Goal: Task Accomplishment & Management: Use online tool/utility

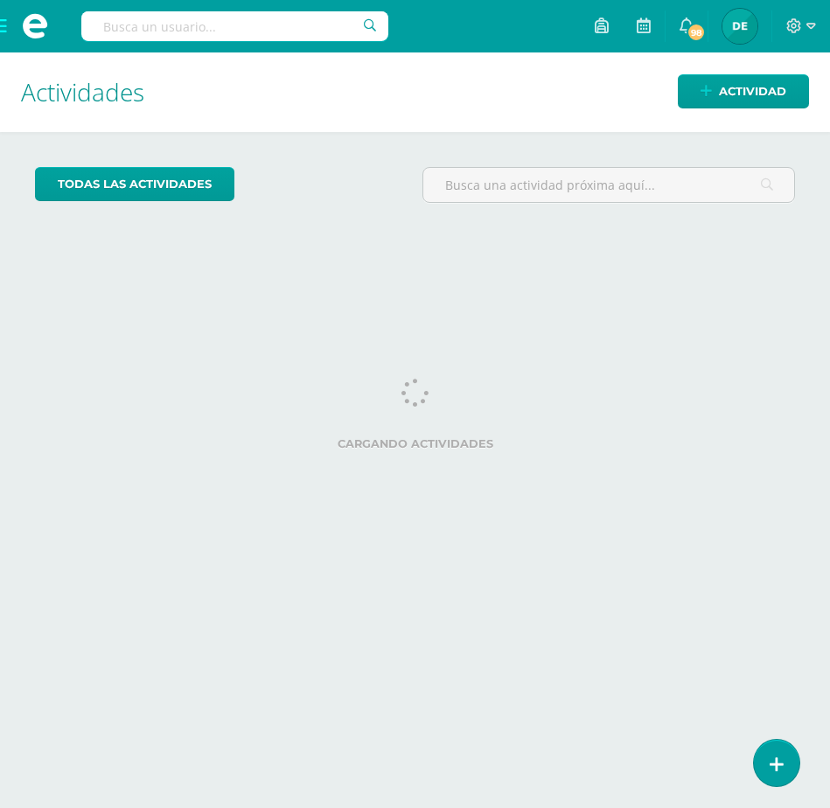
drag, startPoint x: 0, startPoint y: 0, endPoint x: 7, endPoint y: 30, distance: 30.6
click at [7, 30] on span at bounding box center [35, 26] width 70 height 52
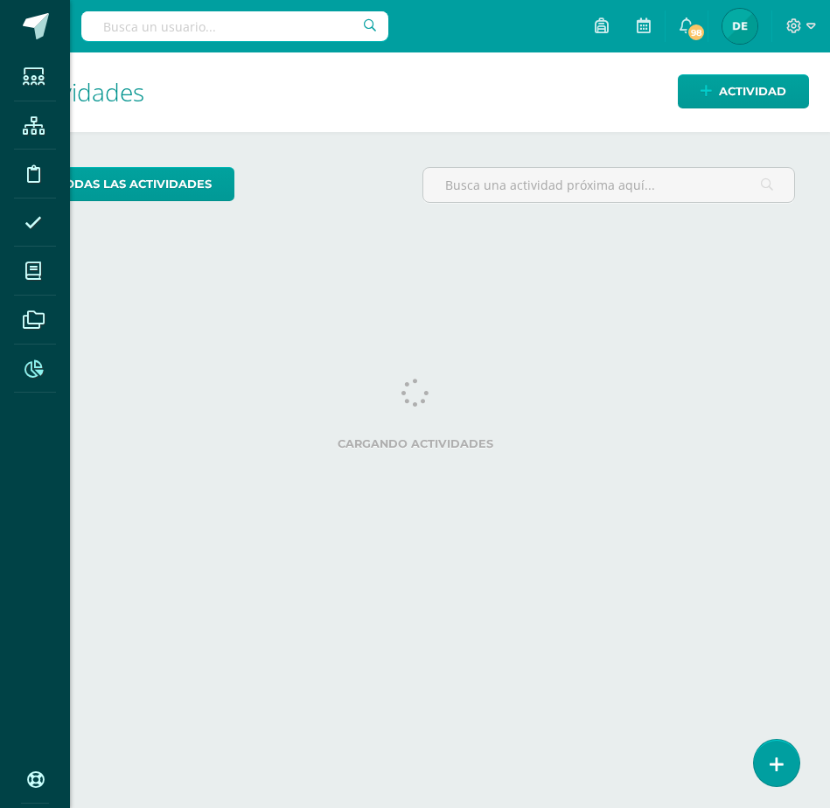
click at [36, 355] on span at bounding box center [33, 367] width 39 height 39
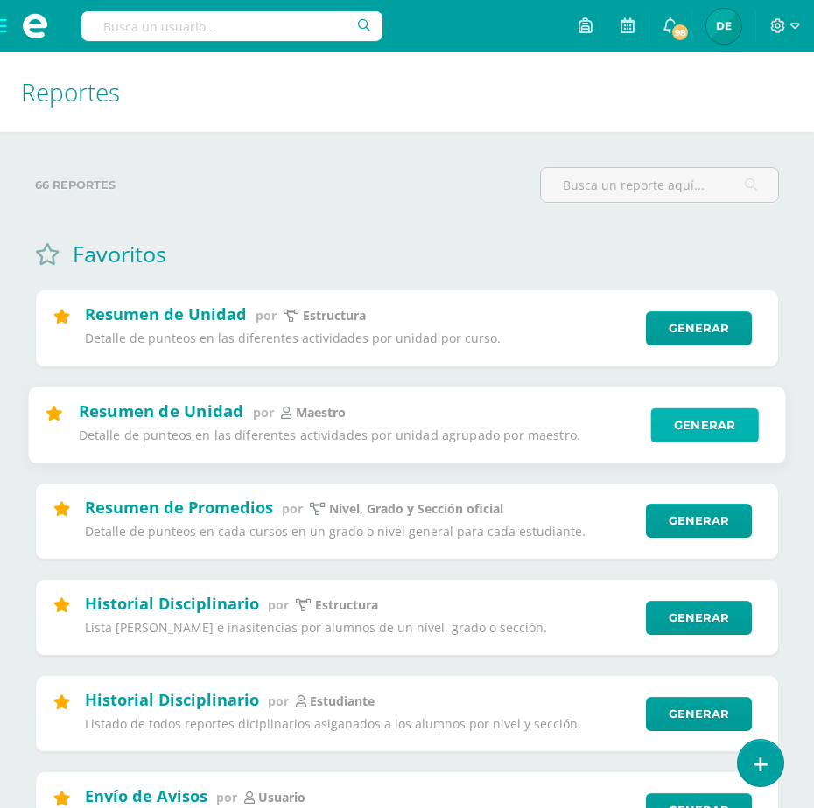
click at [734, 416] on link "Generar" at bounding box center [704, 425] width 108 height 35
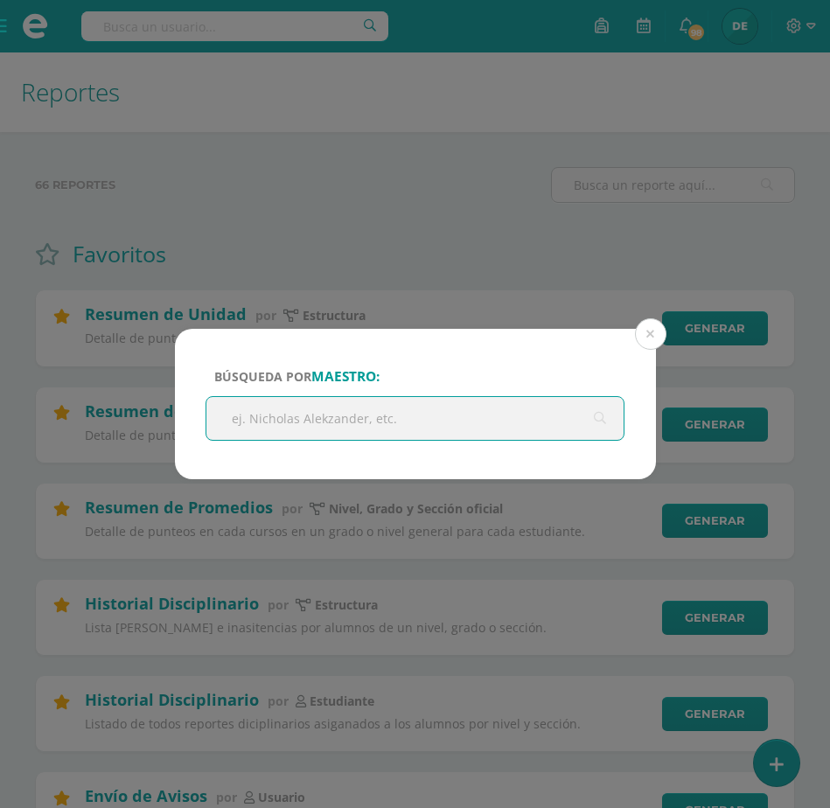
click at [485, 416] on input "text" at bounding box center [415, 418] width 418 height 43
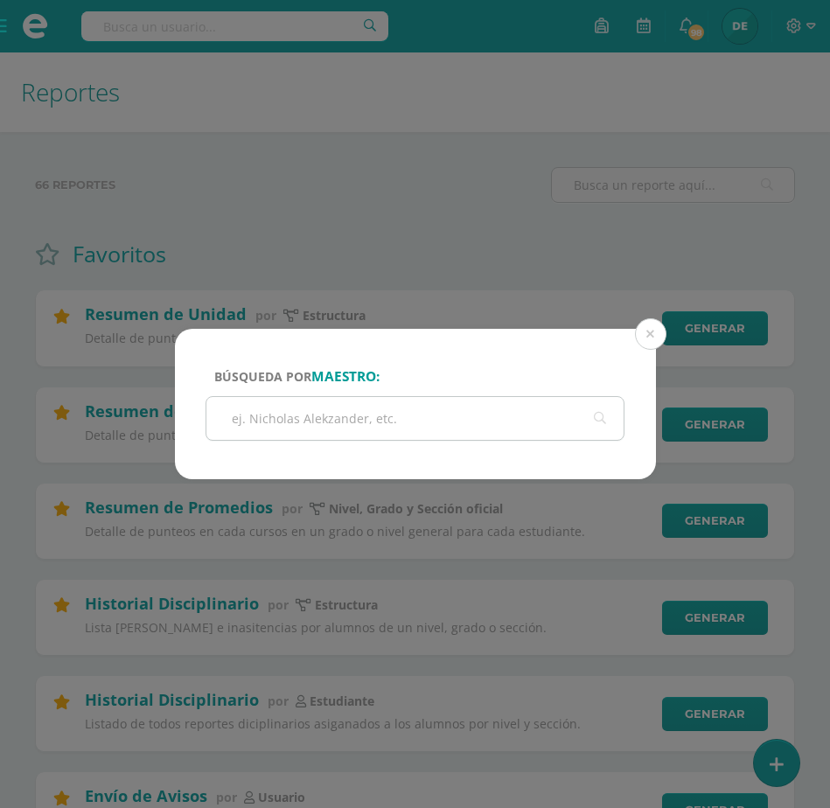
click at [455, 420] on input "text" at bounding box center [415, 418] width 418 height 43
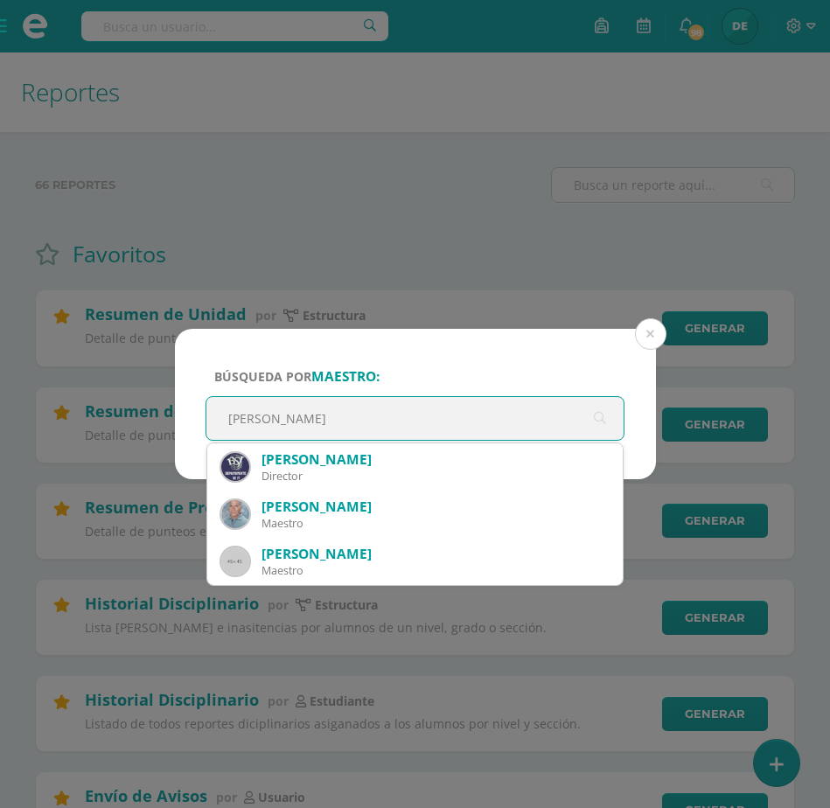
type input "fernando"
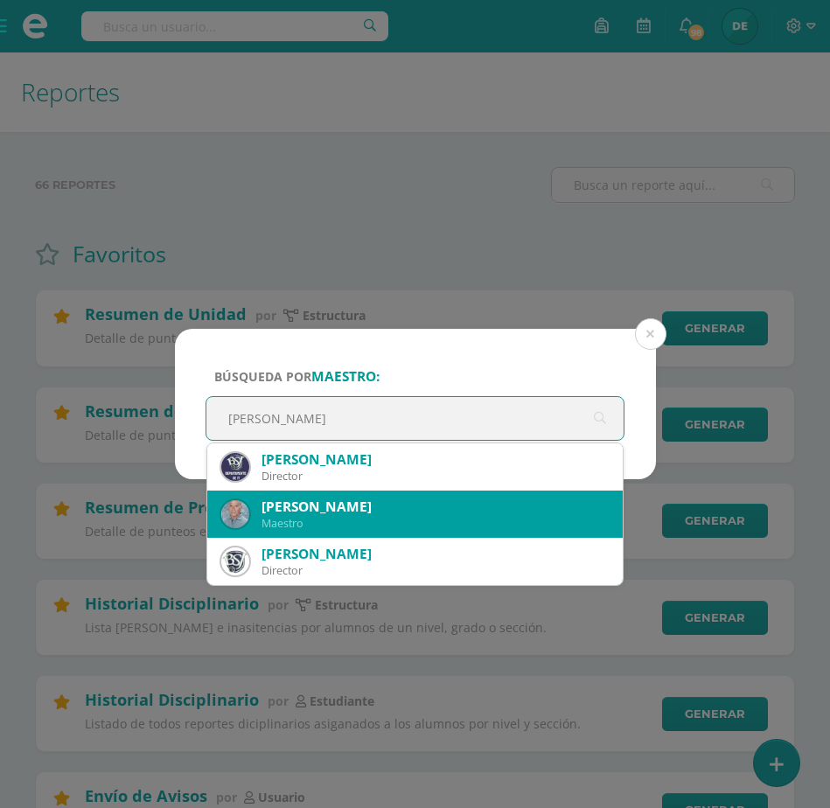
click at [426, 526] on div "Maestro" at bounding box center [436, 523] width 348 height 15
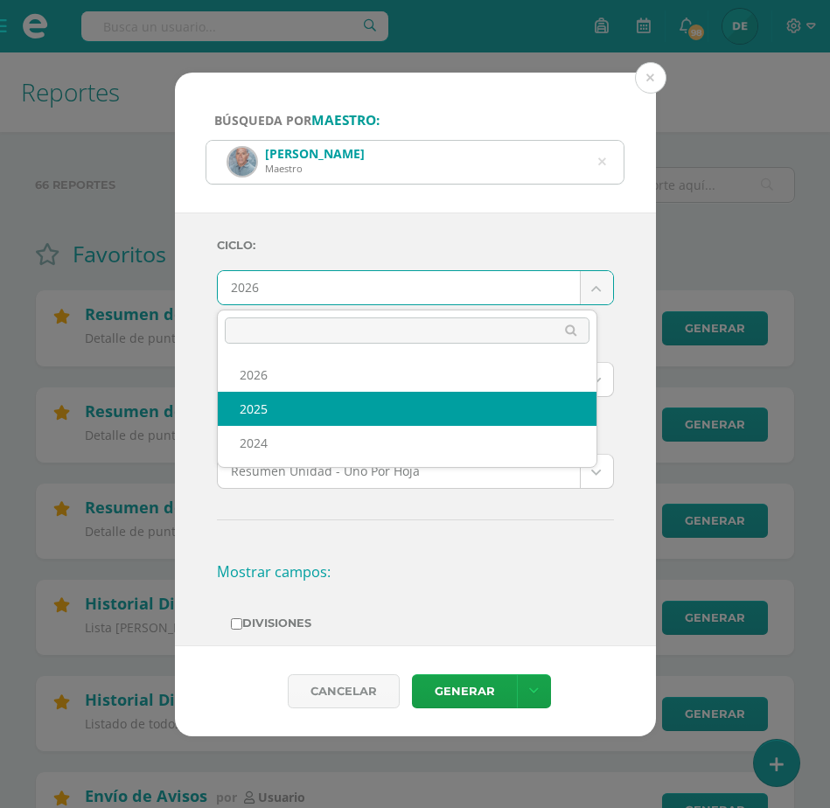
select select "2"
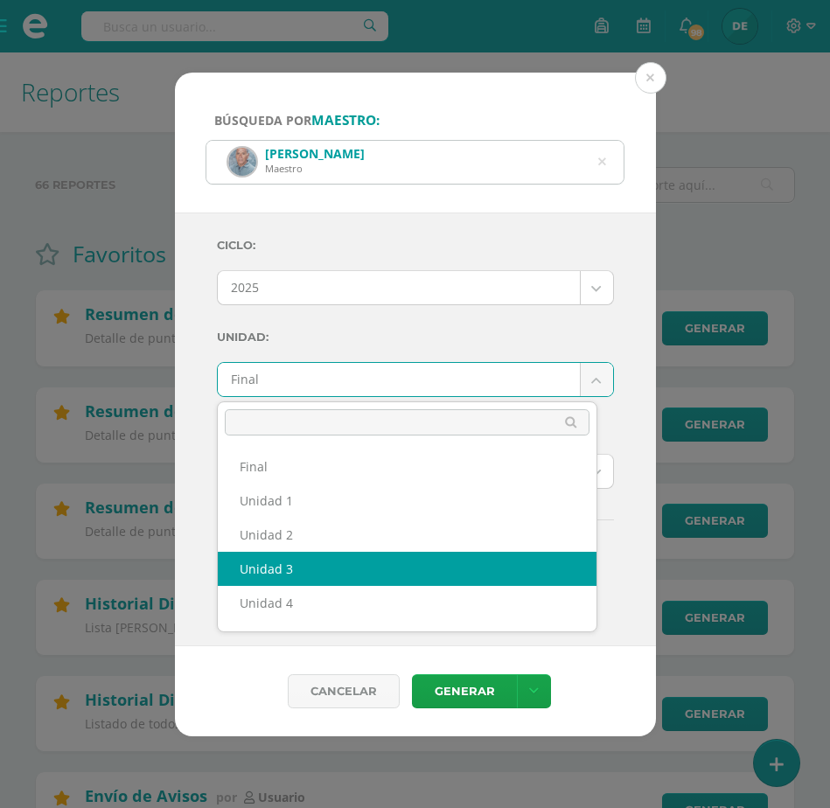
select select "Unidad 3"
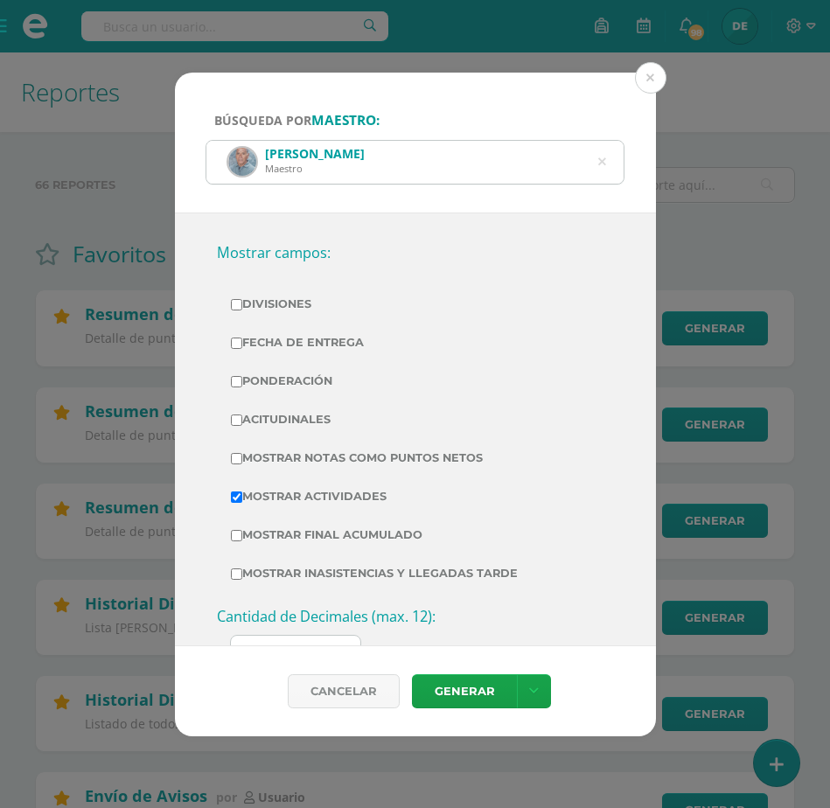
scroll to position [328, 0]
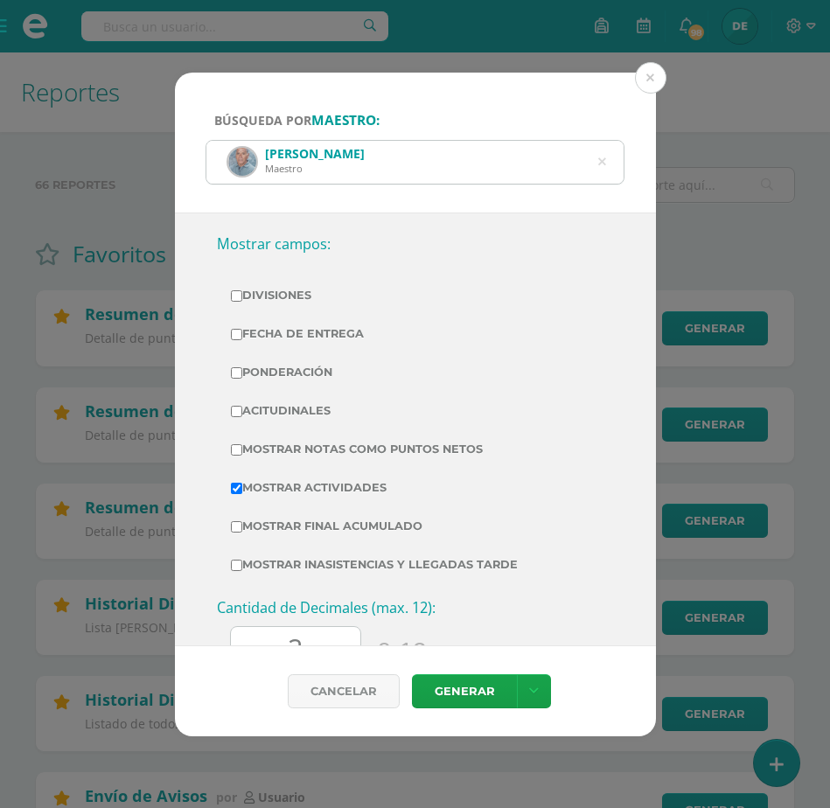
click at [234, 378] on label "Ponderación" at bounding box center [415, 372] width 369 height 24
click at [234, 378] on input "Ponderación" at bounding box center [236, 372] width 11 height 11
checkbox input "true"
click at [534, 694] on icon at bounding box center [534, 691] width 10 height 15
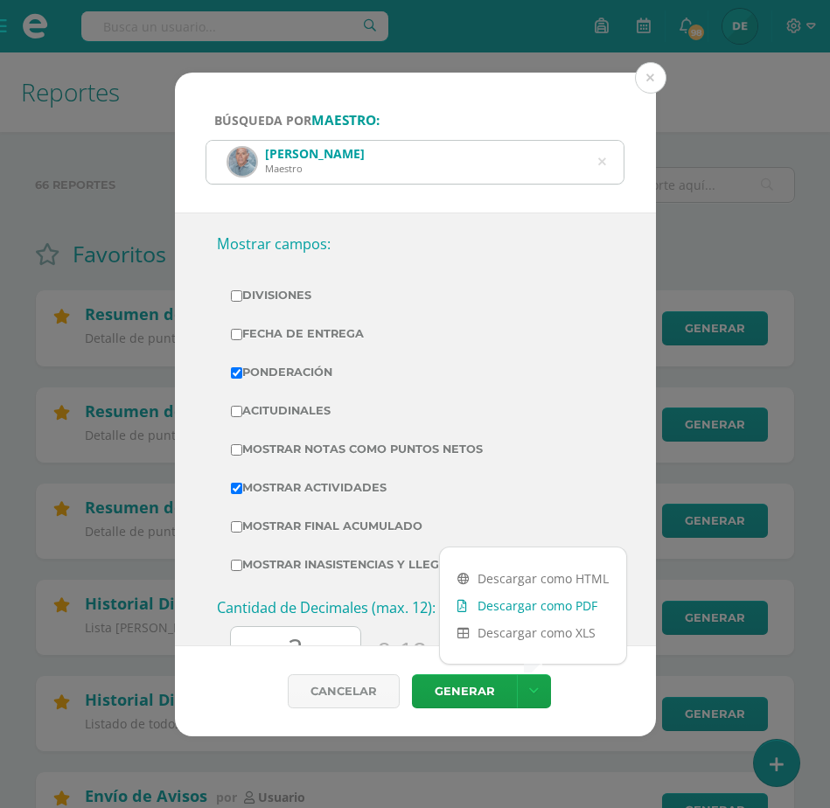
click at [510, 610] on link "Descargar como PDF" at bounding box center [533, 605] width 186 height 27
click at [650, 80] on button at bounding box center [650, 77] width 31 height 31
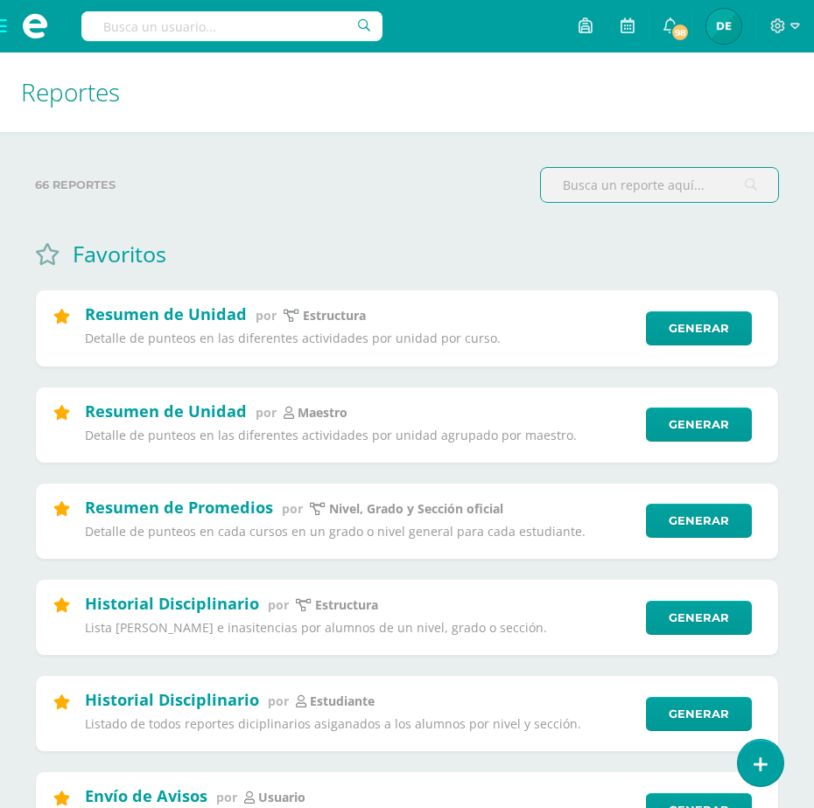
click at [601, 183] on input "text" at bounding box center [659, 185] width 237 height 34
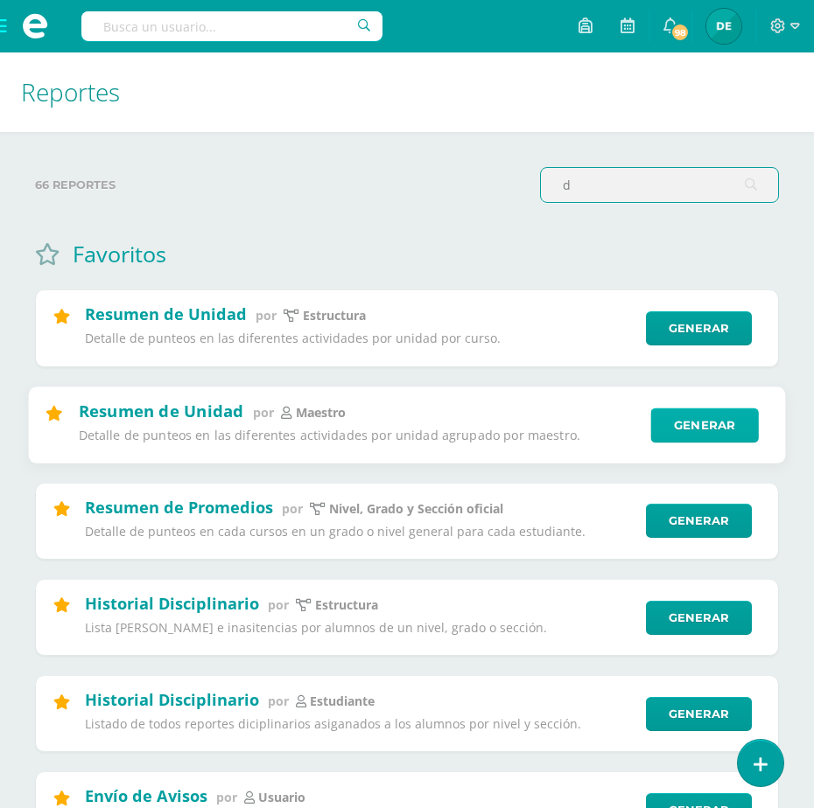
type input "d"
click at [730, 429] on link "Generar" at bounding box center [704, 425] width 108 height 35
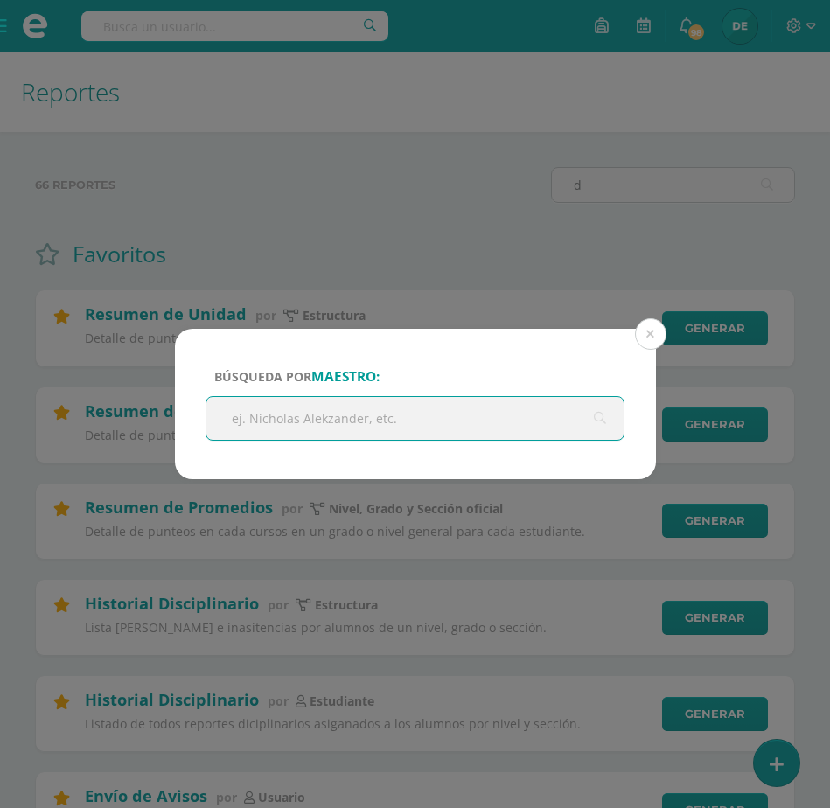
click at [444, 418] on input "text" at bounding box center [415, 418] width 418 height 43
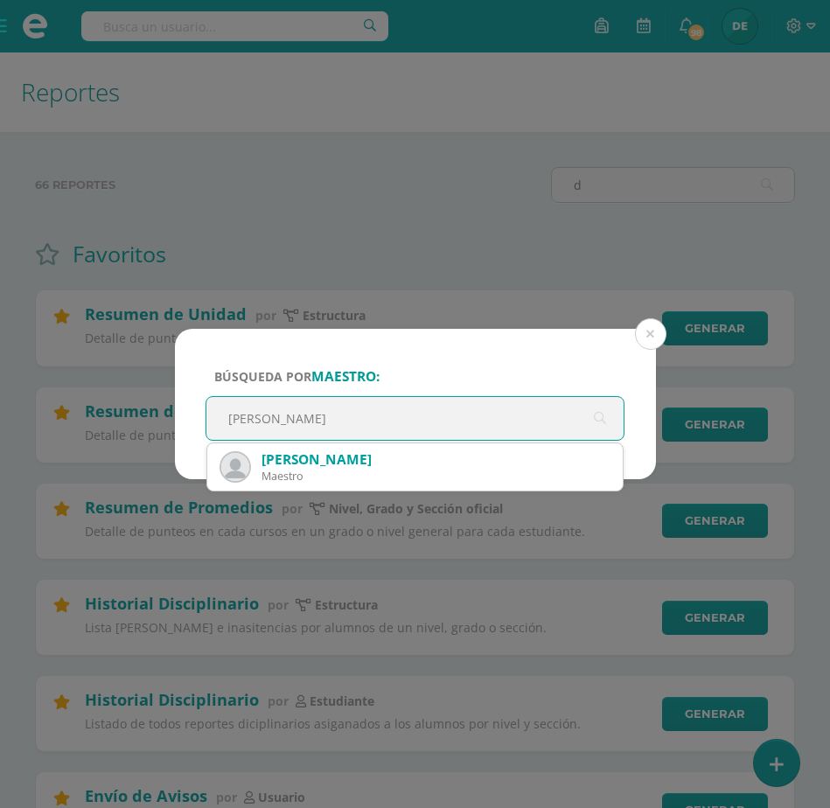
type input "diego"
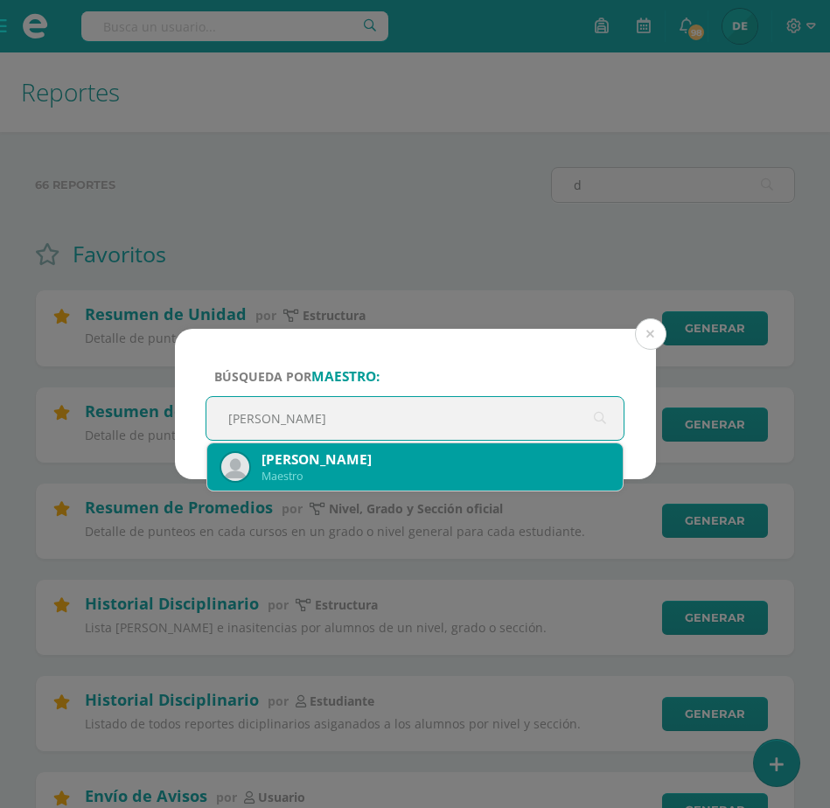
click at [425, 466] on div "Diego Martinez" at bounding box center [436, 460] width 348 height 18
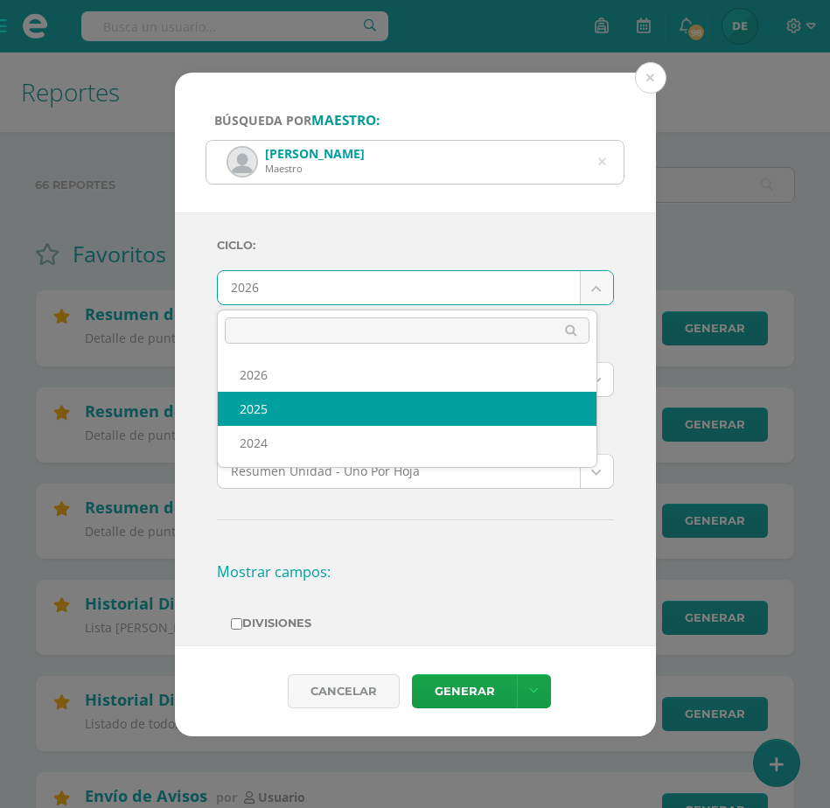
select select "2"
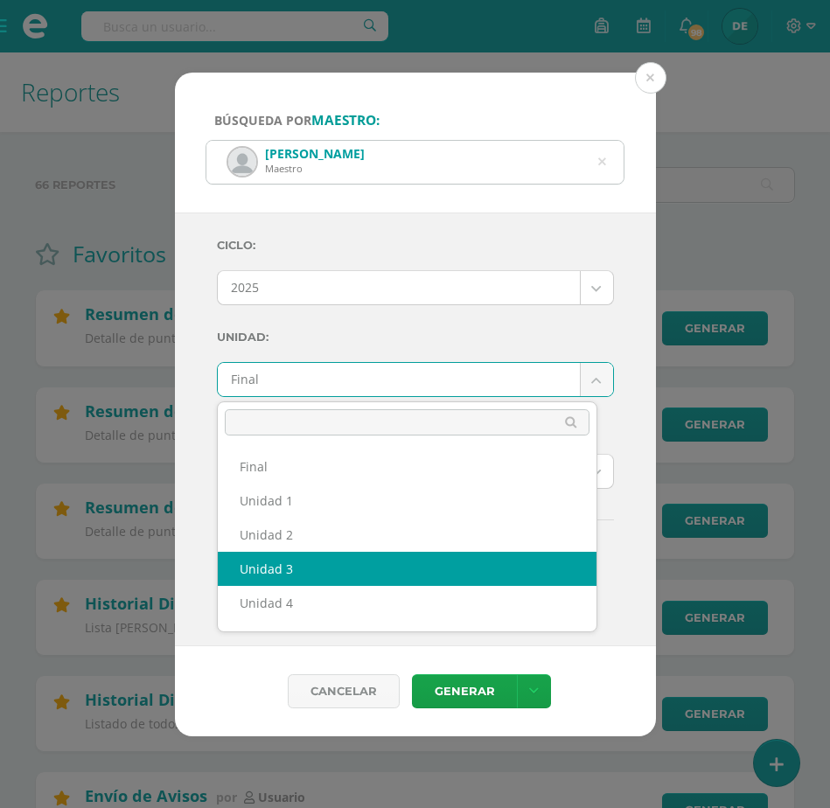
select select "Unidad 3"
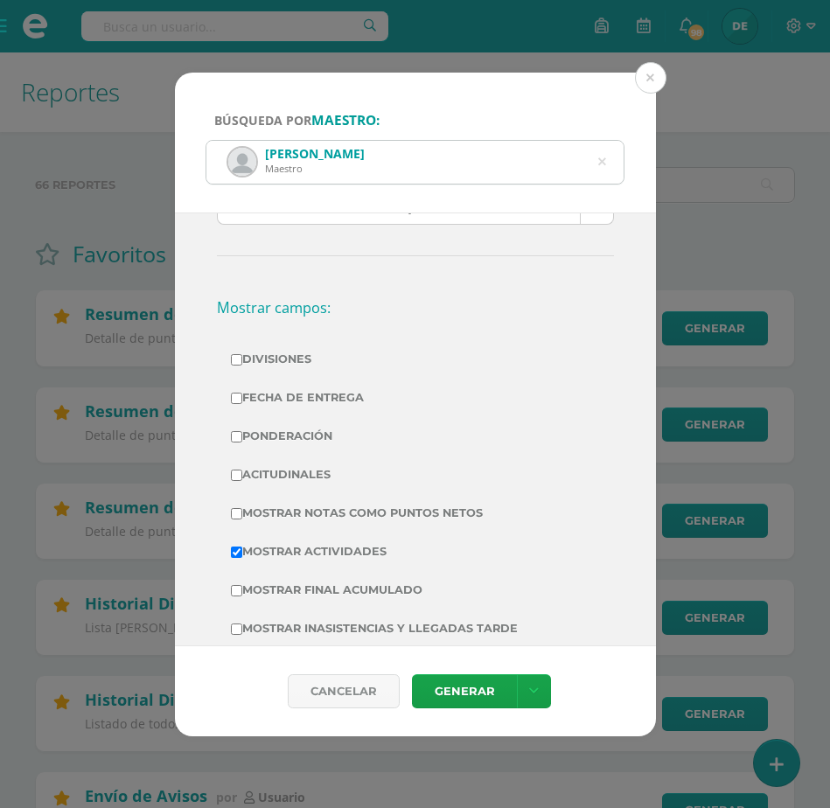
scroll to position [266, 0]
click at [286, 430] on label "Ponderación" at bounding box center [415, 435] width 369 height 24
click at [242, 430] on input "Ponderación" at bounding box center [236, 435] width 11 height 11
checkbox input "true"
click at [241, 513] on input "Mostrar Notas Como Puntos Netos" at bounding box center [236, 512] width 11 height 11
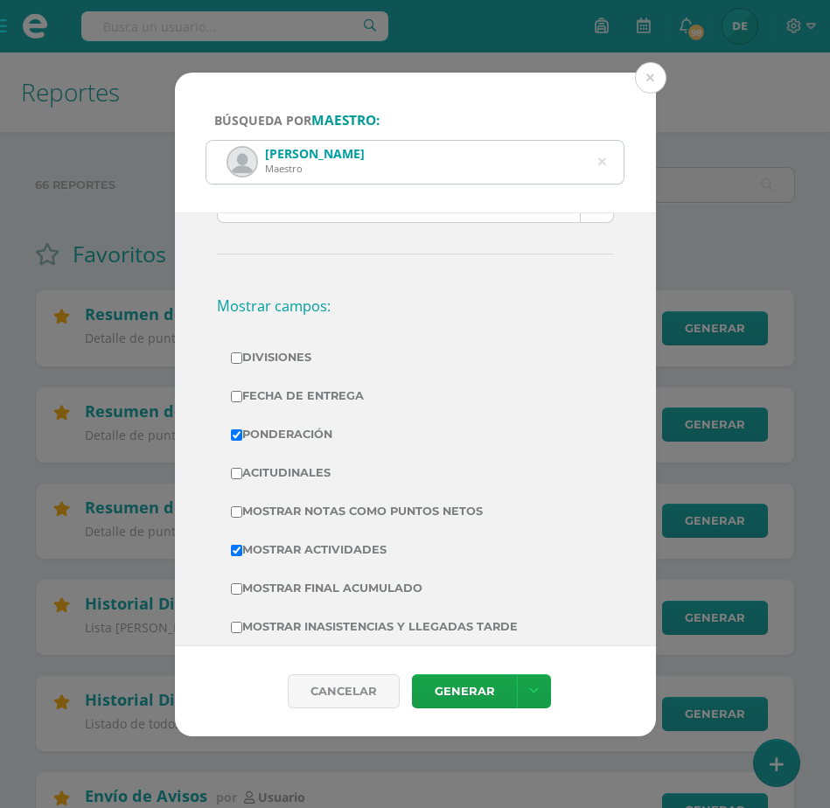
checkbox input "true"
click at [282, 431] on label "Ponderación" at bounding box center [415, 435] width 369 height 24
click at [242, 431] on input "Ponderación" at bounding box center [236, 435] width 11 height 11
checkbox input "false"
click at [517, 684] on link at bounding box center [534, 692] width 34 height 34
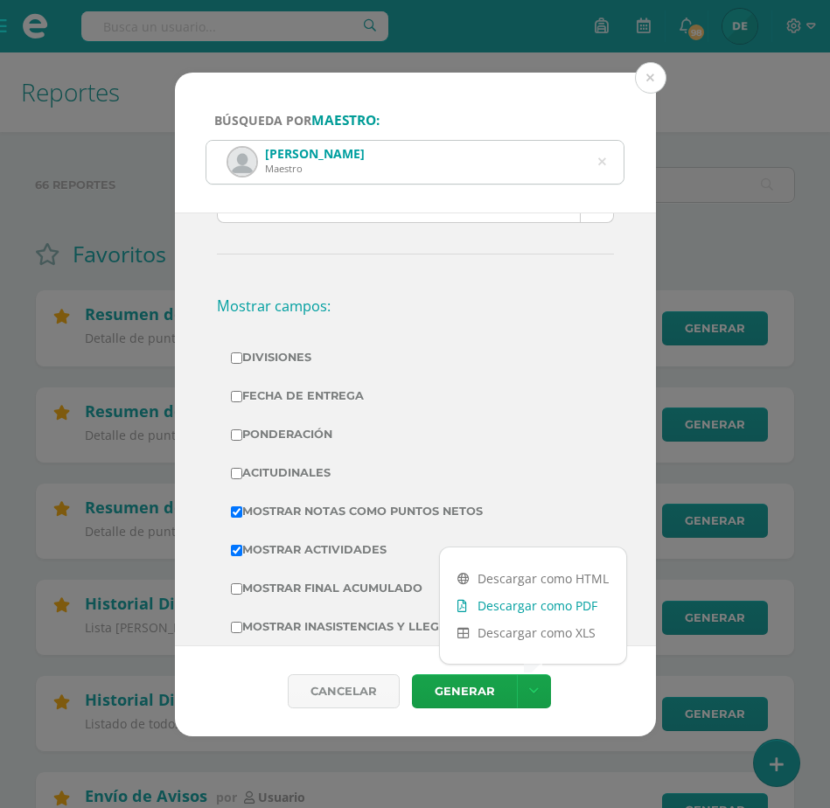
click at [519, 607] on link "Descargar como PDF" at bounding box center [533, 605] width 186 height 27
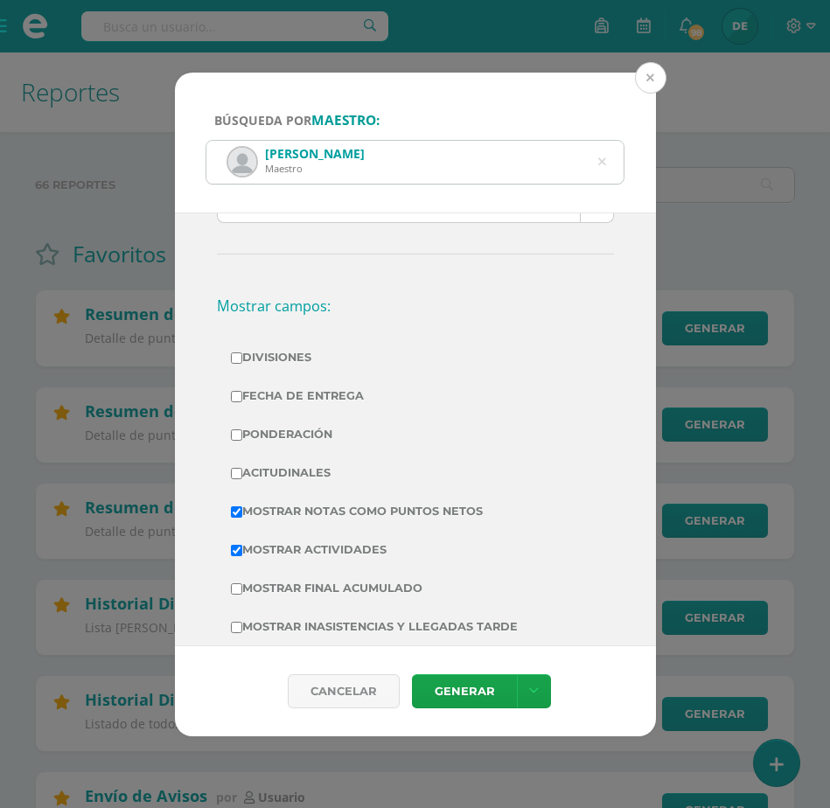
click at [653, 78] on button at bounding box center [650, 77] width 31 height 31
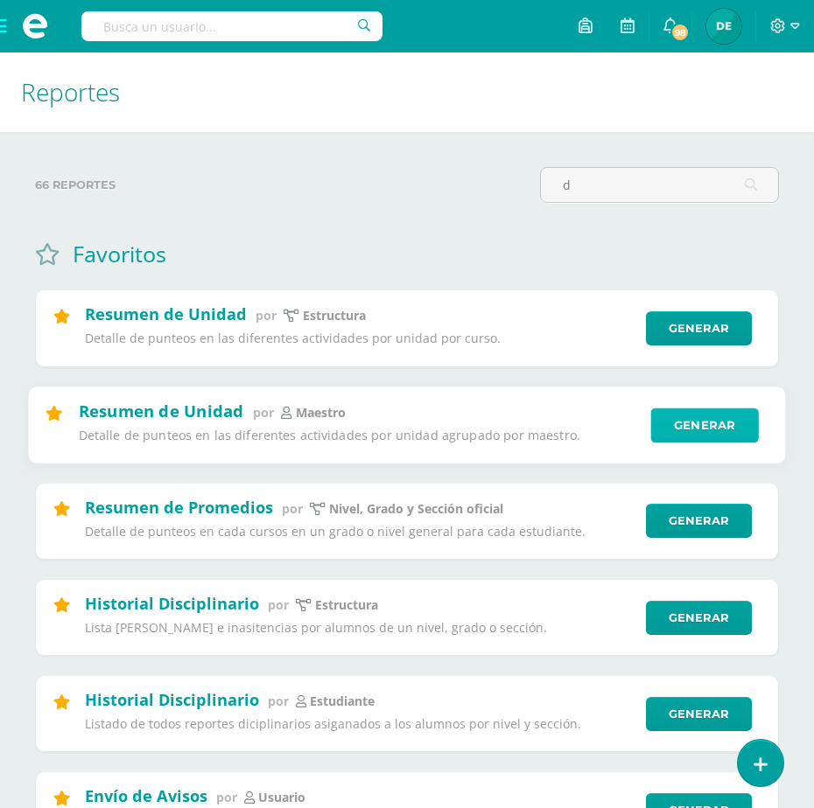
click at [685, 412] on link "Generar" at bounding box center [704, 425] width 108 height 35
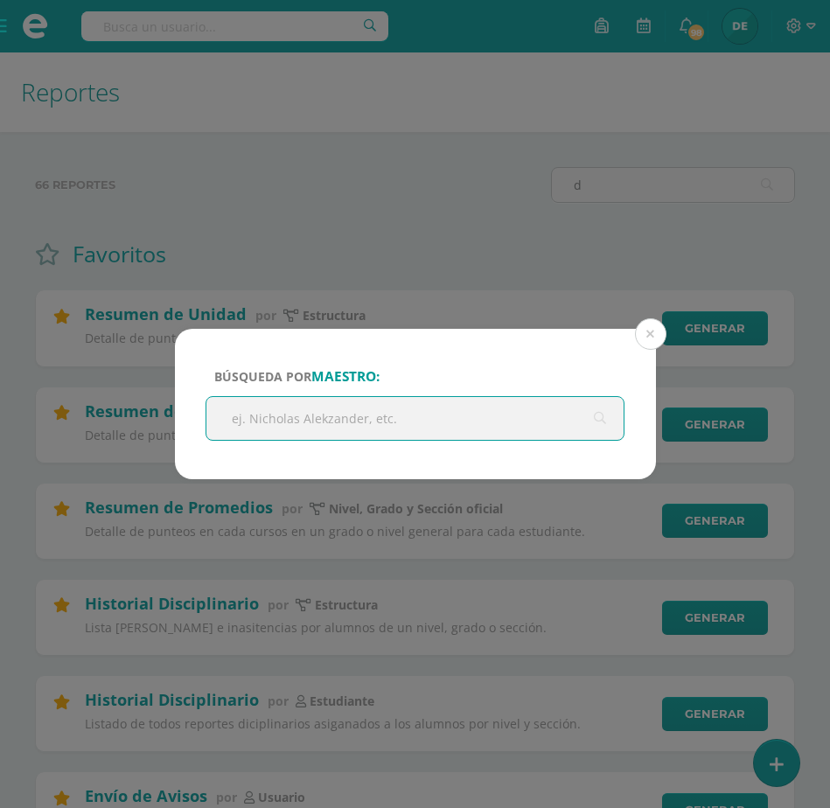
click at [446, 413] on input "text" at bounding box center [415, 418] width 418 height 43
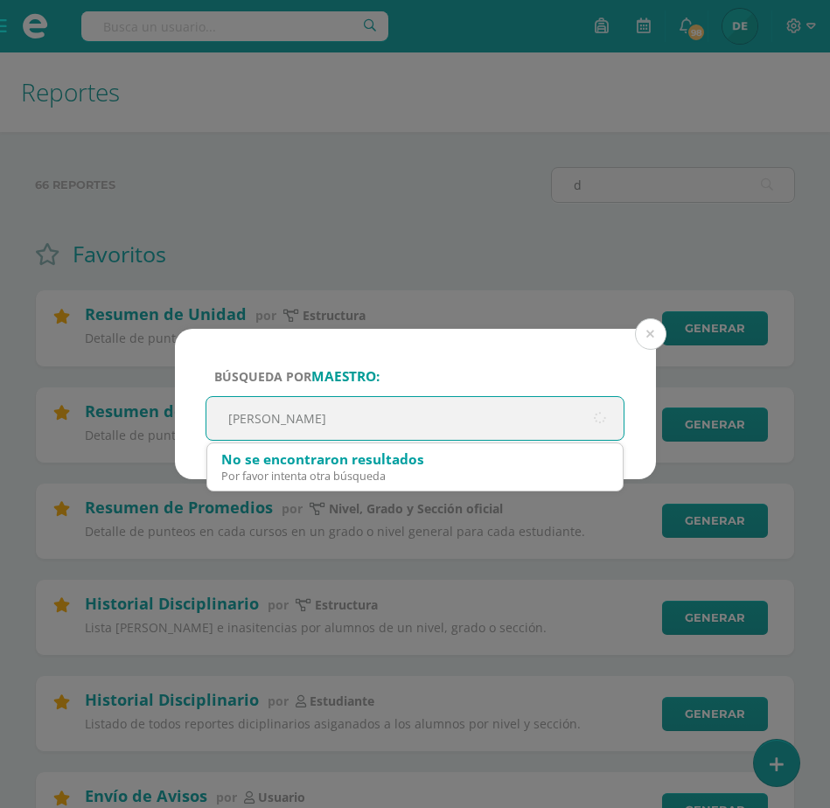
type input "estuardo"
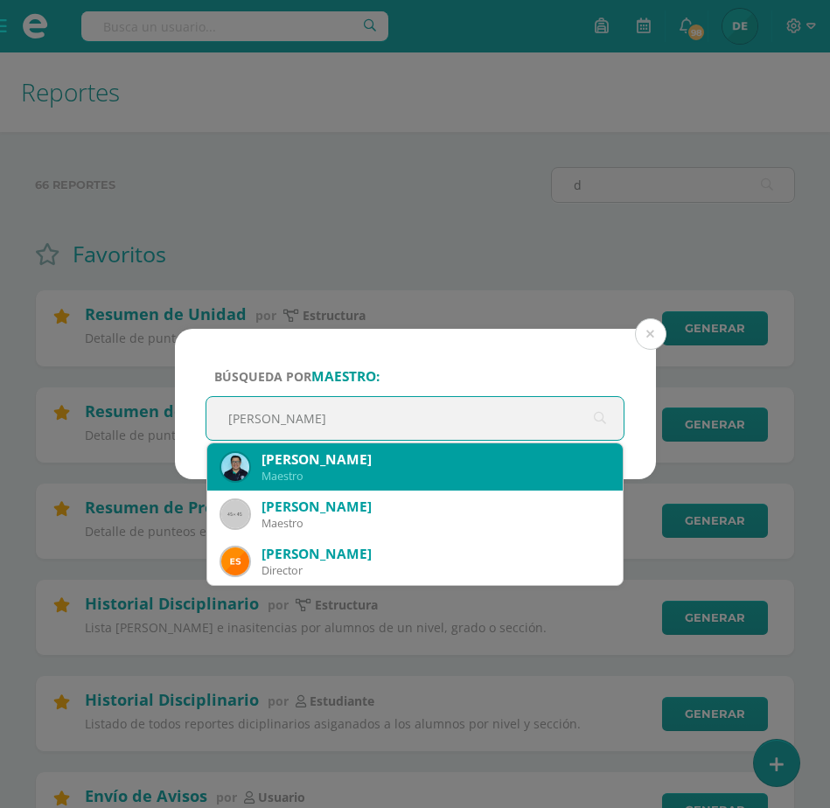
click at [399, 474] on div "Maestro" at bounding box center [436, 476] width 348 height 15
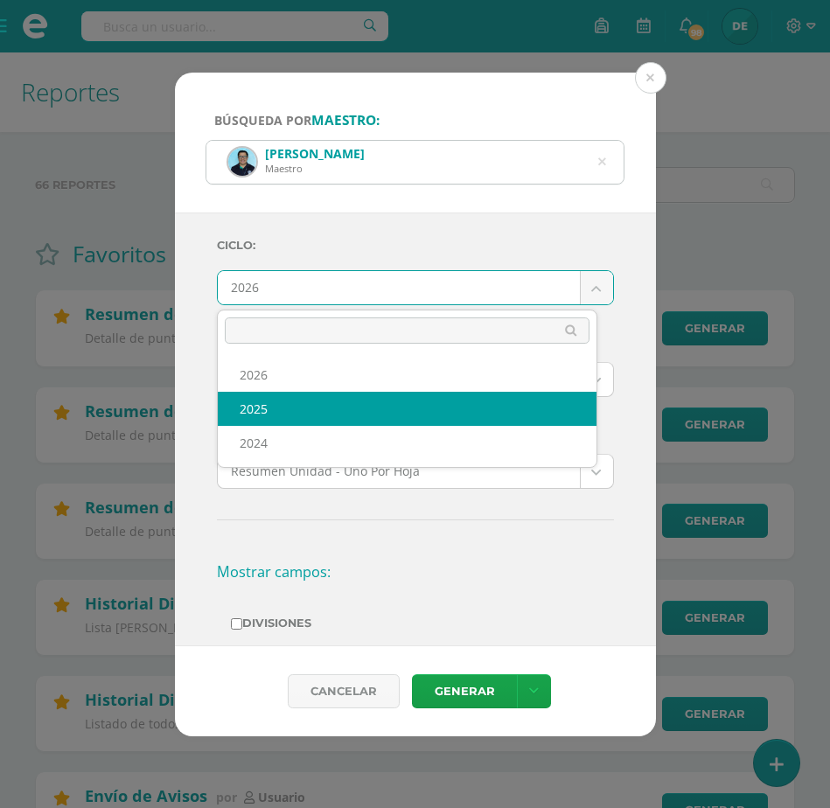
select select "2"
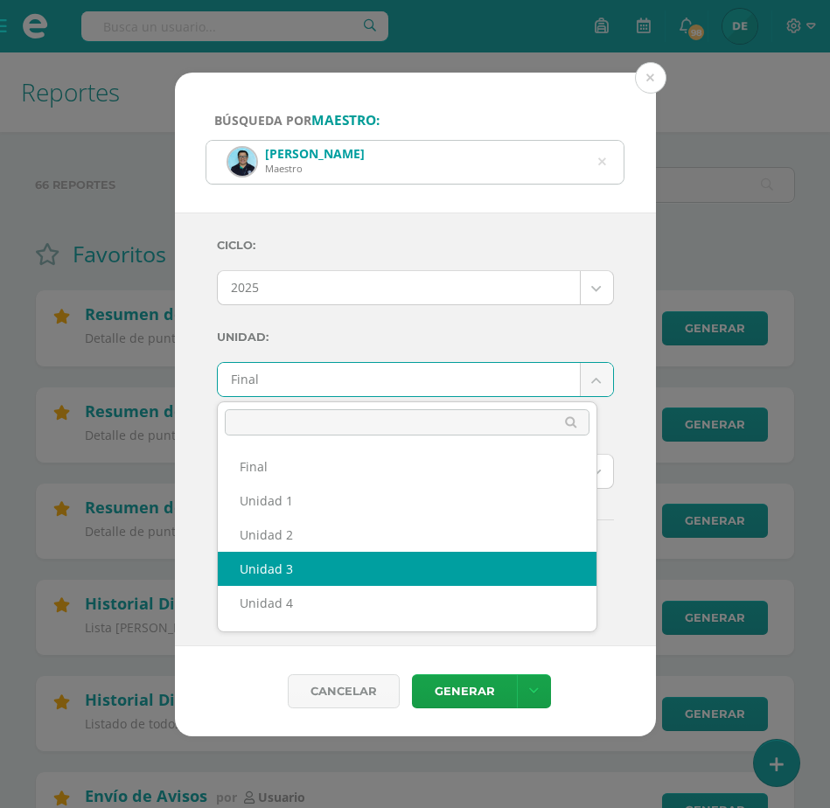
select select "Unidad 3"
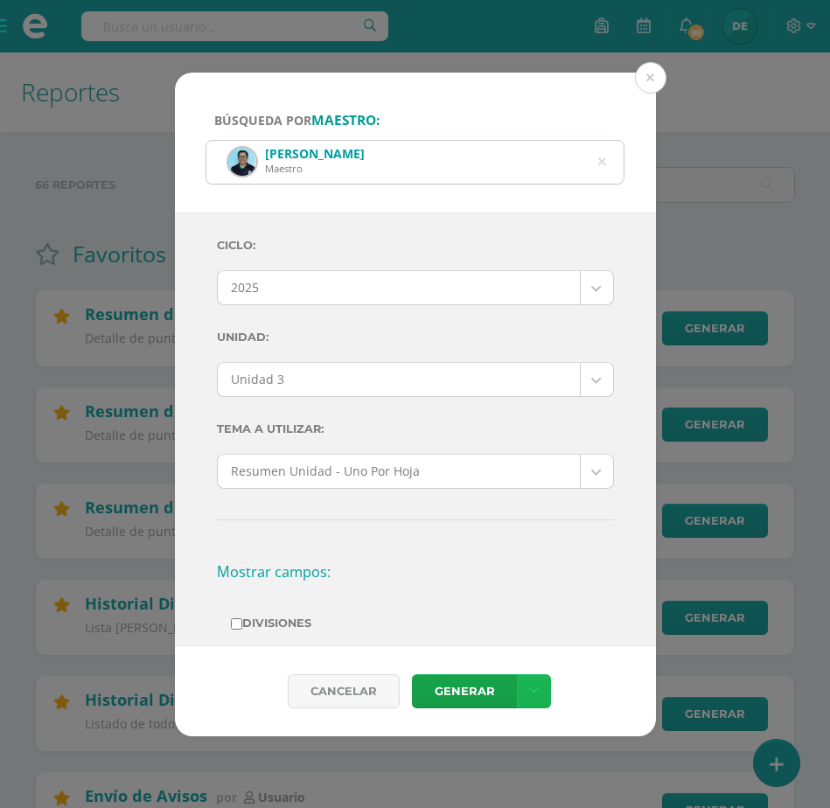
click at [529, 694] on icon at bounding box center [534, 691] width 10 height 15
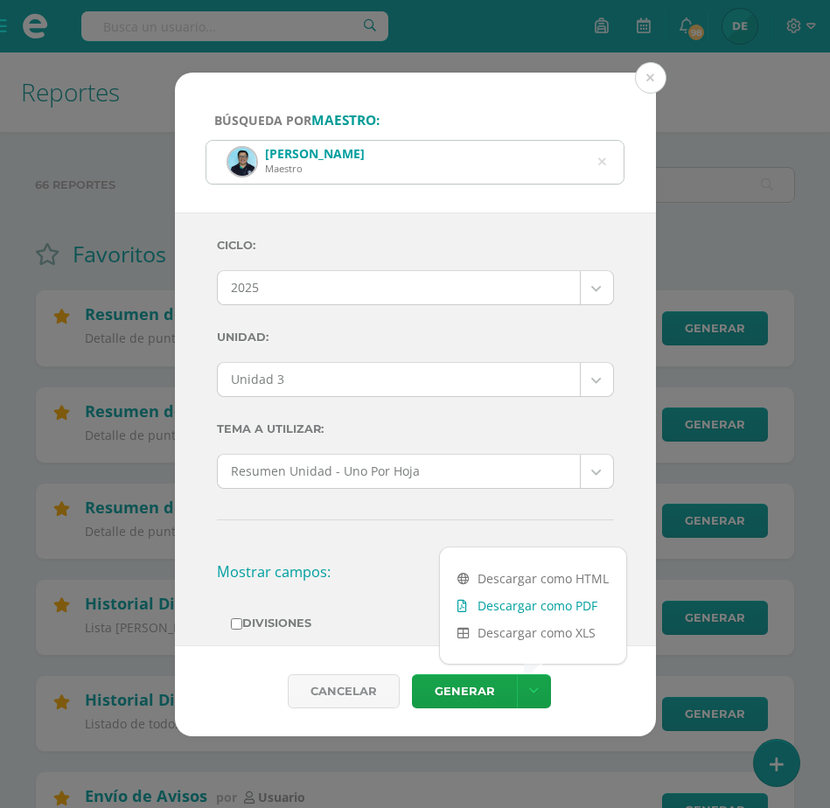
click at [515, 610] on link "Descargar como PDF" at bounding box center [533, 605] width 186 height 27
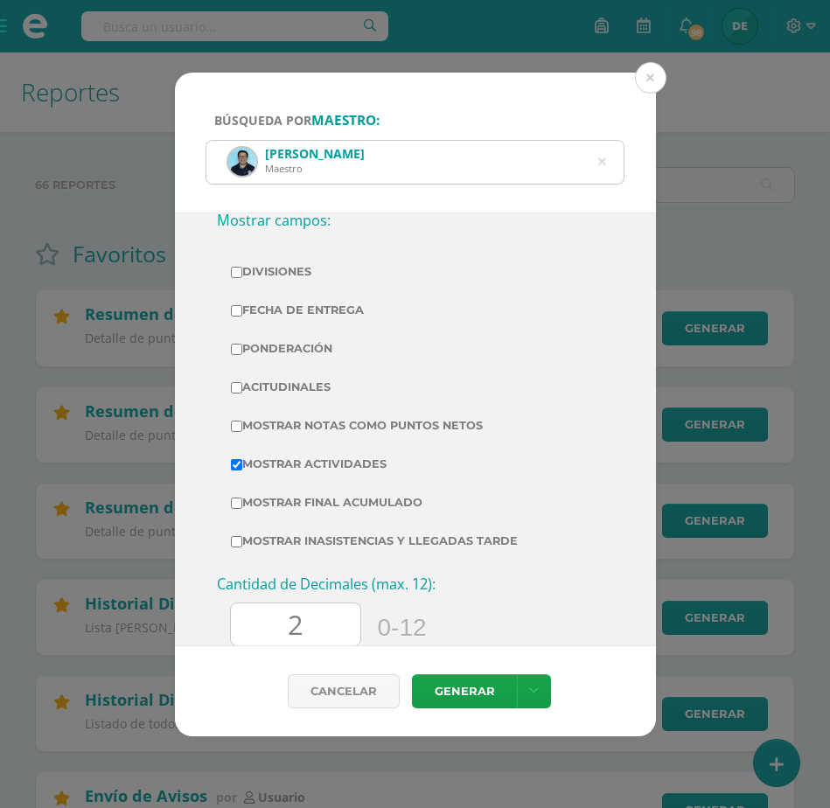
scroll to position [356, 0]
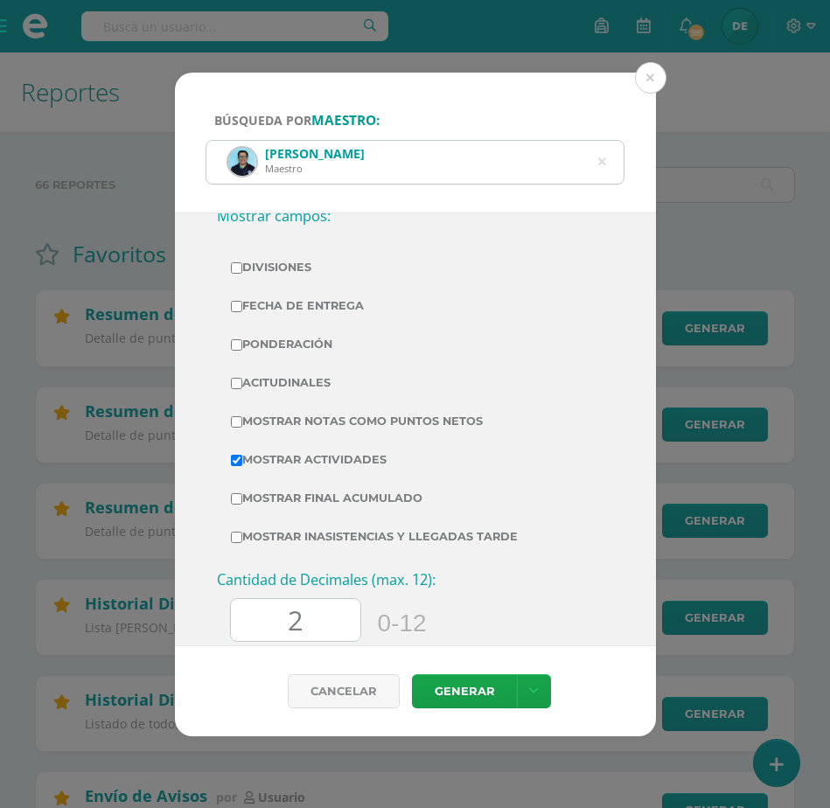
click at [236, 420] on input "Mostrar Notas Como Puntos Netos" at bounding box center [236, 421] width 11 height 11
checkbox input "true"
click at [524, 689] on link at bounding box center [534, 692] width 34 height 34
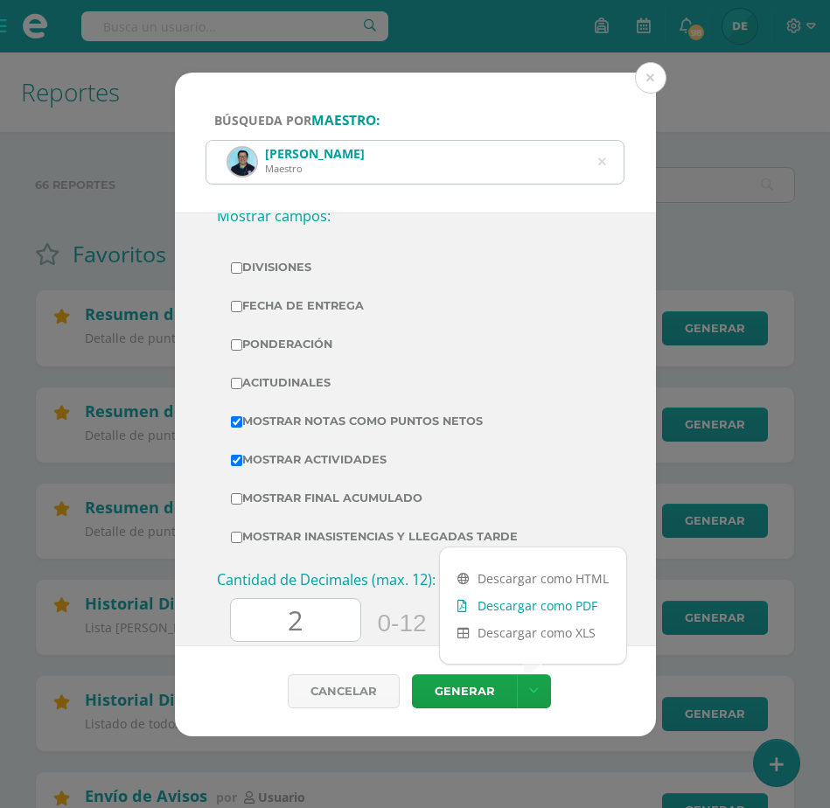
click at [514, 607] on link "Descargar como PDF" at bounding box center [533, 605] width 186 height 27
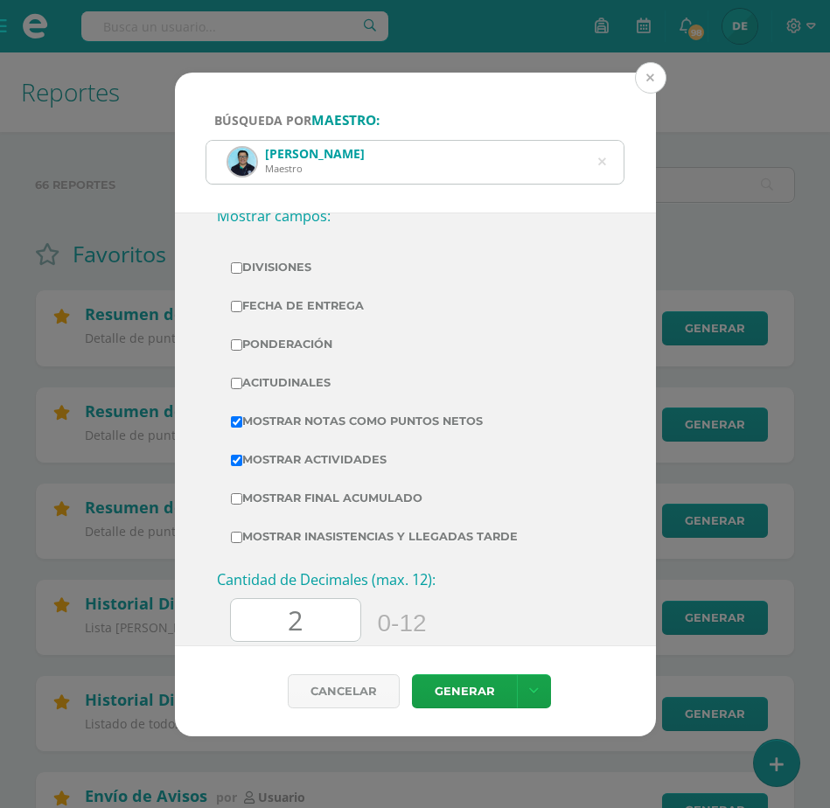
click at [652, 66] on button at bounding box center [650, 77] width 31 height 31
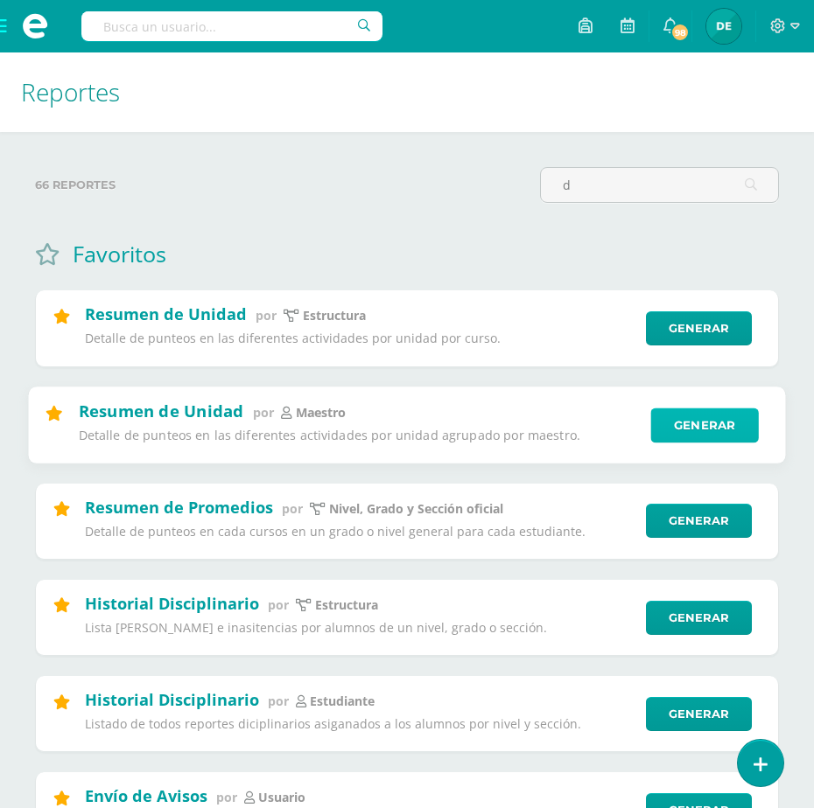
click at [689, 421] on link "Generar" at bounding box center [704, 425] width 108 height 35
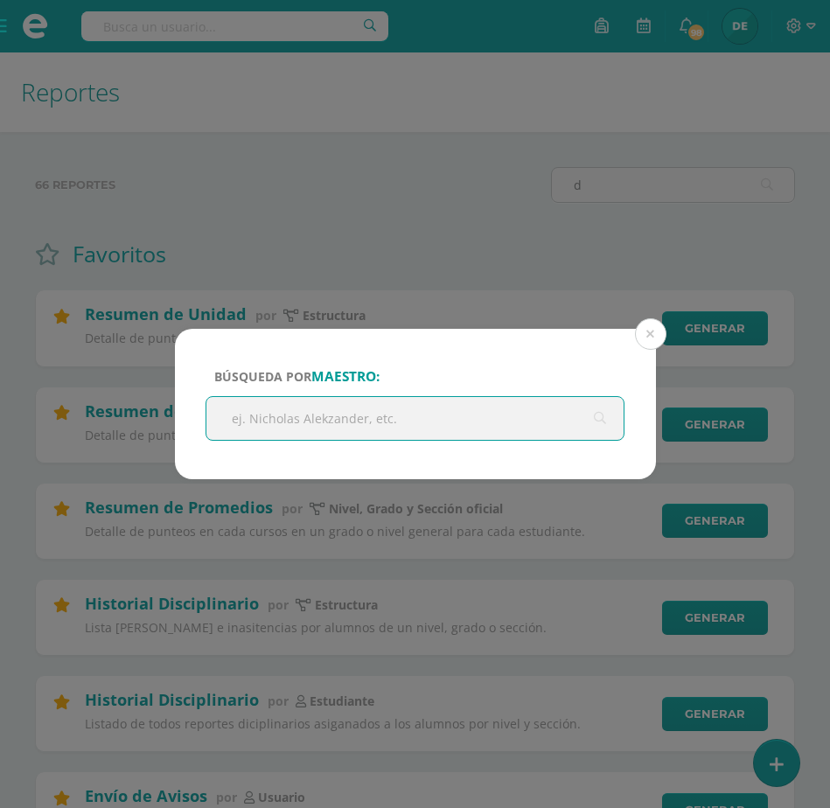
click at [475, 418] on input "text" at bounding box center [415, 418] width 418 height 43
type input "[PERSON_NAME]"
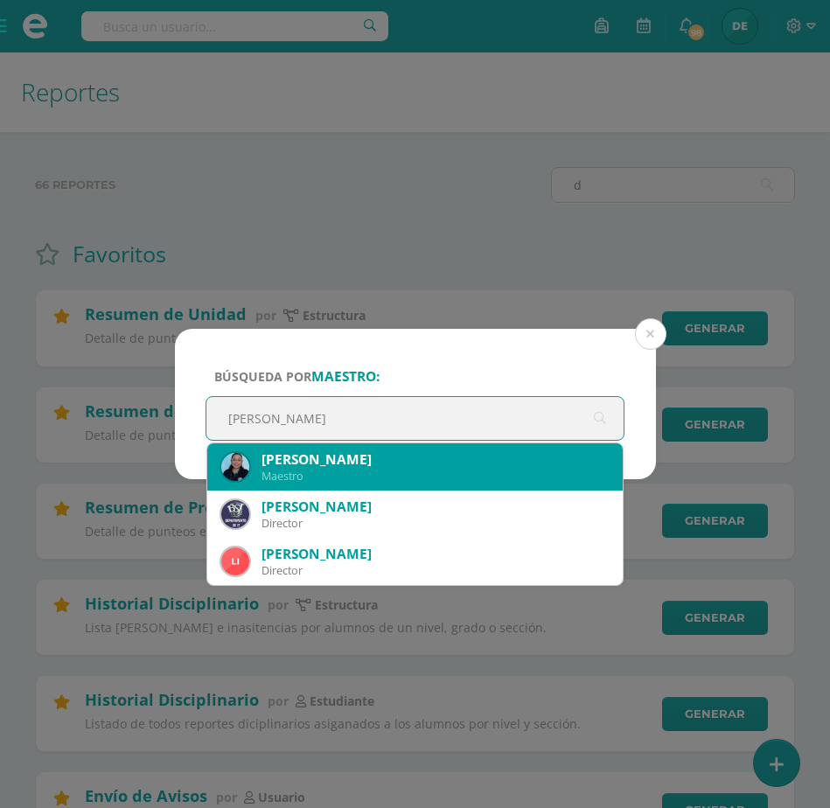
click at [436, 465] on div "[PERSON_NAME]" at bounding box center [436, 460] width 348 height 18
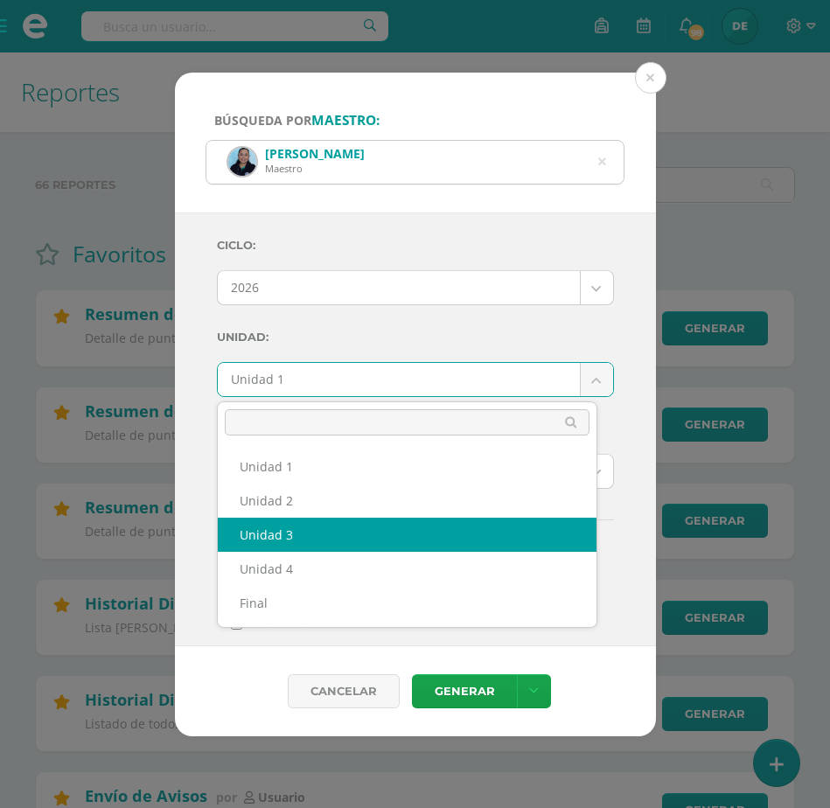
select select "Unidad 3"
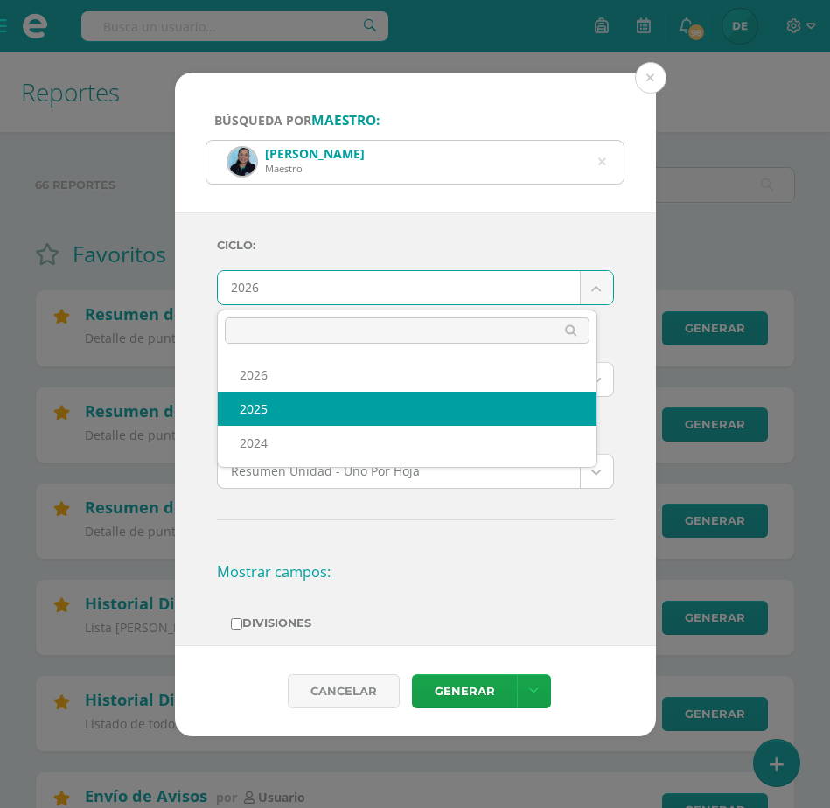
select select "2"
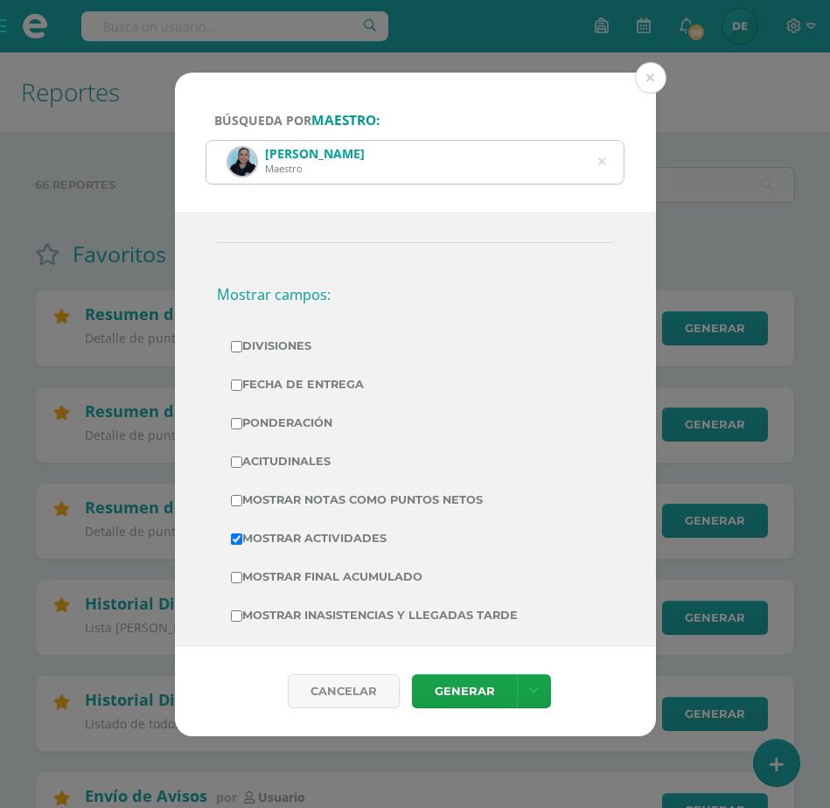
scroll to position [311, 0]
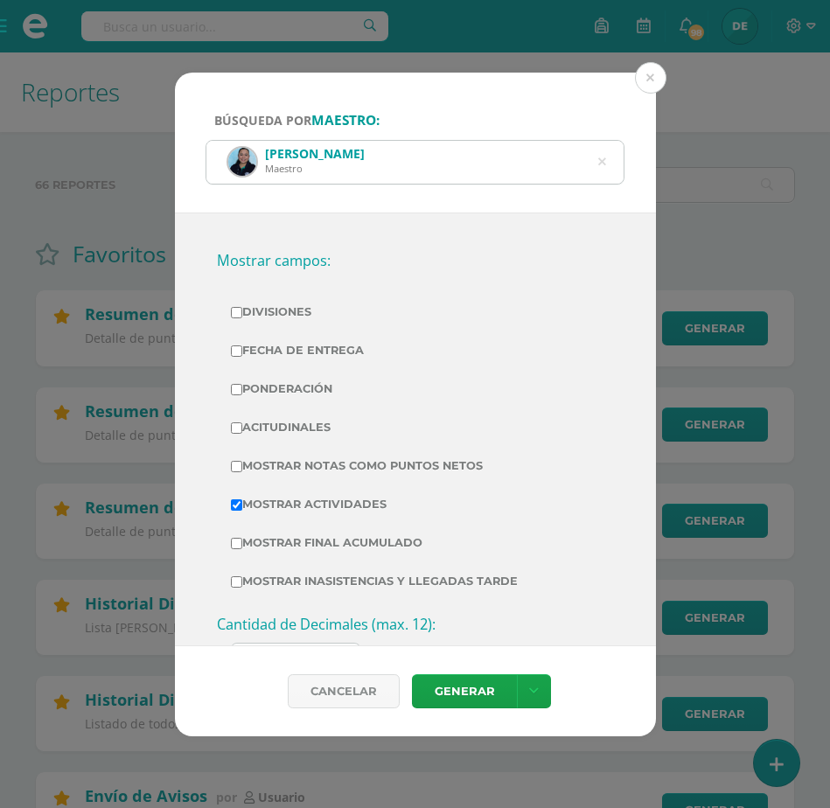
click at [237, 464] on input "Mostrar Notas Como Puntos Netos" at bounding box center [236, 466] width 11 height 11
checkbox input "true"
click at [529, 697] on icon at bounding box center [534, 691] width 10 height 15
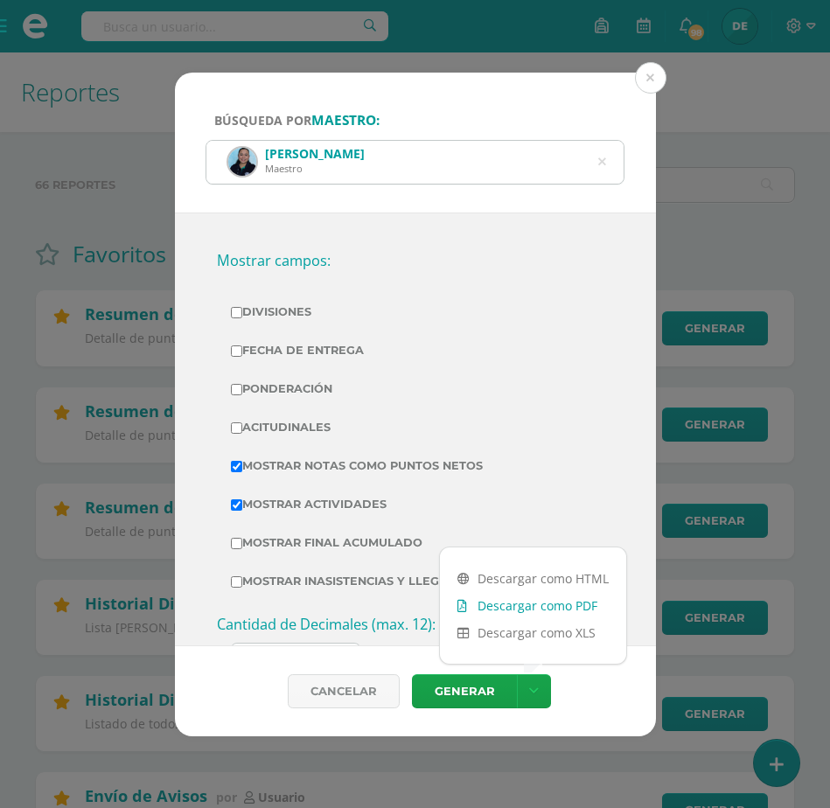
click at [506, 607] on link "Descargar como PDF" at bounding box center [533, 605] width 186 height 27
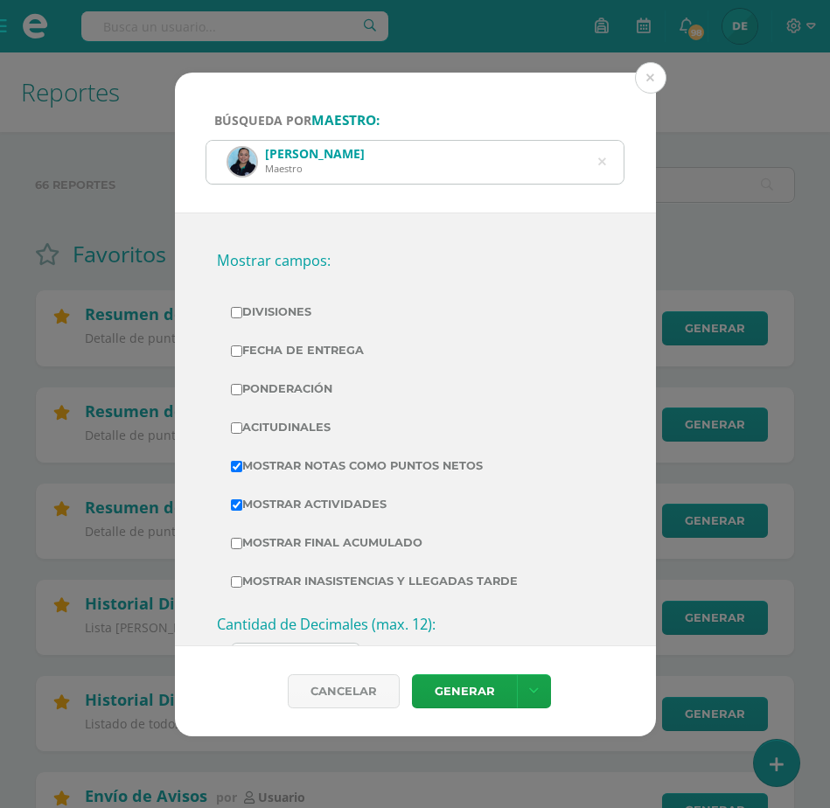
click at [605, 161] on icon at bounding box center [602, 162] width 8 height 45
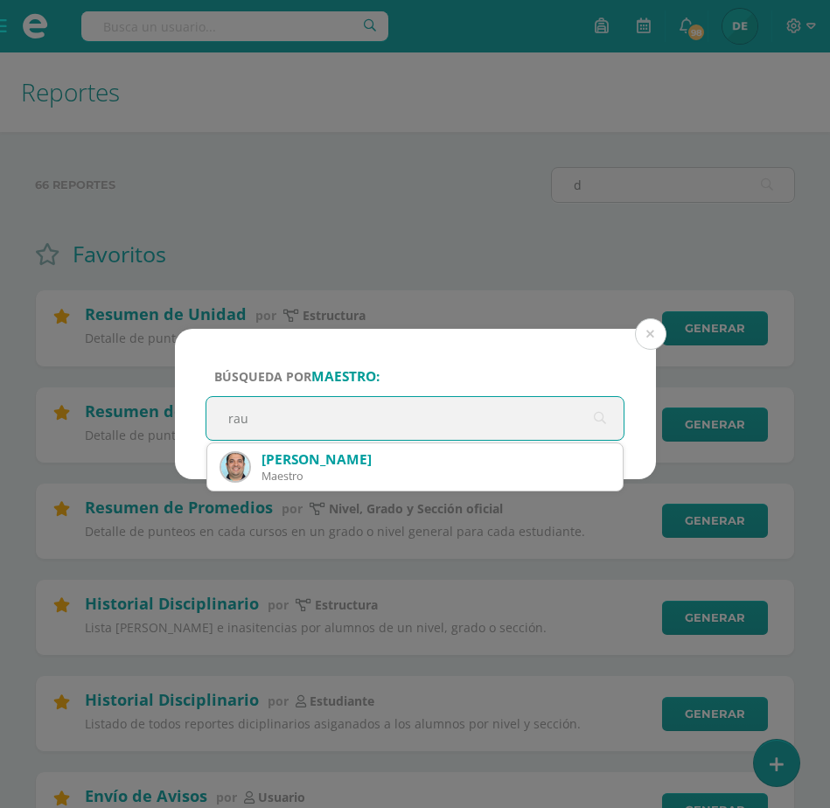
type input "raul"
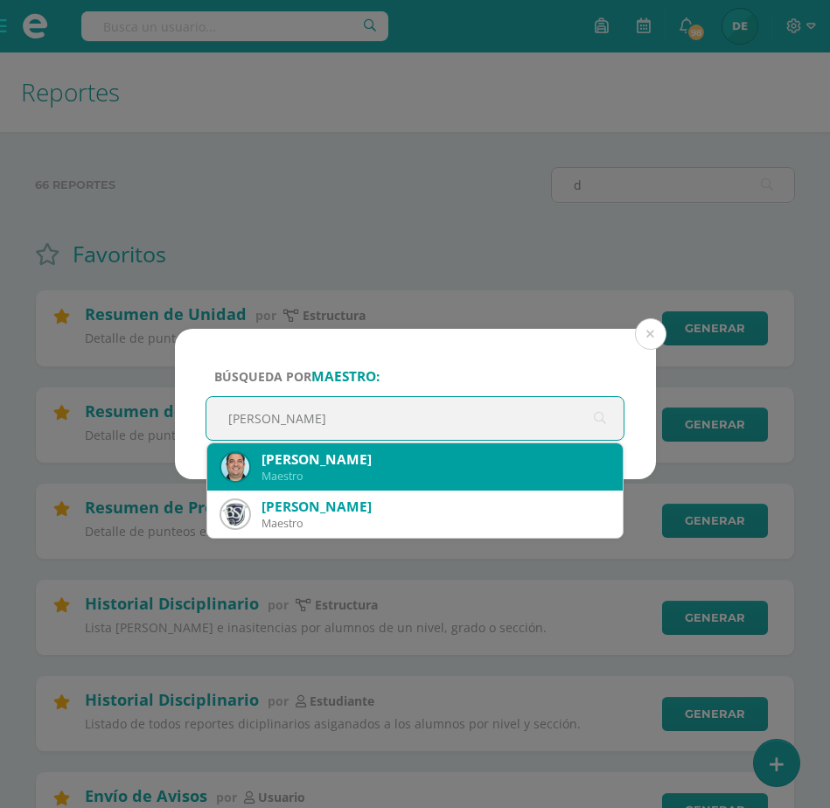
click at [395, 478] on div "Maestro" at bounding box center [436, 476] width 348 height 15
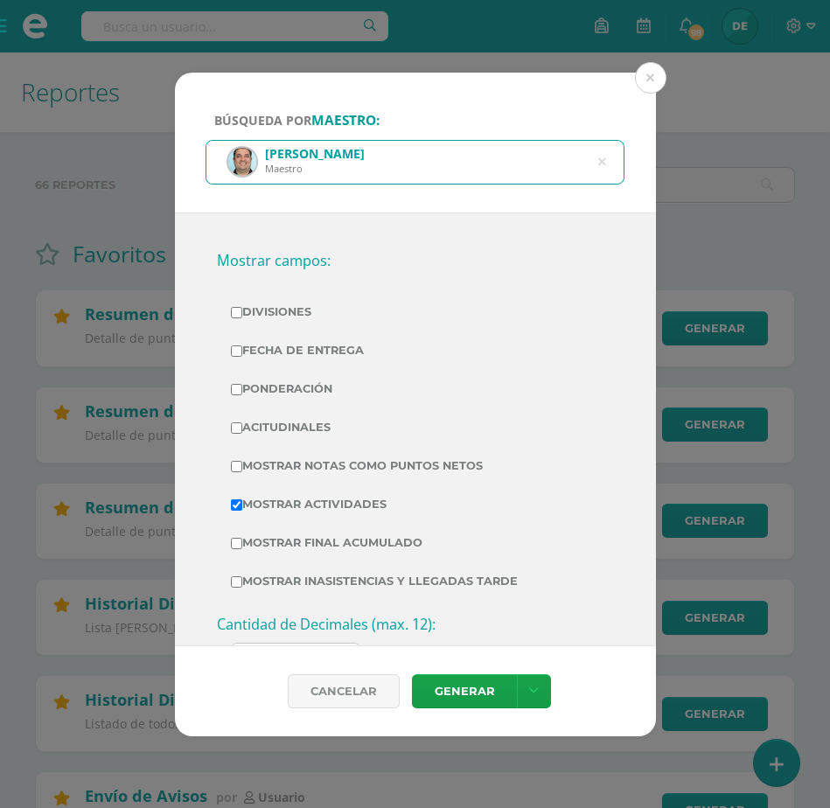
click at [239, 467] on input "Mostrar Notas Como Puntos Netos" at bounding box center [236, 466] width 11 height 11
checkbox input "true"
click at [531, 684] on icon at bounding box center [534, 691] width 10 height 15
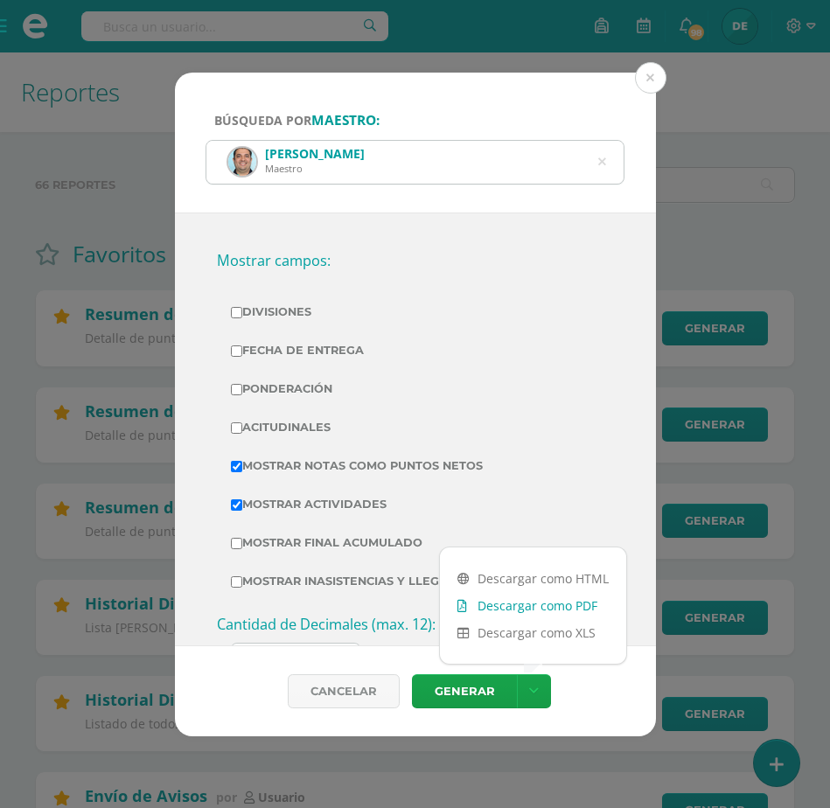
click at [515, 606] on link "Descargar como PDF" at bounding box center [533, 605] width 186 height 27
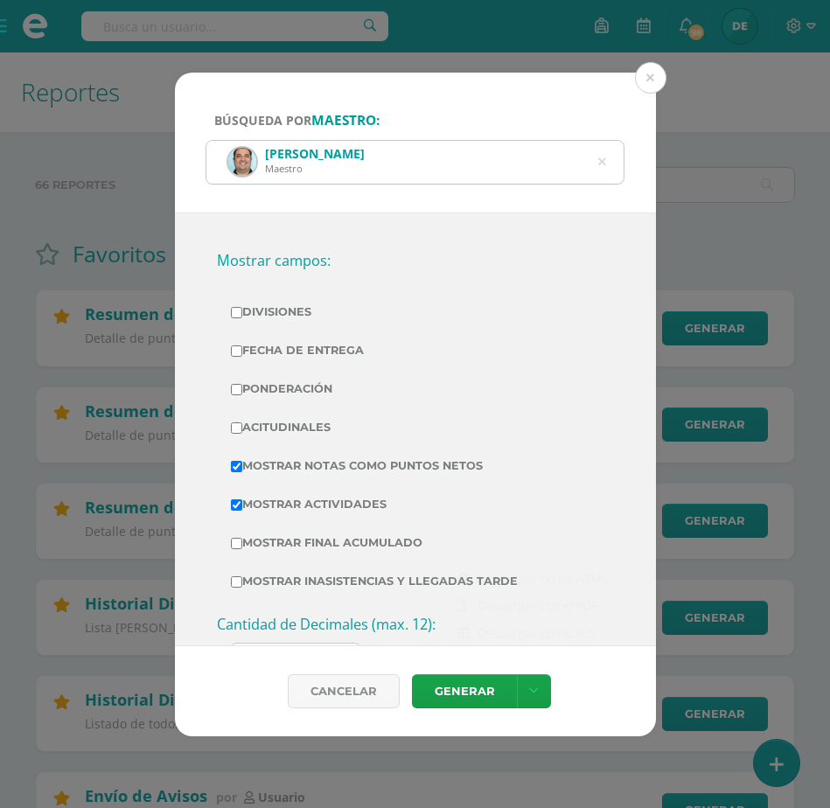
click at [607, 160] on div "Raúl Martínez Maestro" at bounding box center [415, 162] width 418 height 43
click at [597, 164] on div "Raúl Martínez Maestro" at bounding box center [415, 162] width 418 height 43
click at [594, 157] on div "Raúl Martínez Maestro" at bounding box center [415, 162] width 418 height 43
click at [603, 157] on icon at bounding box center [602, 162] width 8 height 45
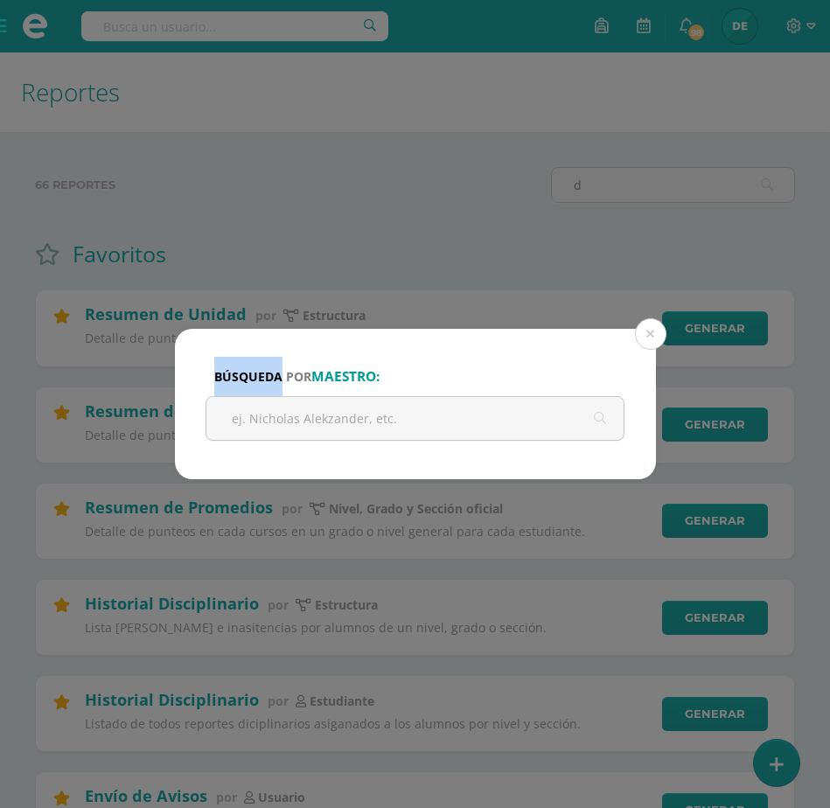
click at [603, 157] on div "Búsqueda por maestro: raul Cancelar Generar Loading..." at bounding box center [415, 404] width 830 height 808
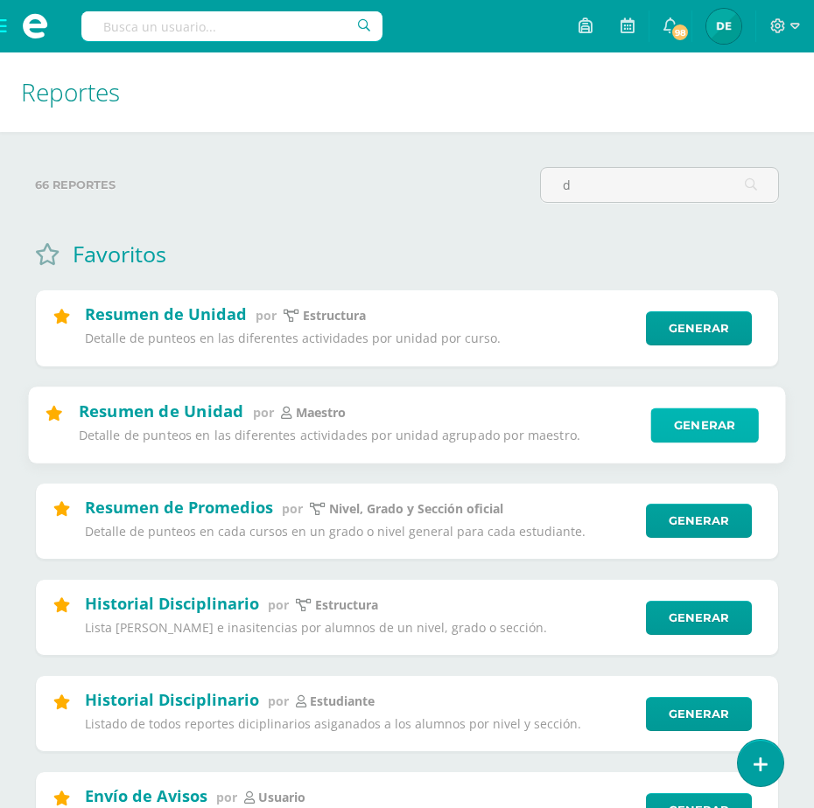
click at [674, 423] on link "Generar" at bounding box center [704, 425] width 108 height 35
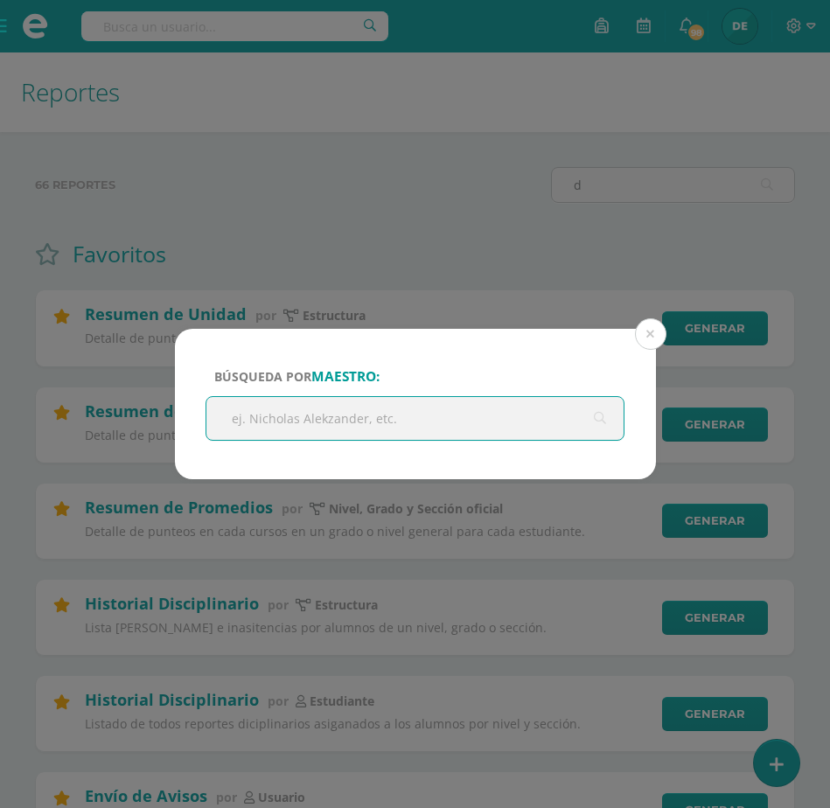
click at [438, 424] on input "text" at bounding box center [415, 418] width 418 height 43
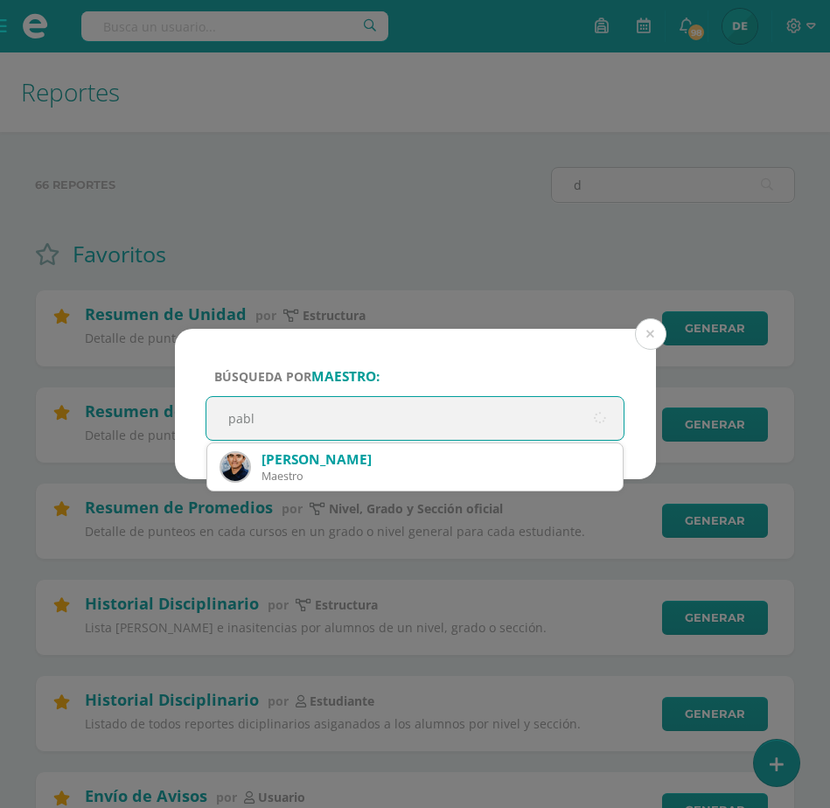
type input "pablo"
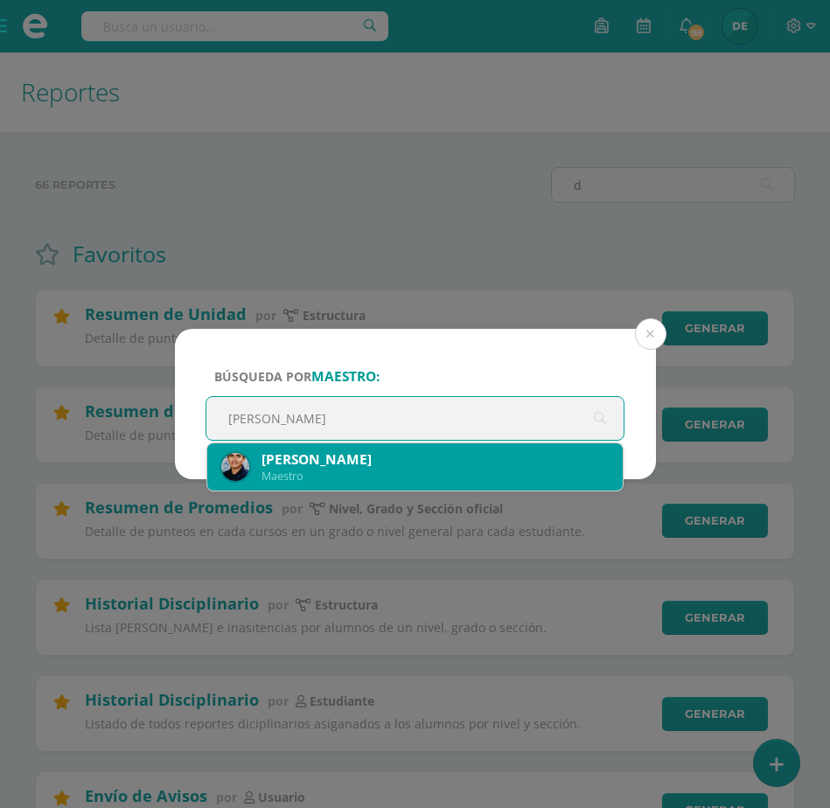
click at [423, 465] on div "Pablo Santisteban" at bounding box center [436, 460] width 348 height 18
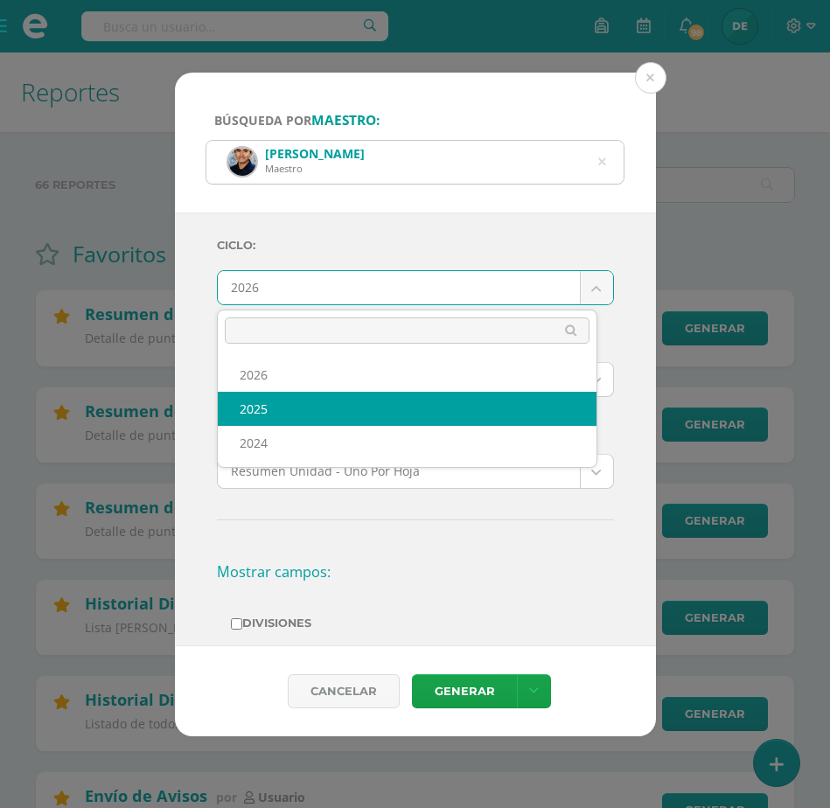
select select "2"
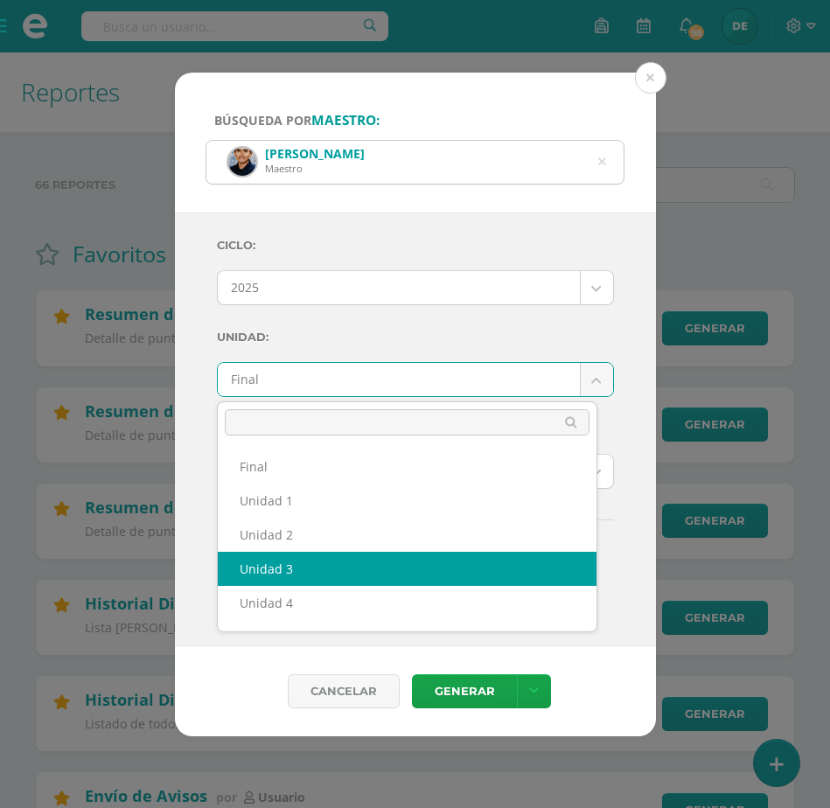
select select "Unidad 3"
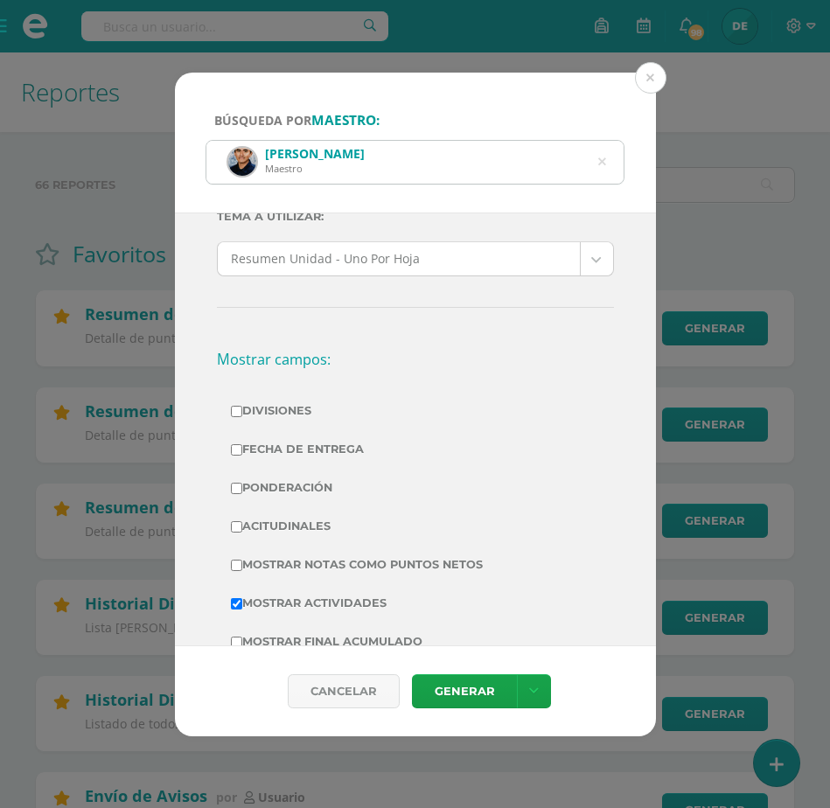
scroll to position [217, 0]
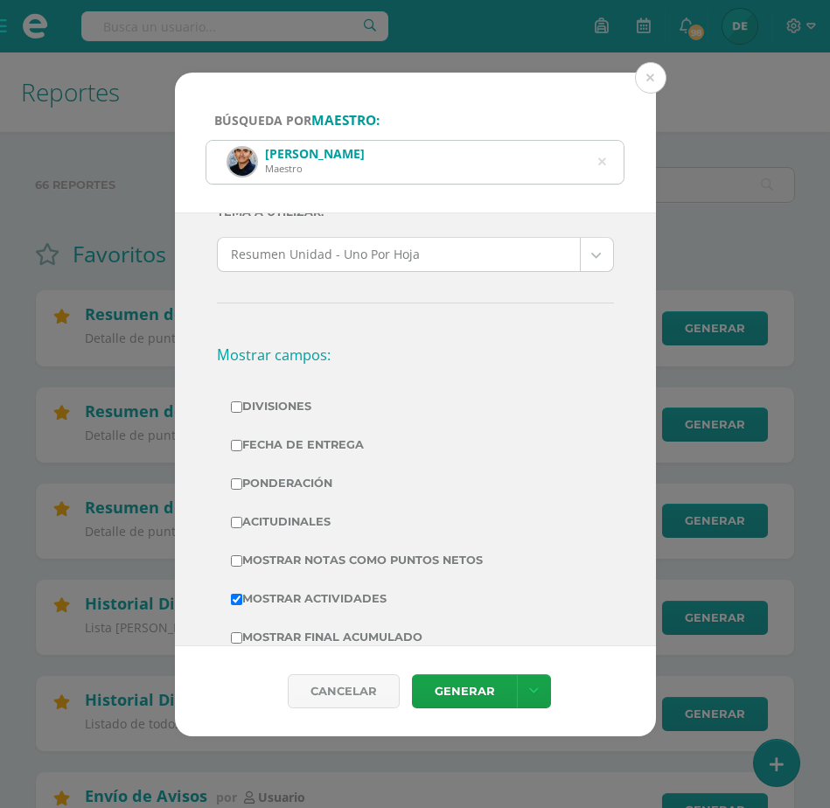
click at [239, 558] on input "Mostrar Notas Como Puntos Netos" at bounding box center [236, 561] width 11 height 11
checkbox input "true"
click at [529, 693] on icon at bounding box center [534, 691] width 10 height 15
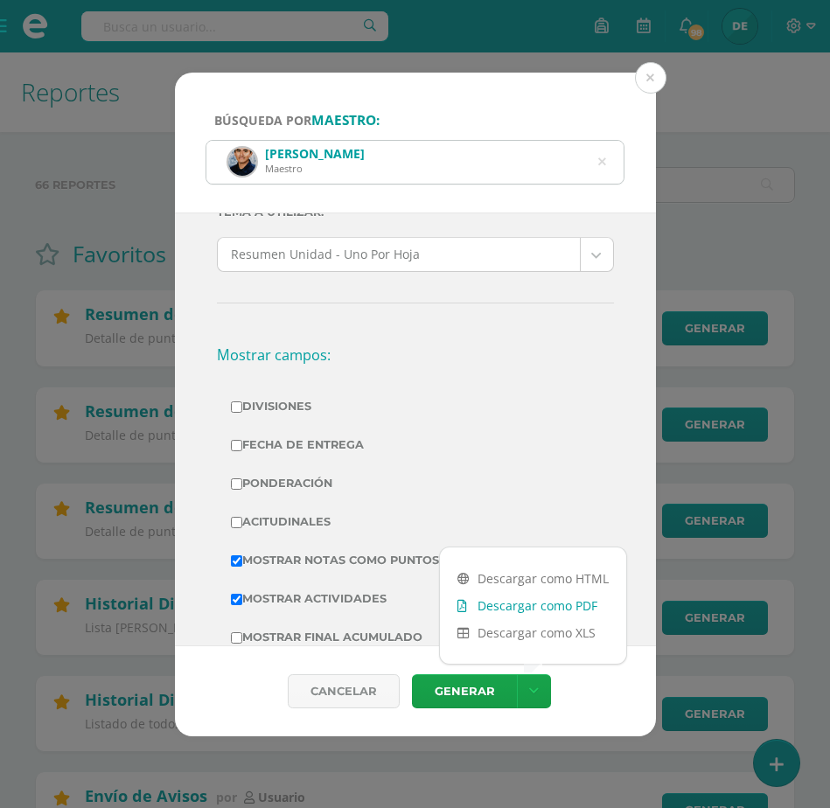
click at [520, 609] on link "Descargar como PDF" at bounding box center [533, 605] width 186 height 27
click at [649, 77] on button at bounding box center [650, 77] width 31 height 31
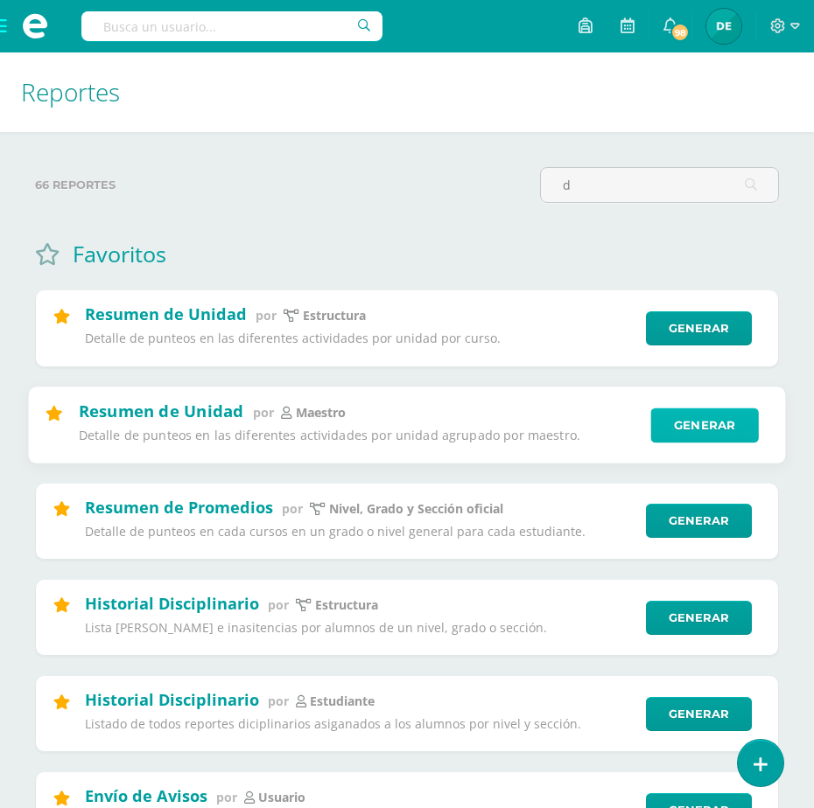
click at [727, 426] on link "Generar" at bounding box center [704, 425] width 108 height 35
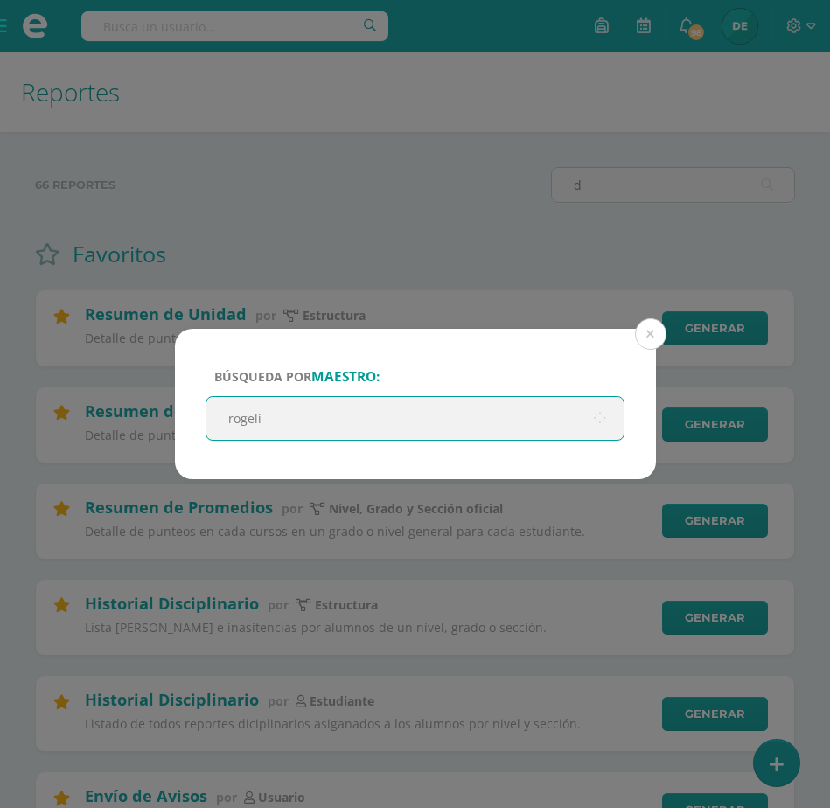
type input "[PERSON_NAME]"
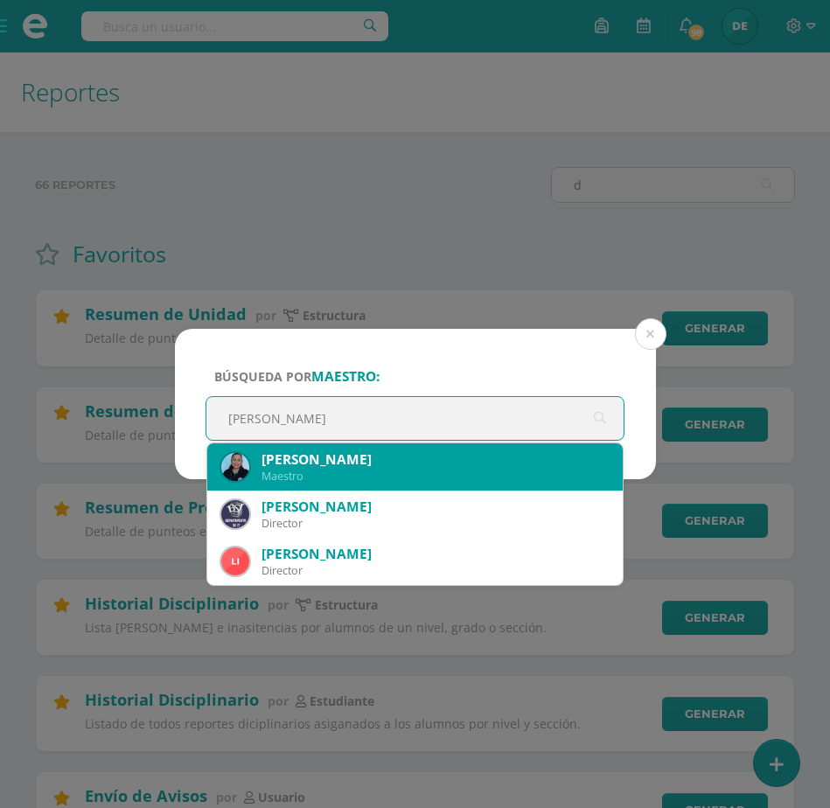
click at [467, 472] on div "Maestro" at bounding box center [436, 476] width 348 height 15
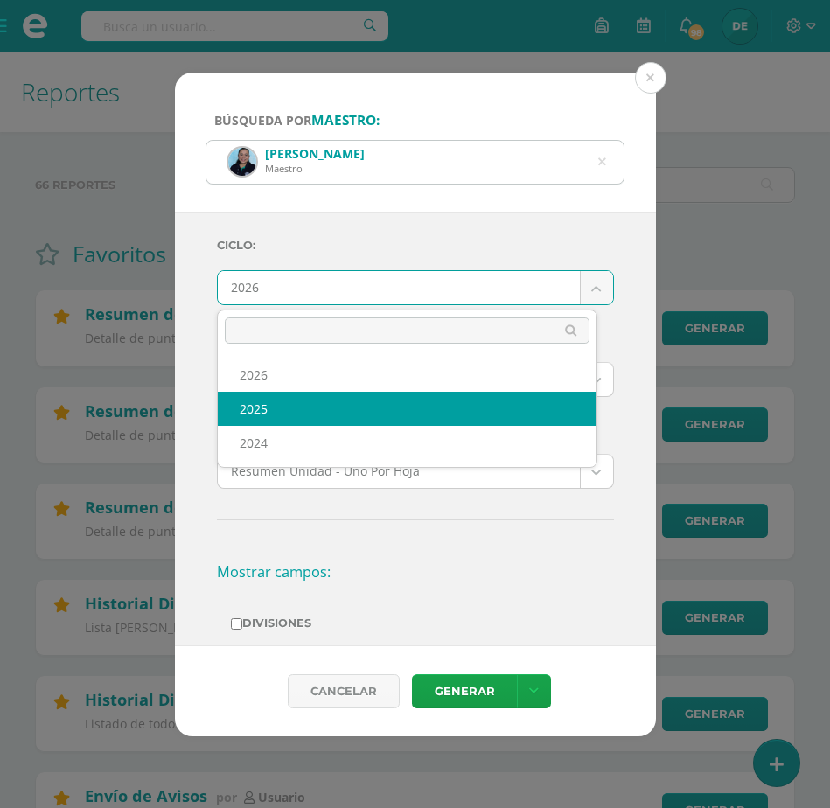
select select "2"
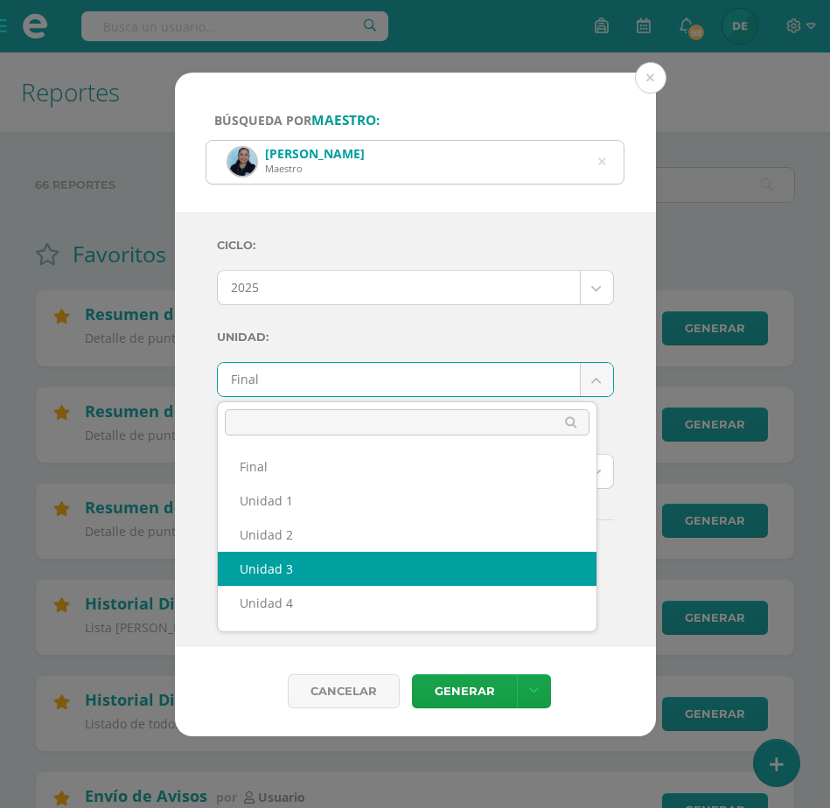
select select "Unidad 3"
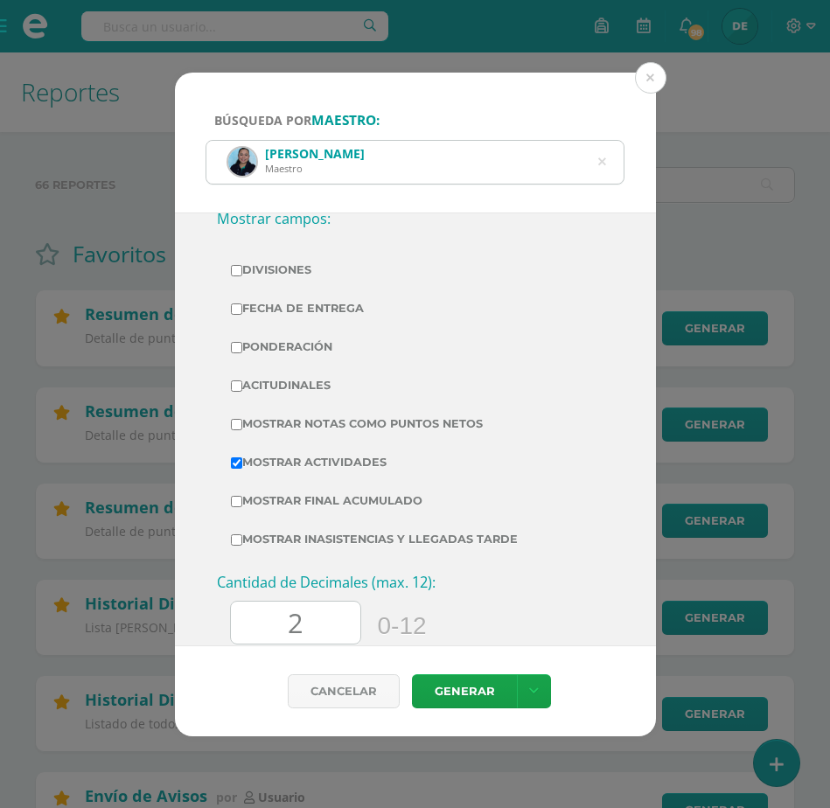
scroll to position [382, 0]
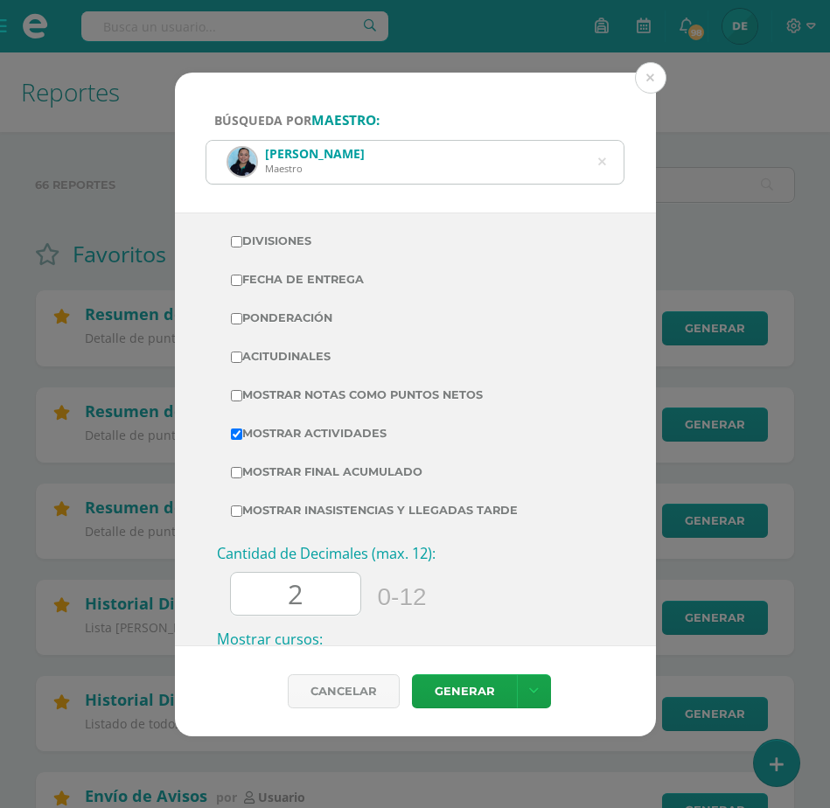
click at [238, 395] on input "Mostrar Notas Como Puntos Netos" at bounding box center [236, 395] width 11 height 11
checkbox input "true"
click at [523, 690] on link at bounding box center [534, 692] width 34 height 34
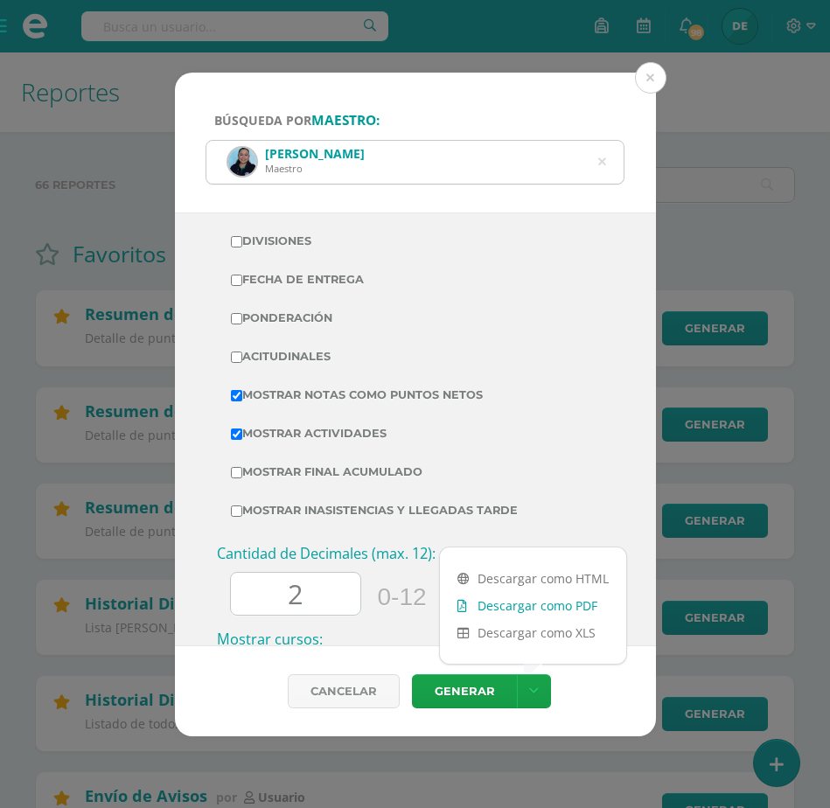
click at [516, 610] on link "Descargar como PDF" at bounding box center [533, 605] width 186 height 27
click at [639, 75] on button at bounding box center [650, 77] width 31 height 31
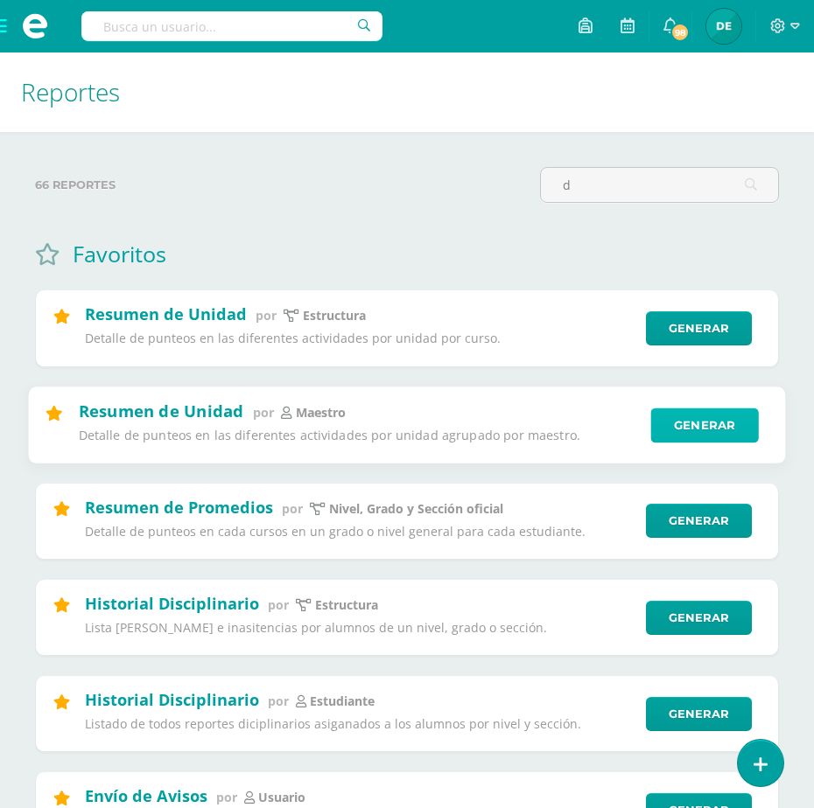
click at [719, 421] on link "Generar" at bounding box center [704, 425] width 108 height 35
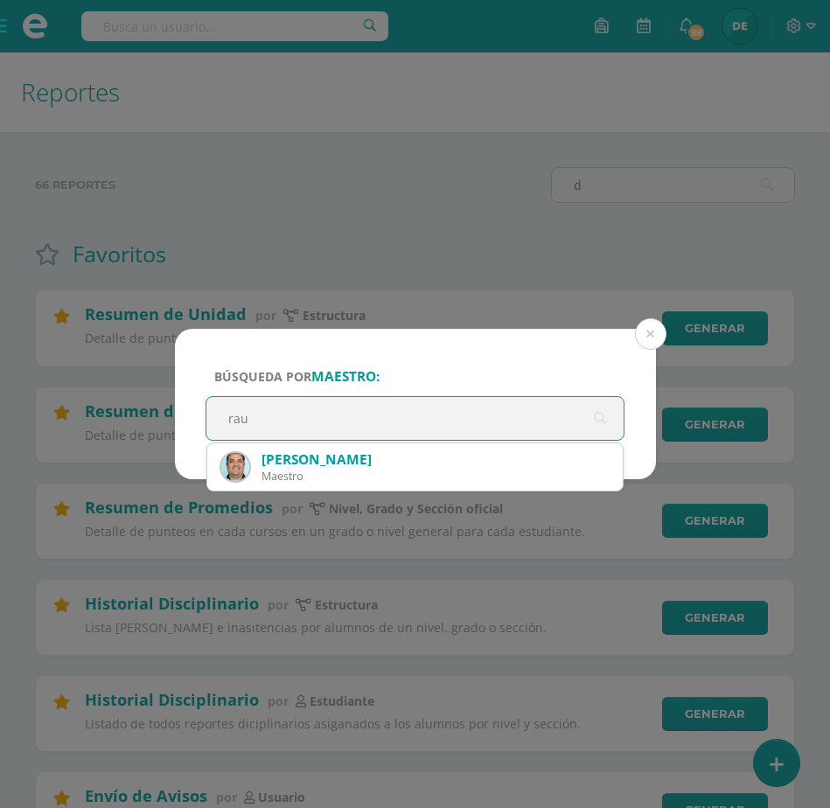
type input "raul"
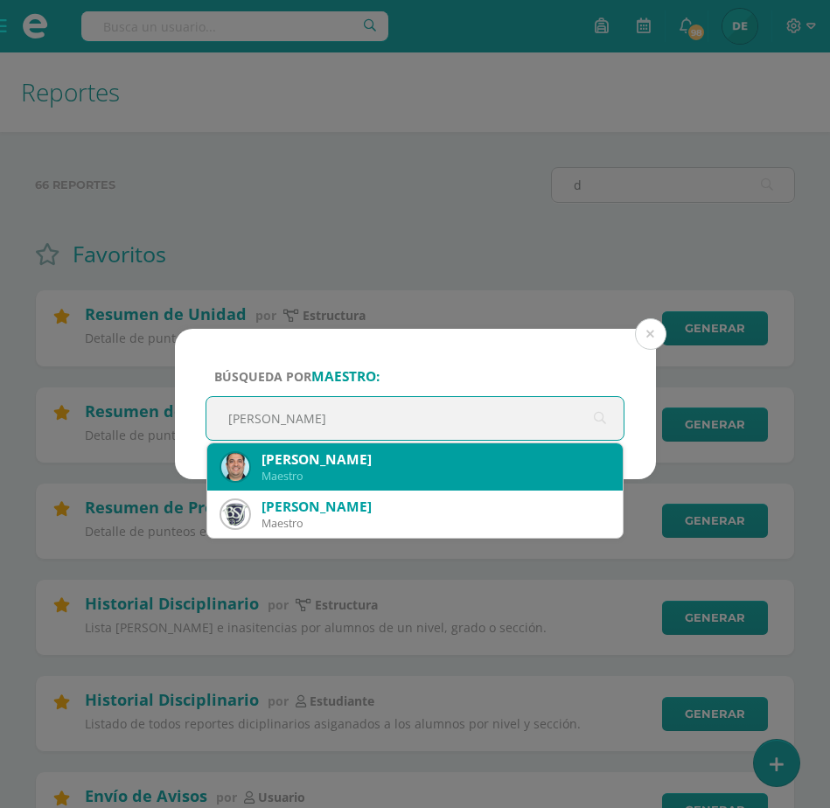
click at [348, 473] on div "Maestro" at bounding box center [436, 476] width 348 height 15
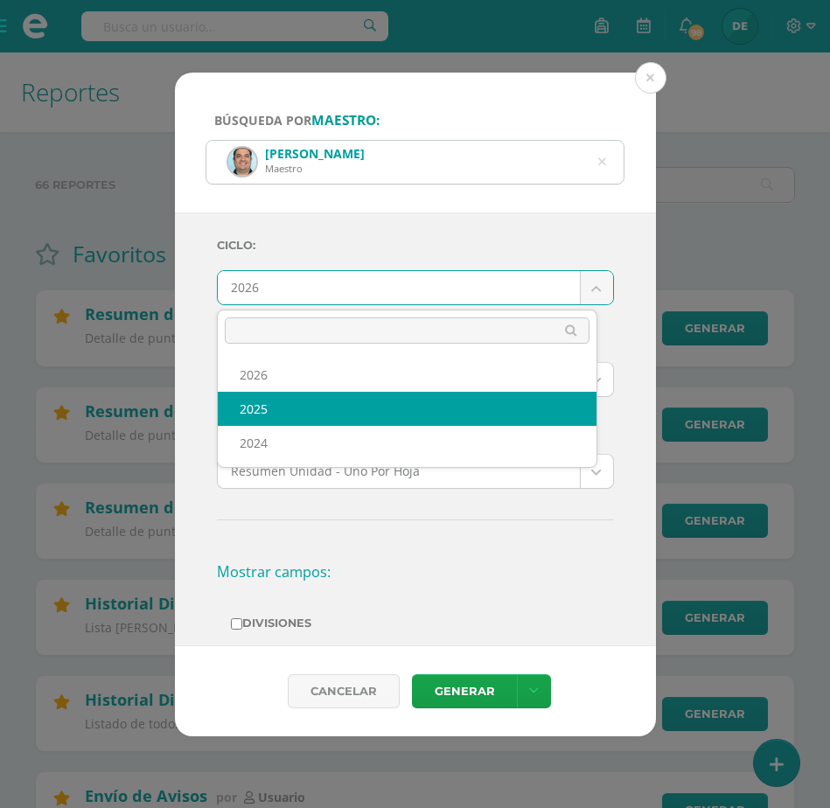
select select "2"
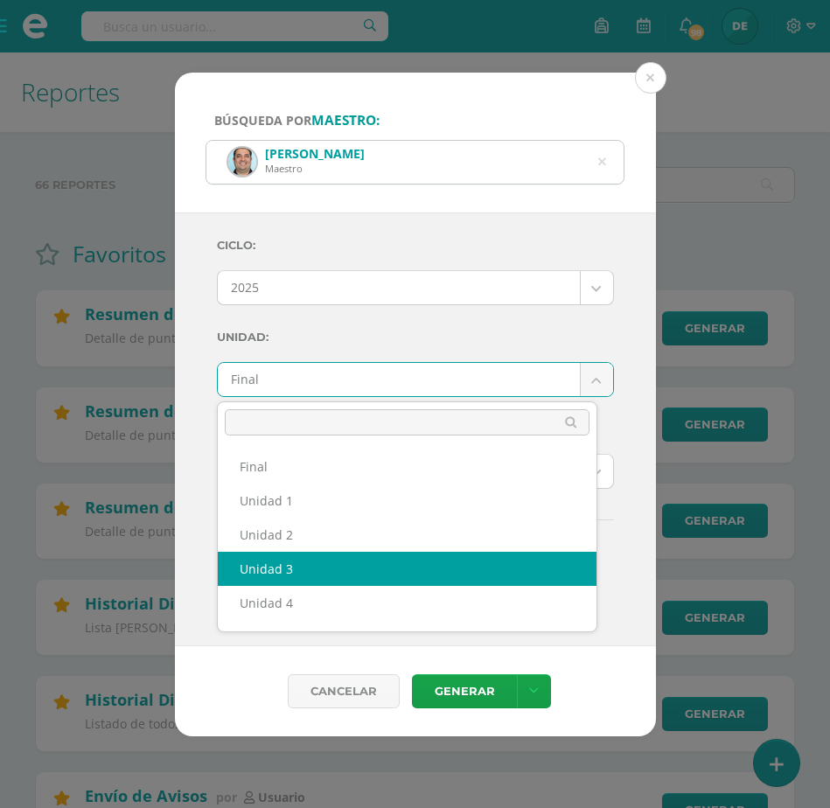
select select "Unidad 3"
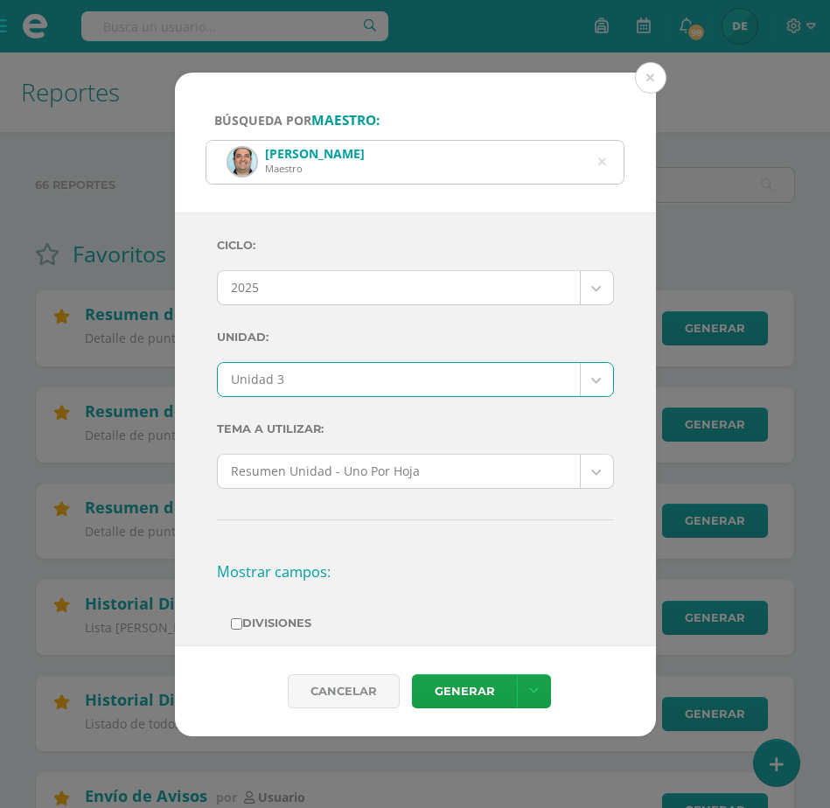
scroll to position [437, 0]
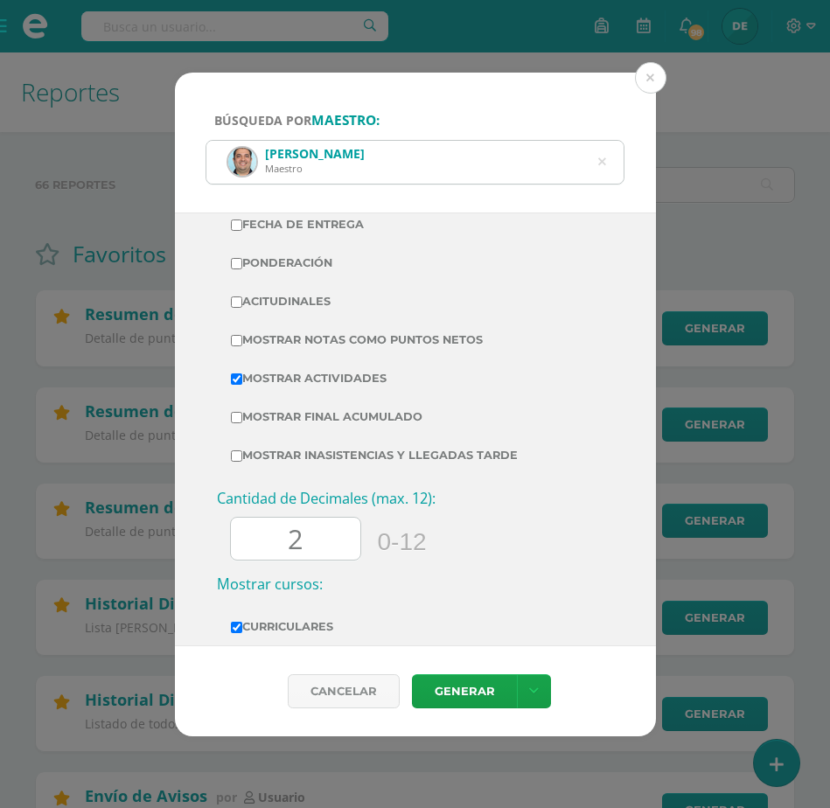
click at [238, 342] on input "Mostrar Notas Como Puntos Netos" at bounding box center [236, 340] width 11 height 11
checkbox input "true"
click at [532, 690] on icon at bounding box center [534, 691] width 10 height 15
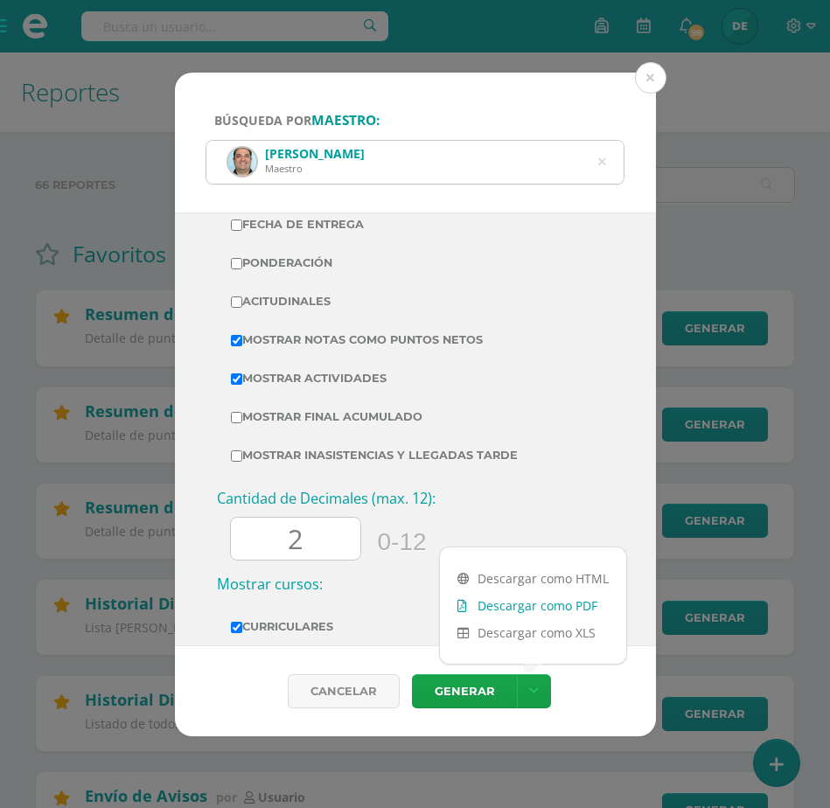
click at [516, 605] on link "Descargar como PDF" at bounding box center [533, 605] width 186 height 27
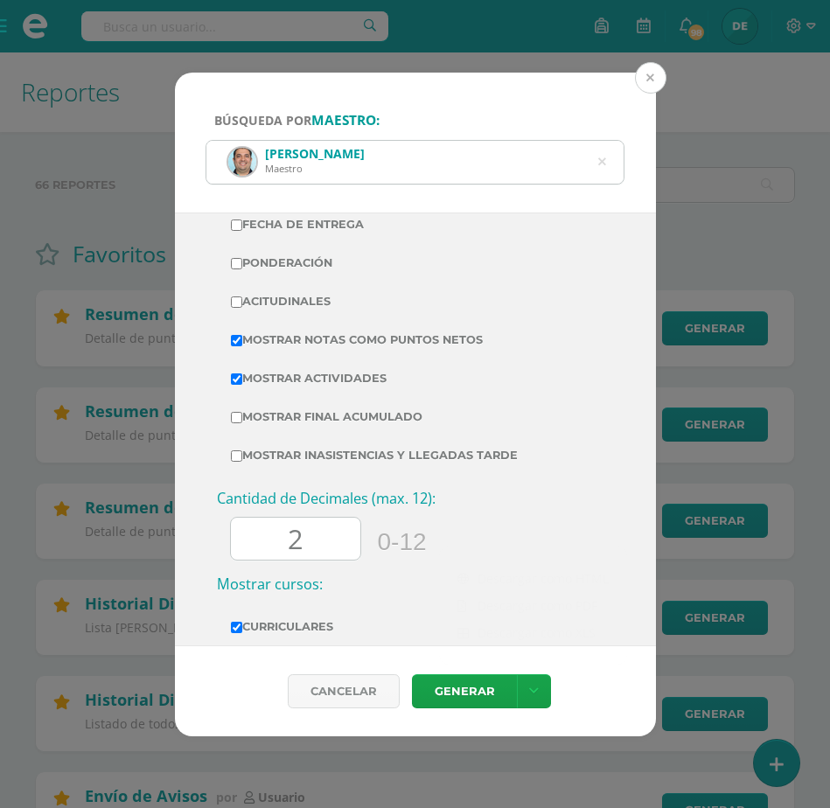
click at [651, 81] on button at bounding box center [650, 77] width 31 height 31
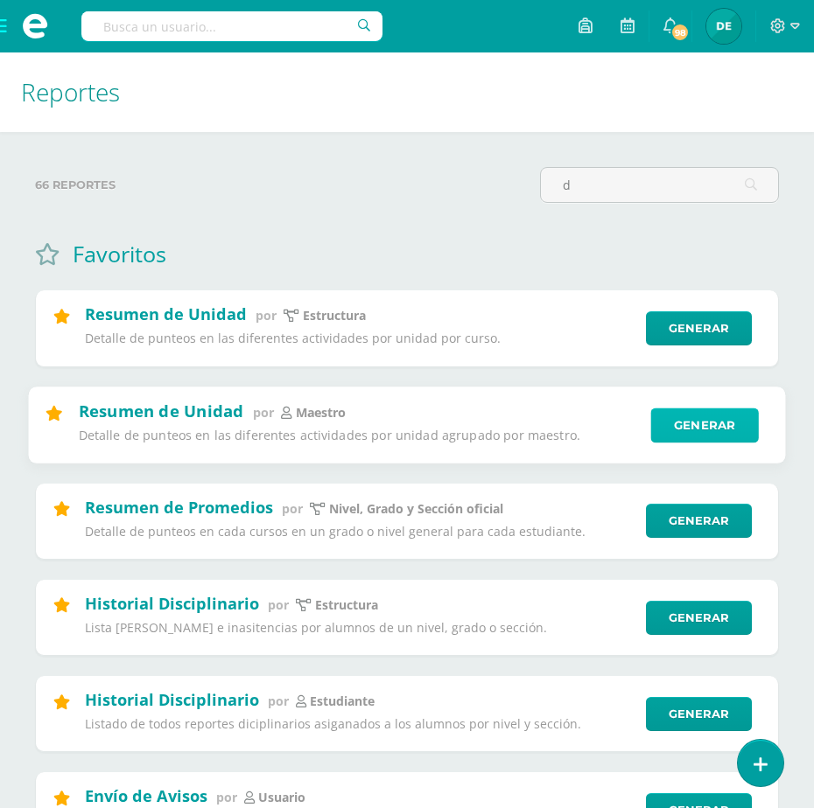
click at [689, 422] on link "Generar" at bounding box center [704, 425] width 108 height 35
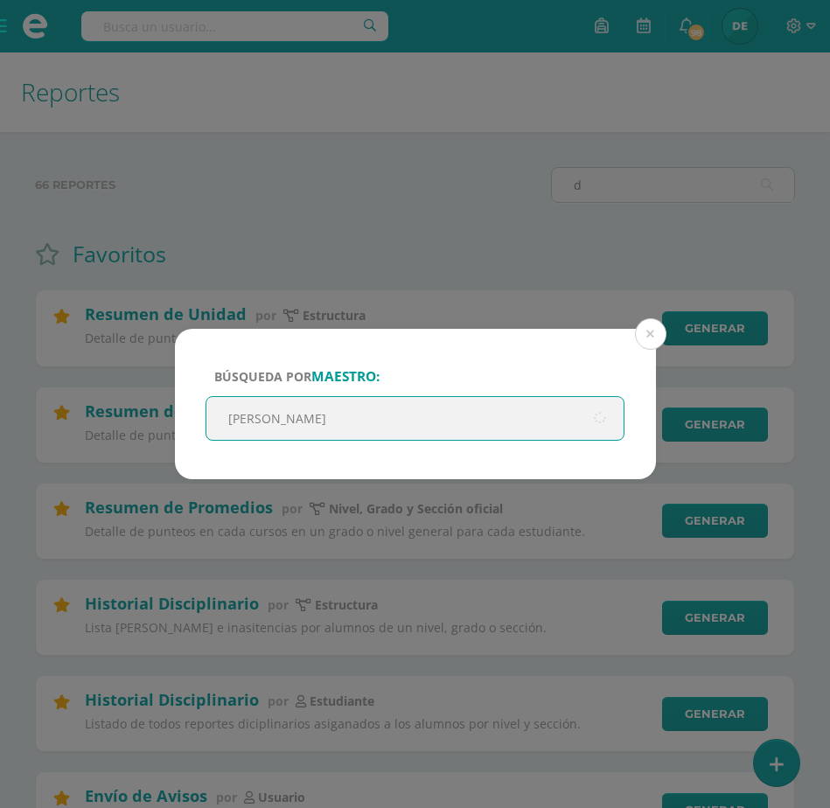
type input "erick"
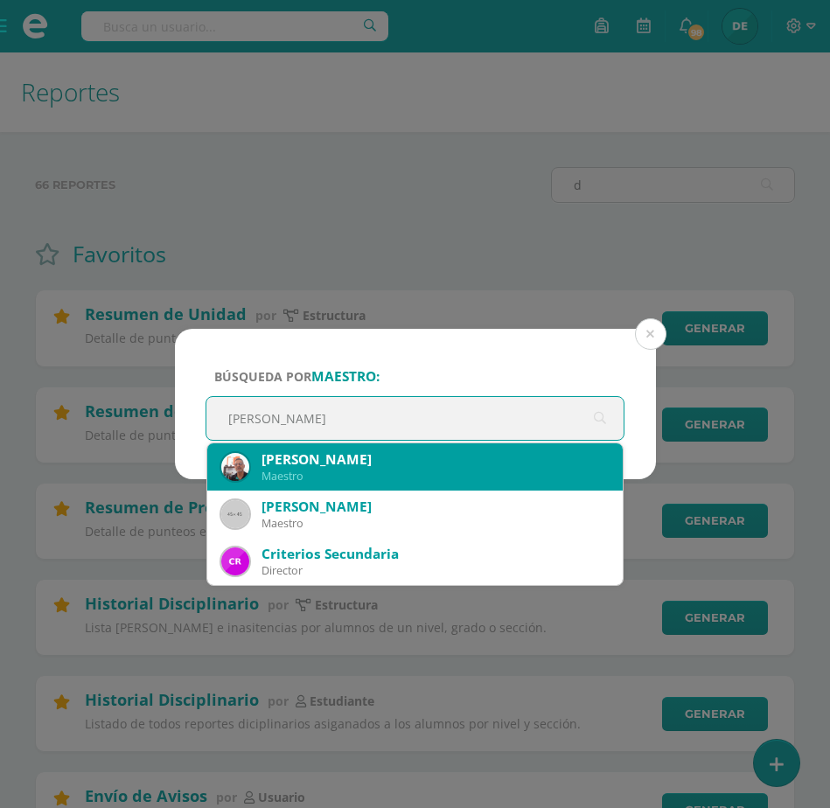
click at [446, 473] on div "Maestro" at bounding box center [436, 476] width 348 height 15
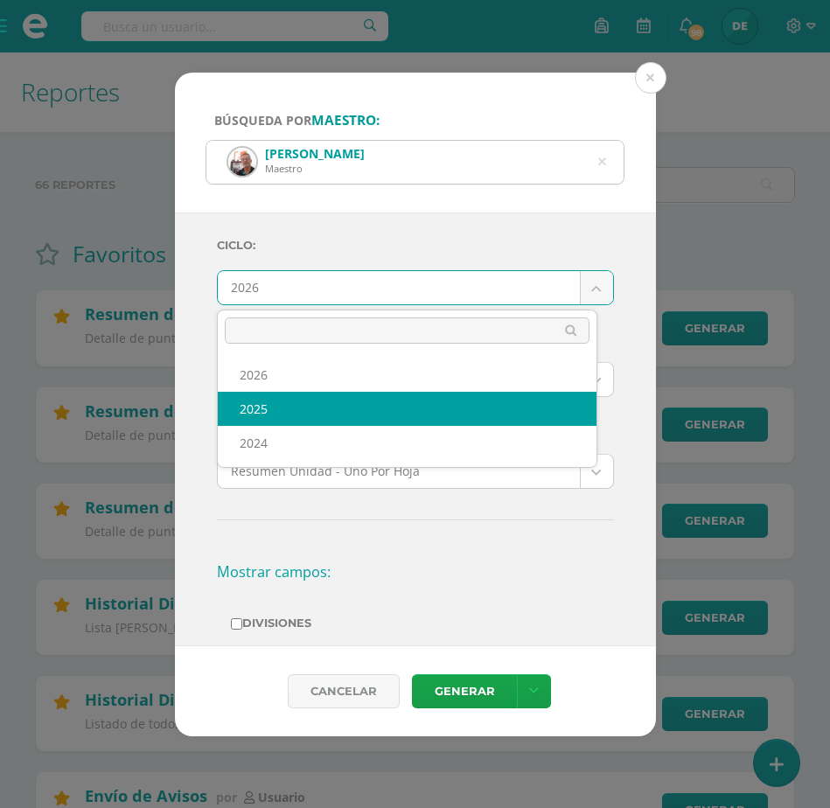
select select "2"
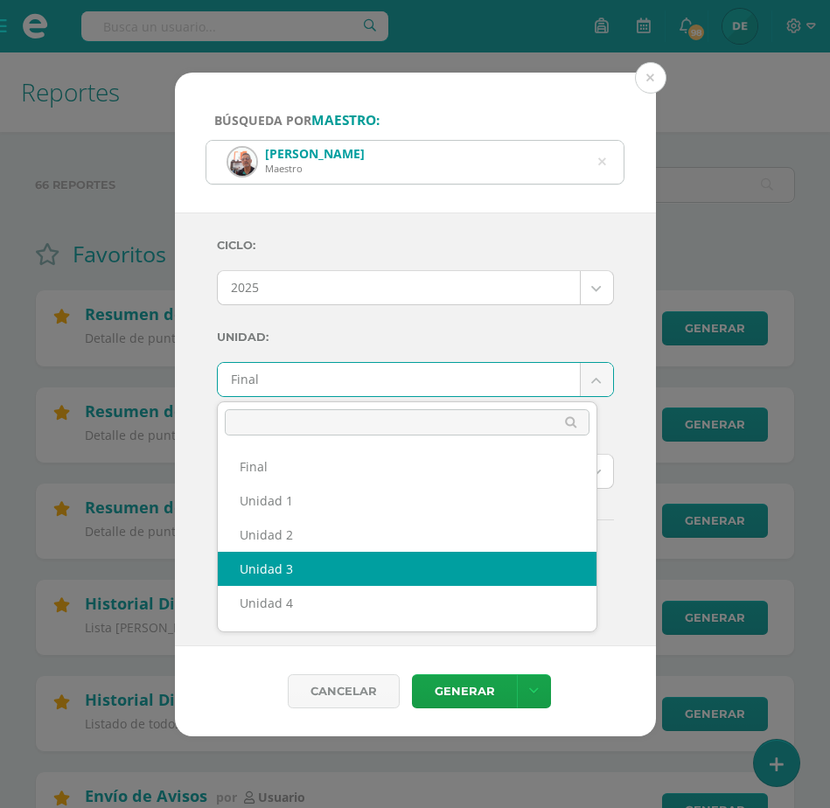
select select "Unidad 3"
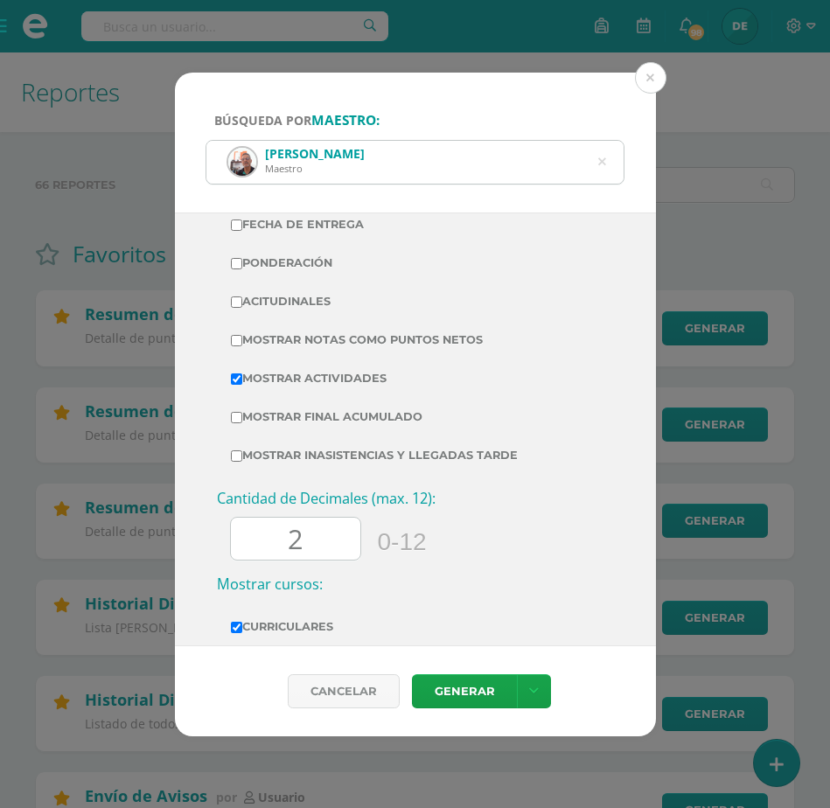
click at [246, 338] on label "Mostrar Notas Como Puntos Netos" at bounding box center [415, 340] width 369 height 24
click at [242, 338] on input "Mostrar Notas Como Puntos Netos" at bounding box center [236, 340] width 11 height 11
checkbox input "true"
click at [526, 686] on link at bounding box center [534, 692] width 34 height 34
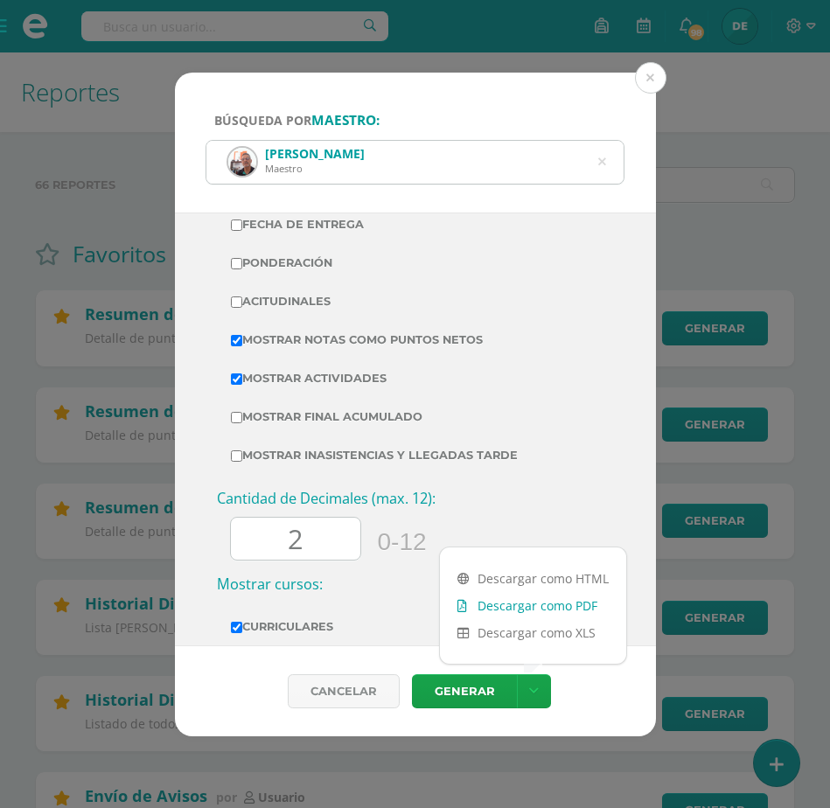
click at [498, 604] on link "Descargar como PDF" at bounding box center [533, 605] width 186 height 27
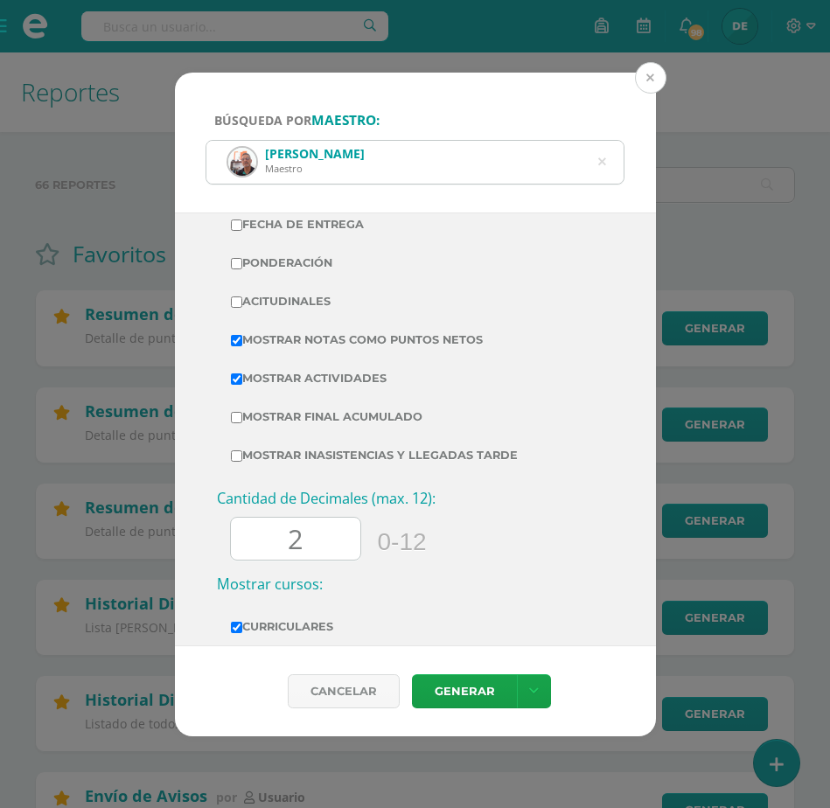
click at [647, 77] on button at bounding box center [650, 77] width 31 height 31
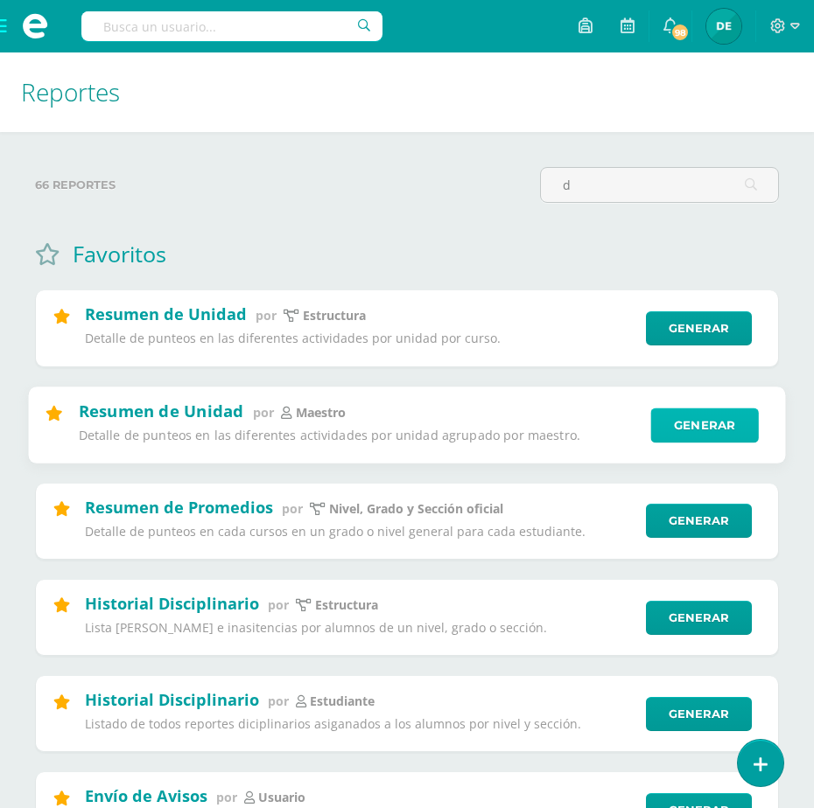
click at [692, 424] on link "Generar" at bounding box center [704, 425] width 108 height 35
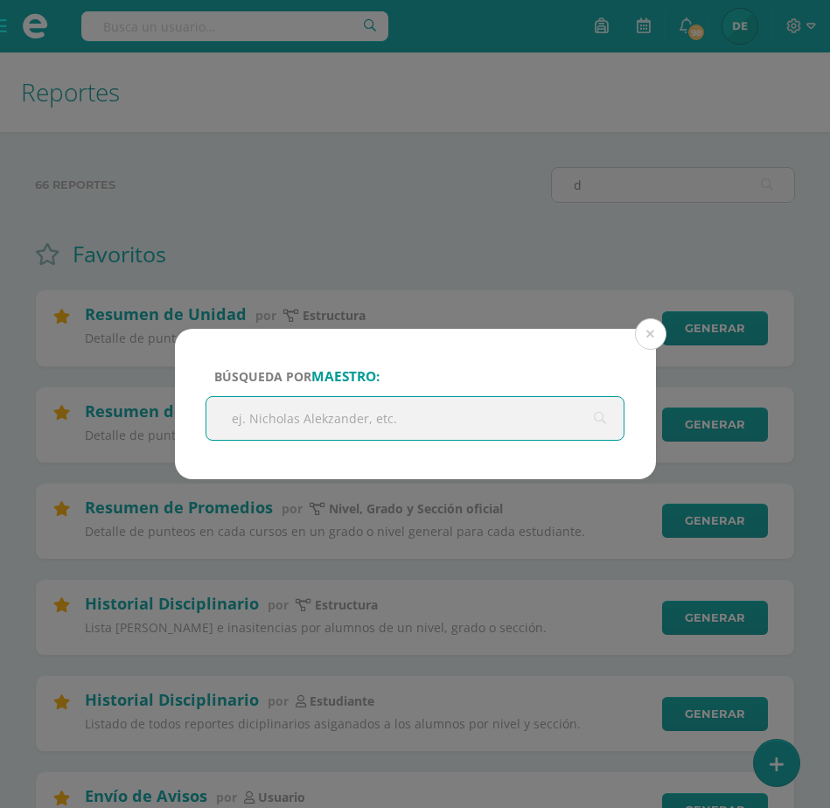
click at [336, 426] on input "text" at bounding box center [415, 418] width 418 height 43
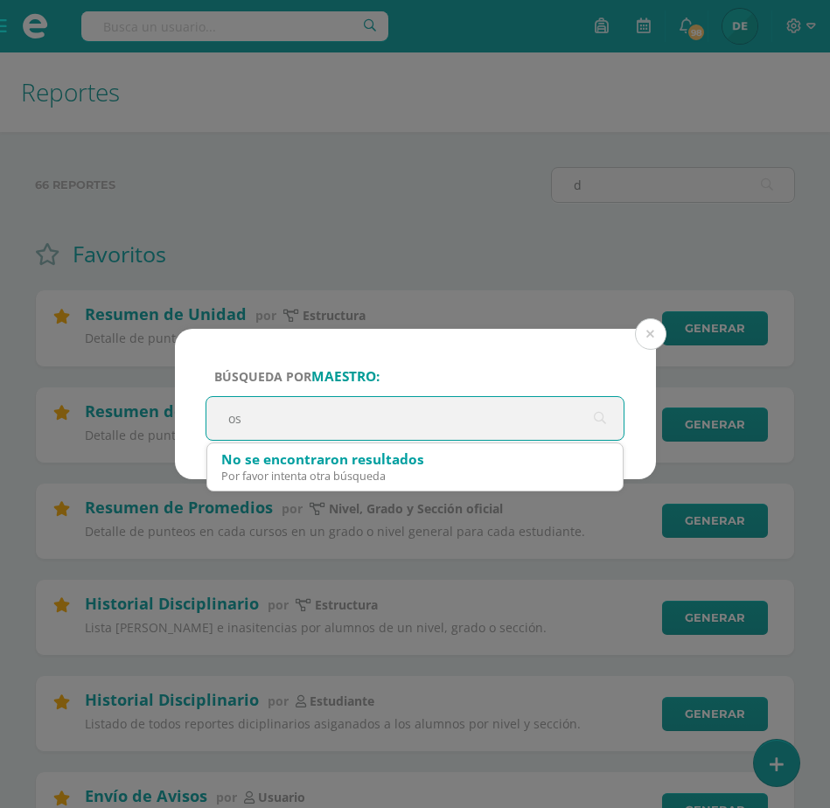
type input "osv"
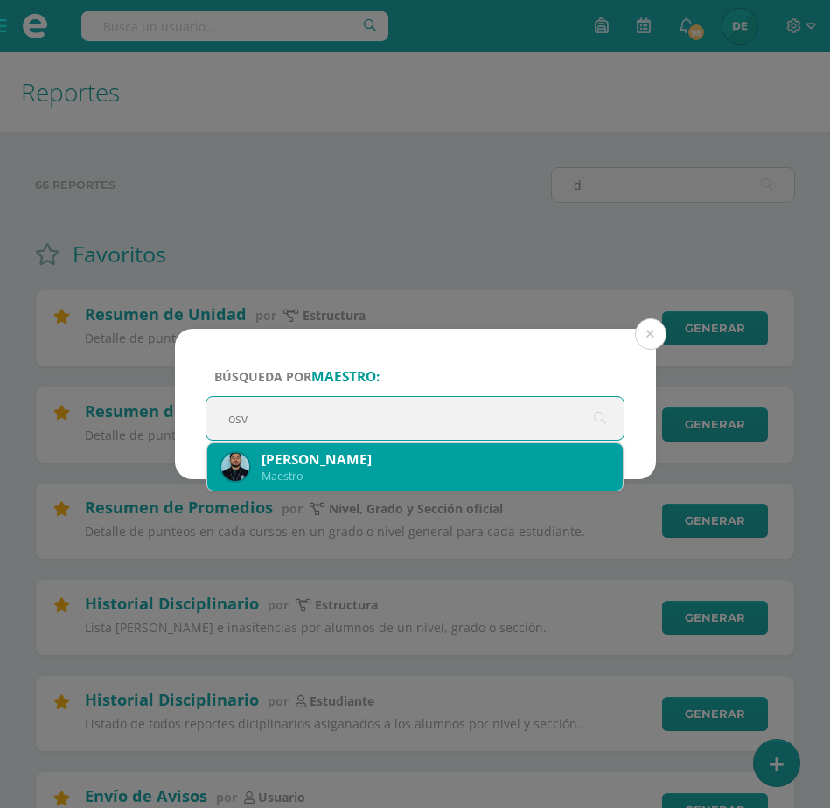
click at [331, 472] on div "Maestro" at bounding box center [436, 476] width 348 height 15
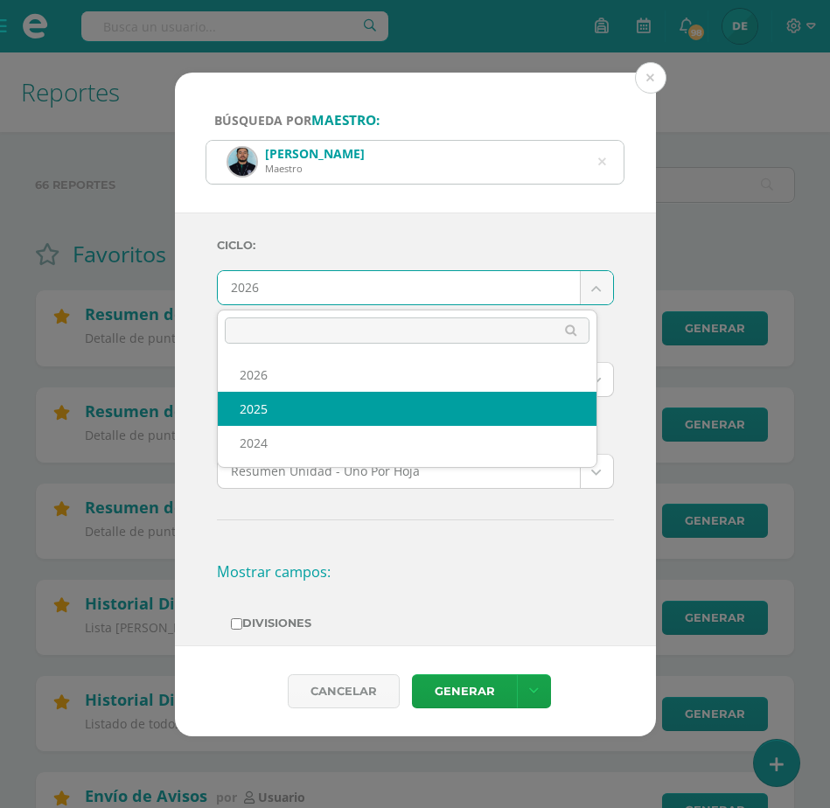
select select "2"
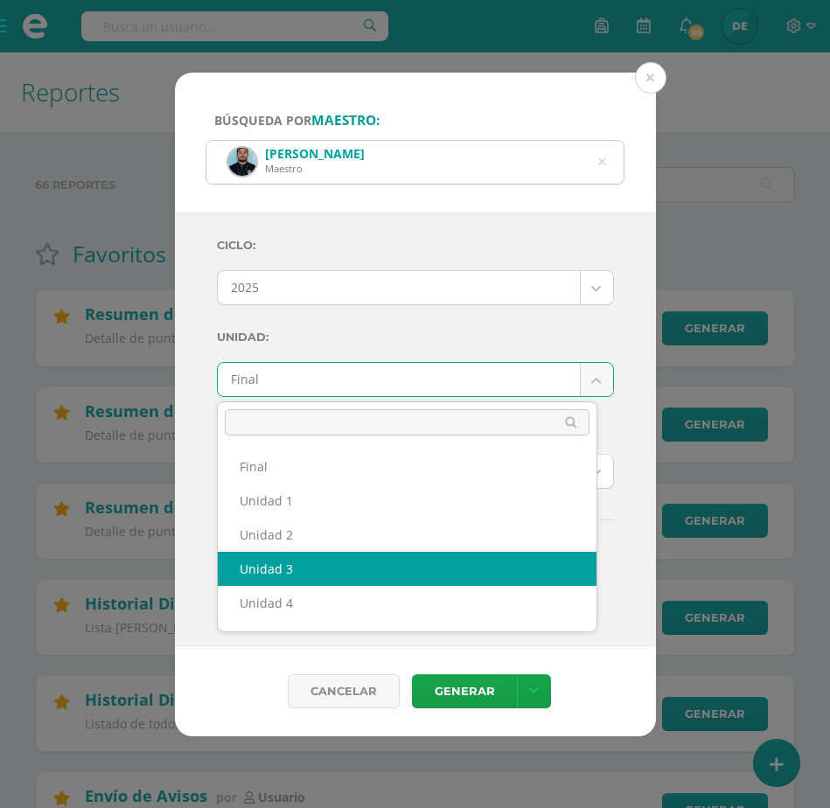
select select "Unidad 3"
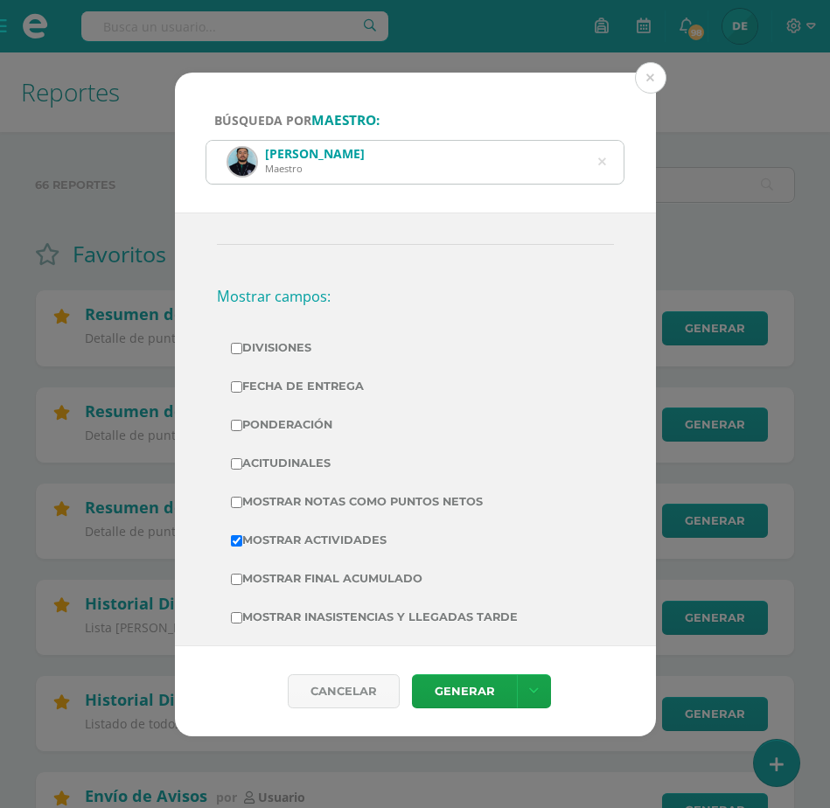
scroll to position [288, 0]
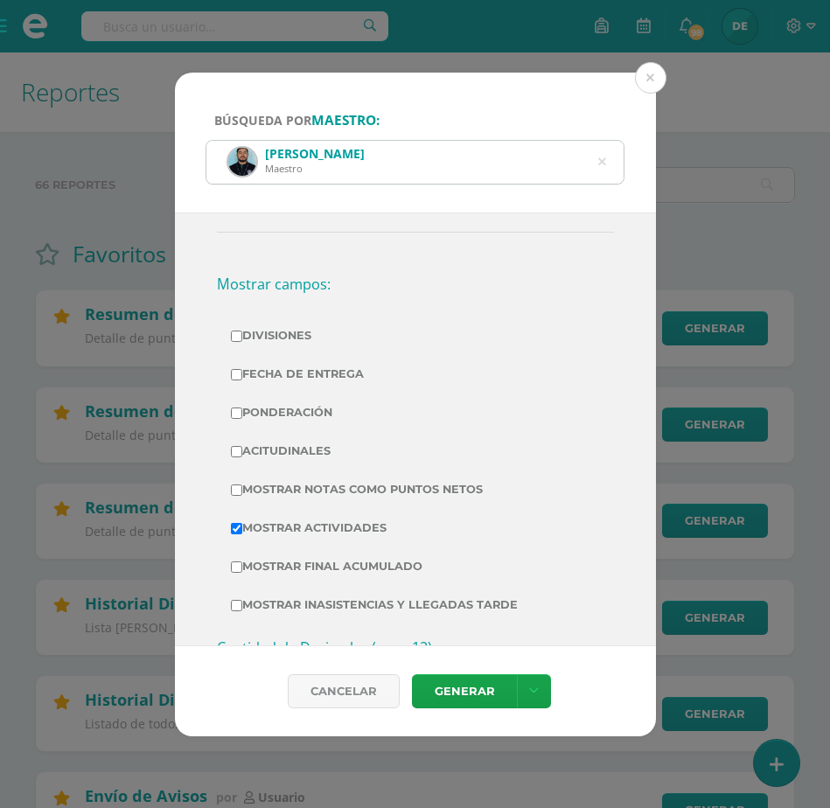
click at [240, 494] on input "Mostrar Notas Como Puntos Netos" at bounding box center [236, 490] width 11 height 11
checkbox input "true"
click at [536, 684] on icon at bounding box center [534, 691] width 10 height 15
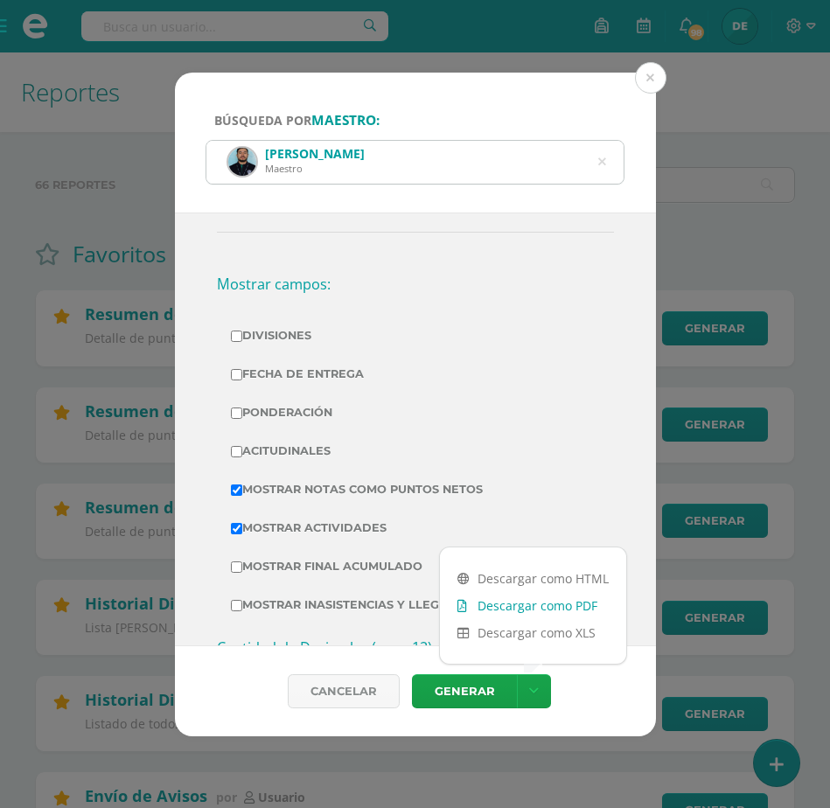
click at [538, 594] on link "Descargar como PDF" at bounding box center [533, 605] width 186 height 27
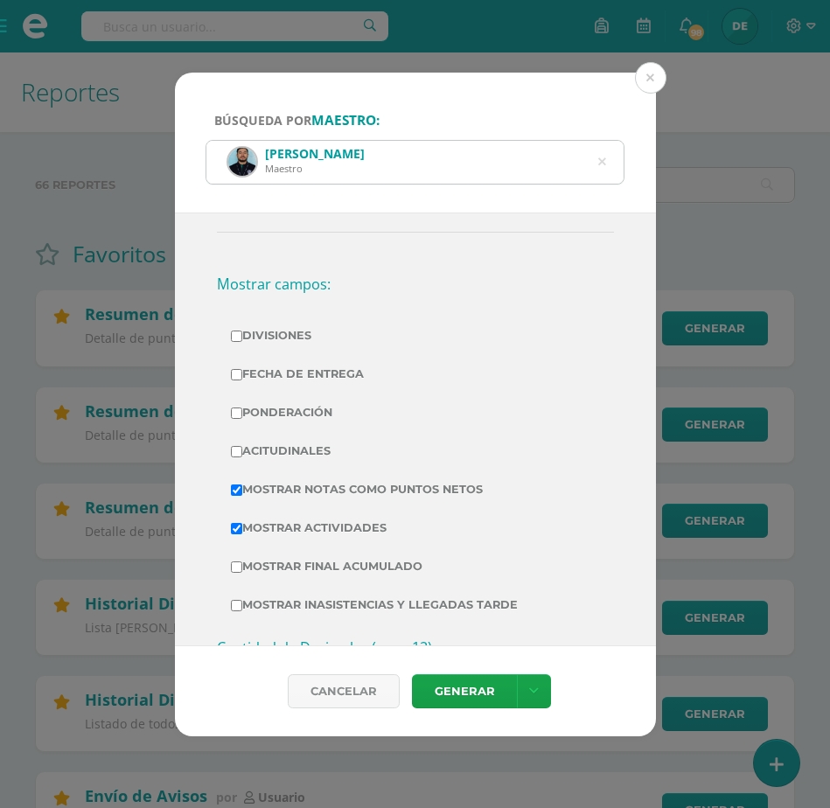
click at [601, 161] on icon at bounding box center [602, 162] width 8 height 45
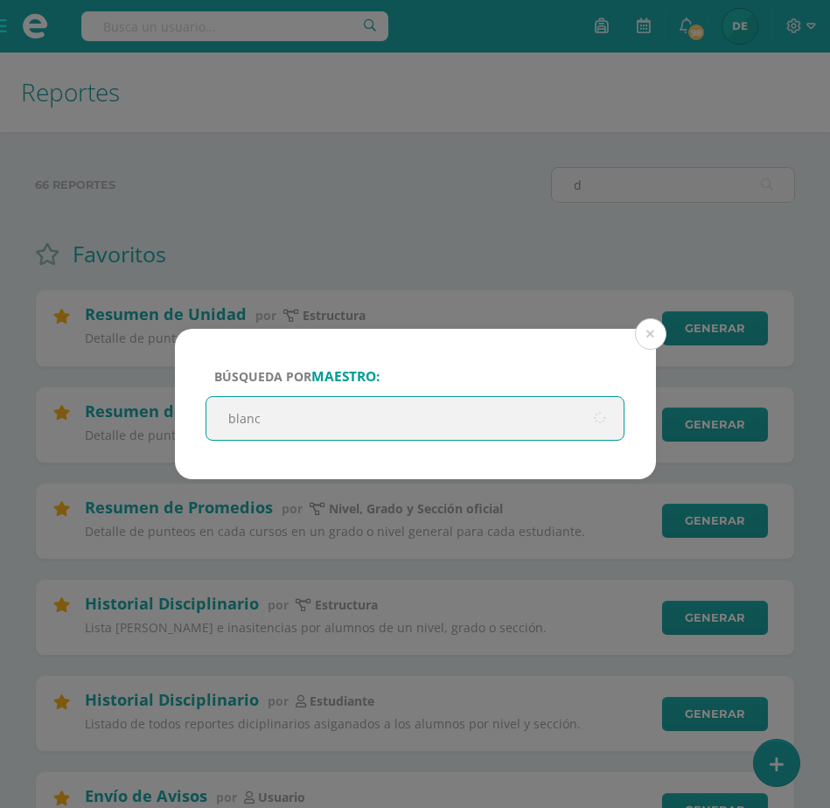
type input "blanca"
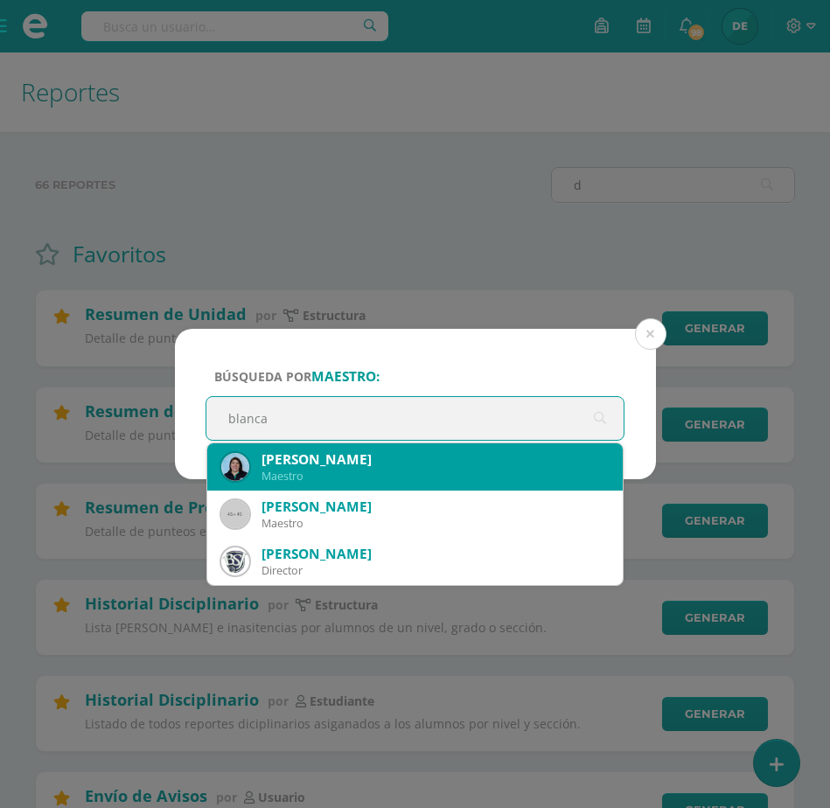
click at [460, 463] on div "Blanca Santos" at bounding box center [436, 460] width 348 height 18
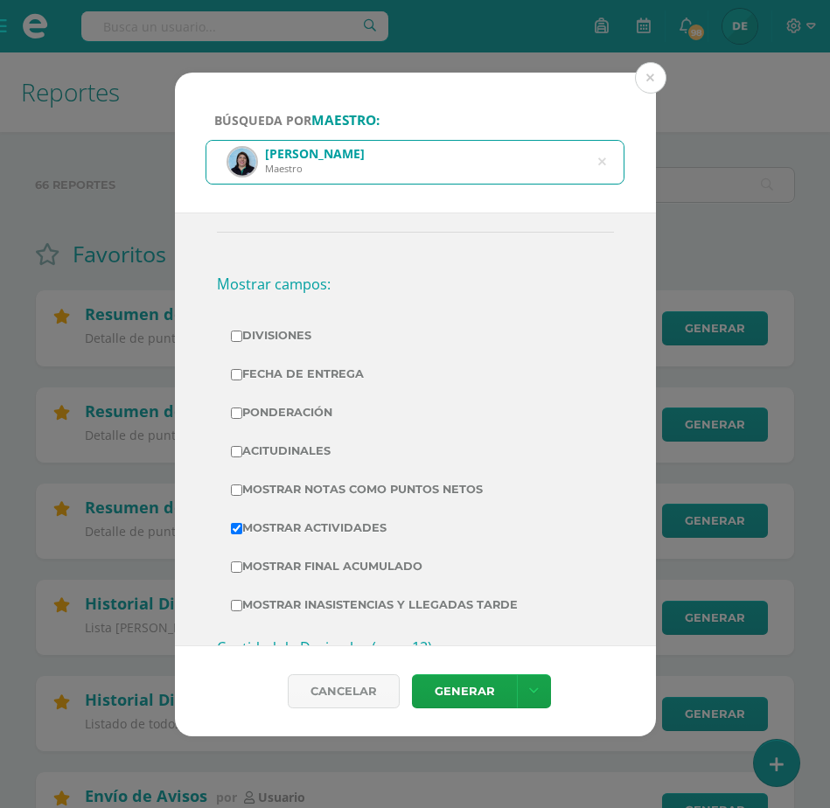
click at [238, 486] on input "Mostrar Notas Como Puntos Netos" at bounding box center [236, 490] width 11 height 11
checkbox input "true"
click at [535, 689] on icon at bounding box center [534, 691] width 10 height 15
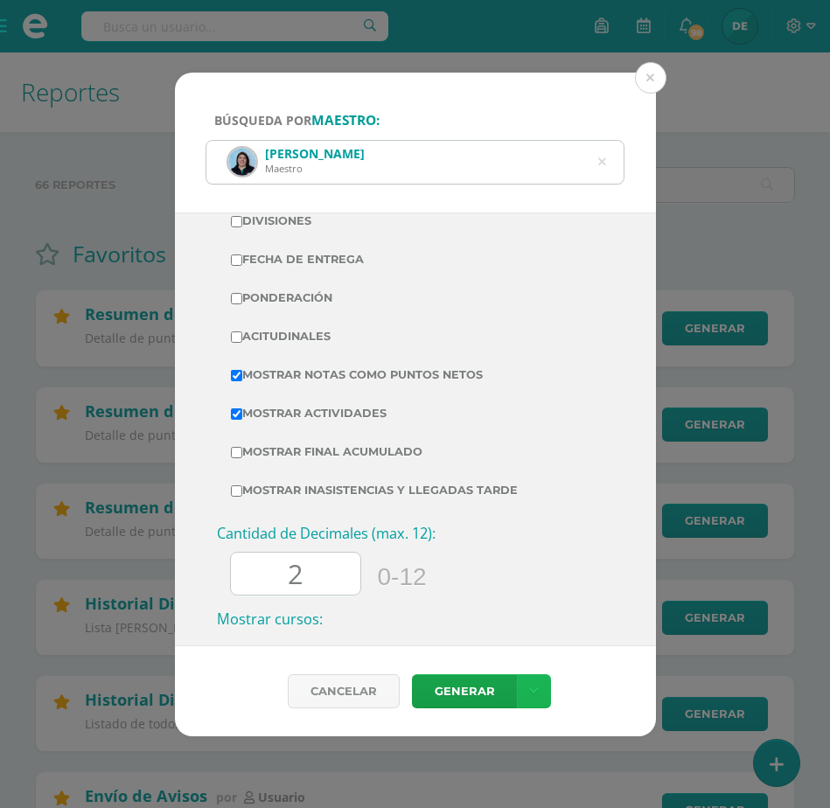
scroll to position [543, 0]
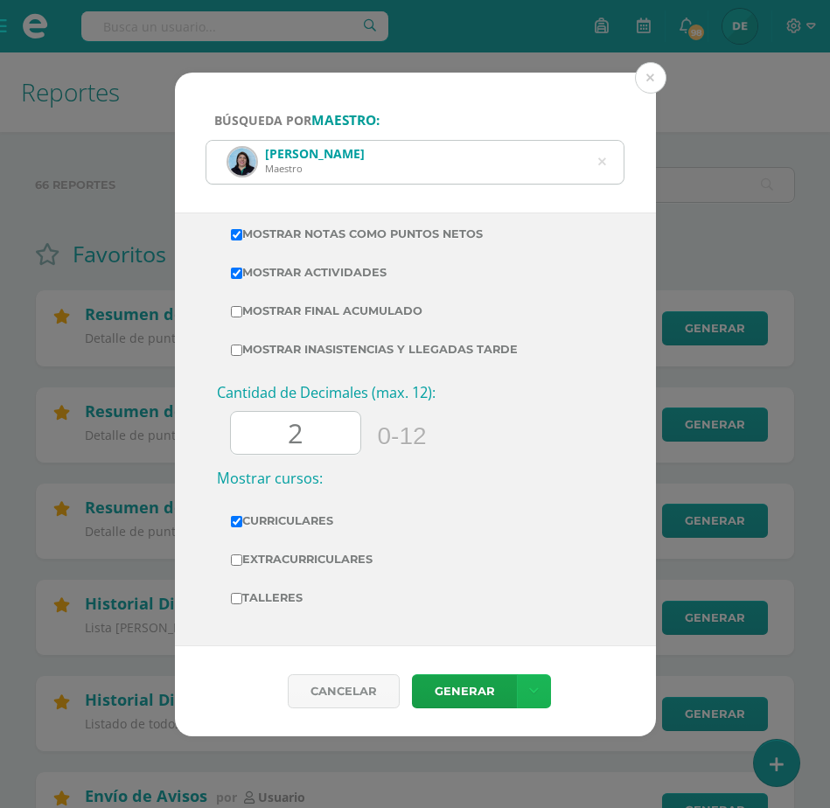
click at [537, 682] on link at bounding box center [534, 692] width 34 height 34
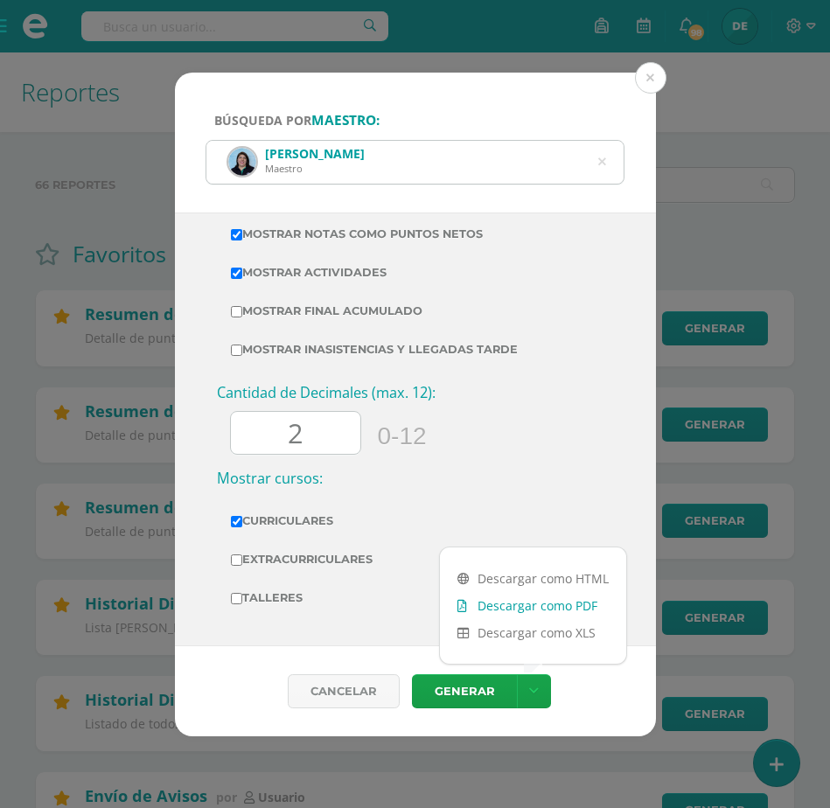
click at [510, 598] on link "Descargar como PDF" at bounding box center [533, 605] width 186 height 27
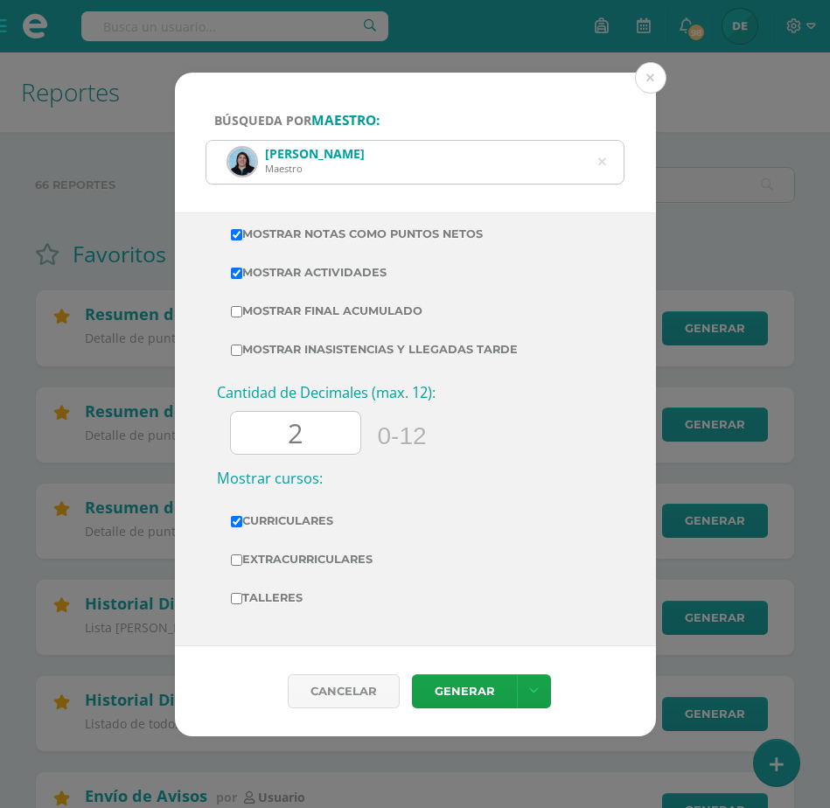
click at [606, 158] on icon at bounding box center [602, 162] width 45 height 8
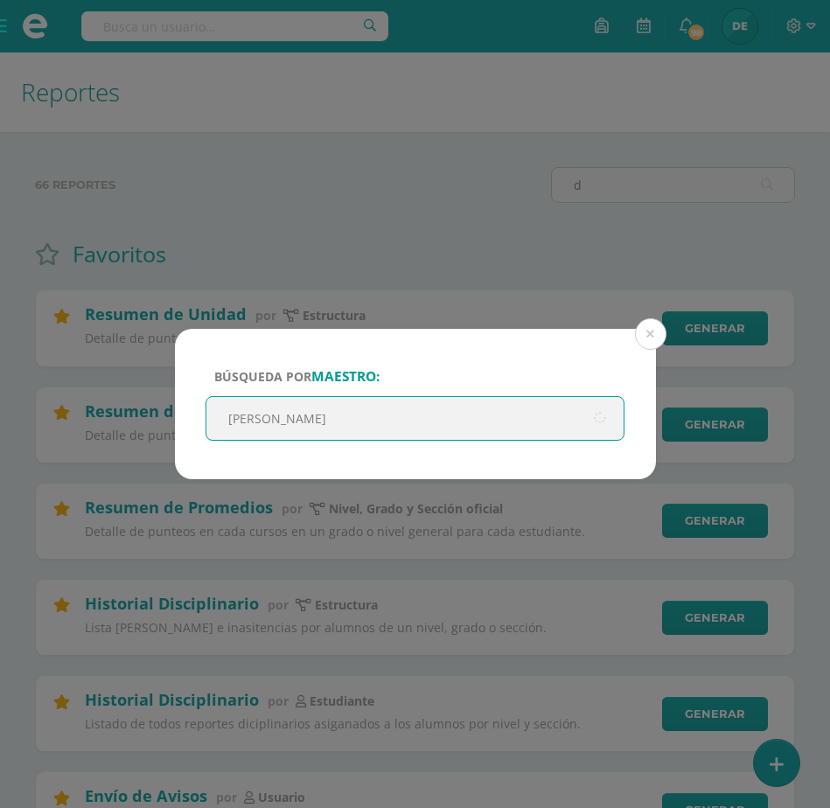
type input "silvia"
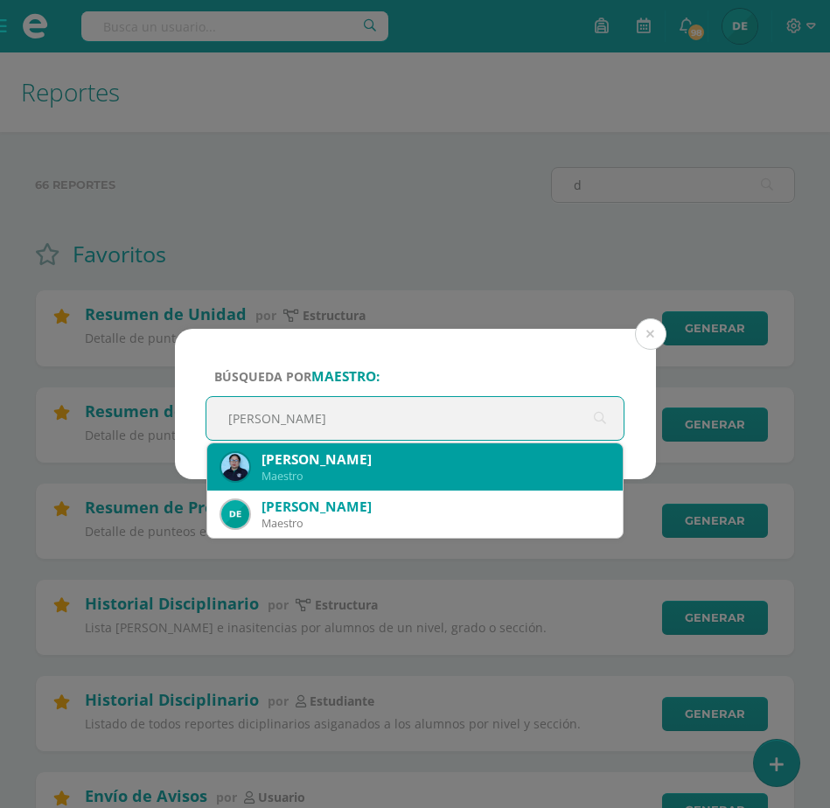
click at [442, 472] on div "Maestro" at bounding box center [436, 476] width 348 height 15
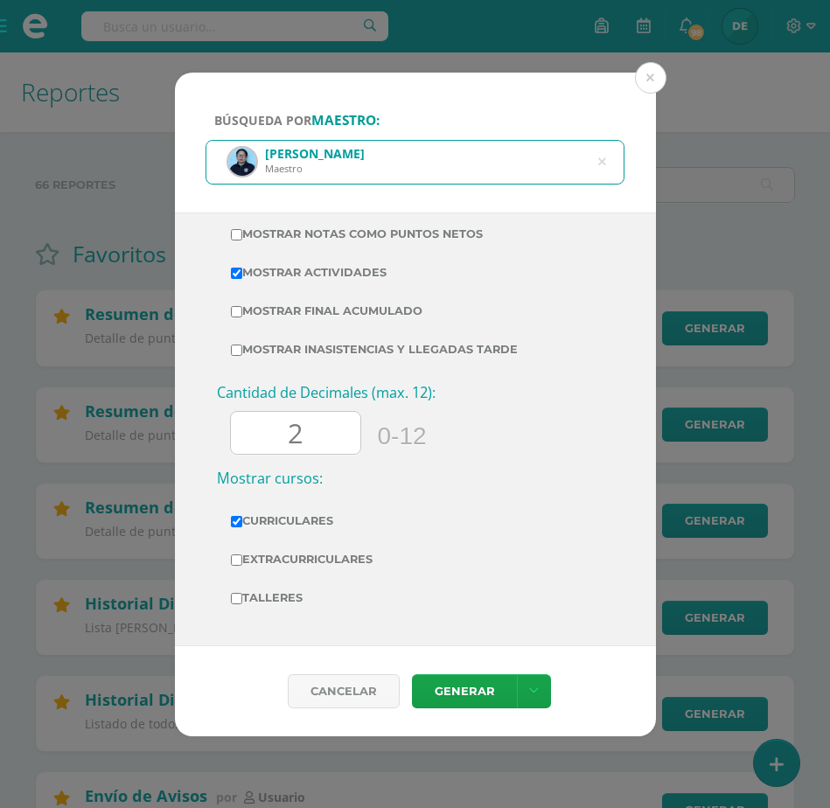
click at [235, 234] on input "Mostrar Notas Como Puntos Netos" at bounding box center [236, 234] width 11 height 11
checkbox input "true"
click at [525, 688] on link at bounding box center [534, 692] width 34 height 34
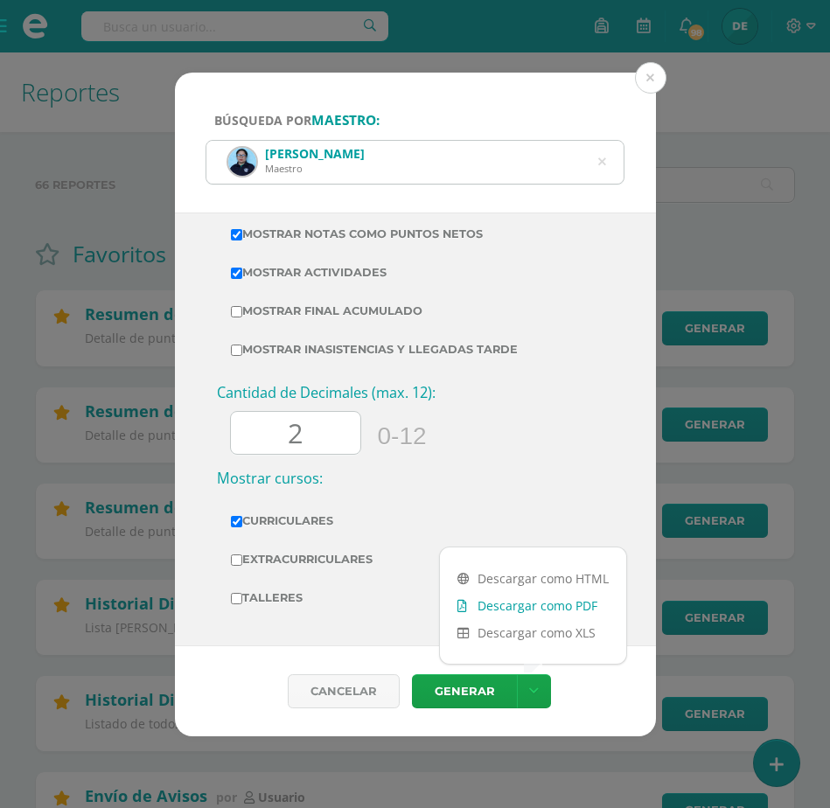
click at [514, 602] on link "Descargar como PDF" at bounding box center [533, 605] width 186 height 27
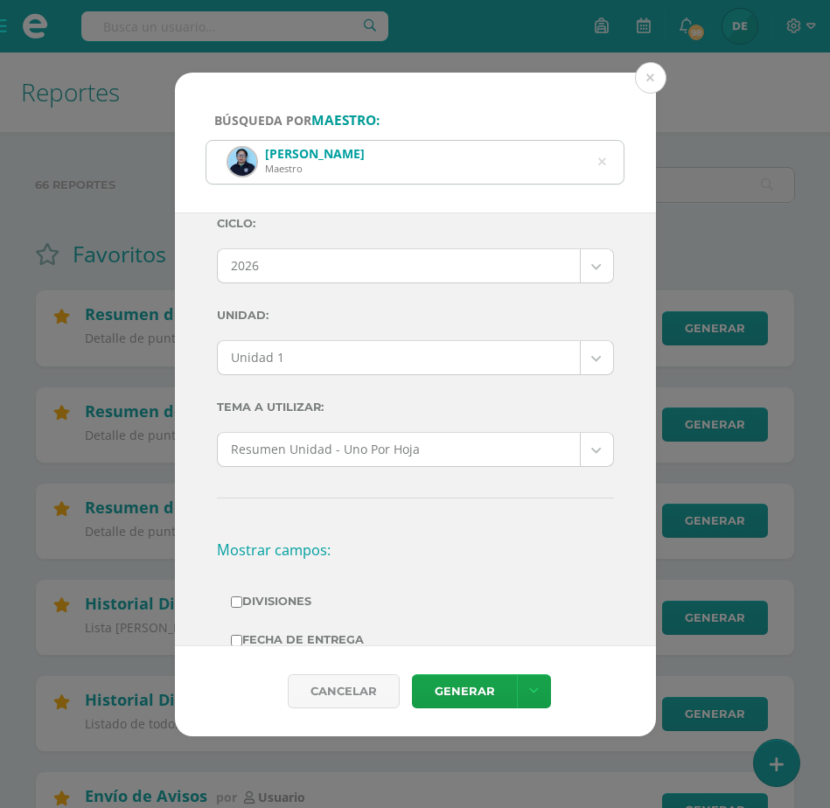
scroll to position [0, 0]
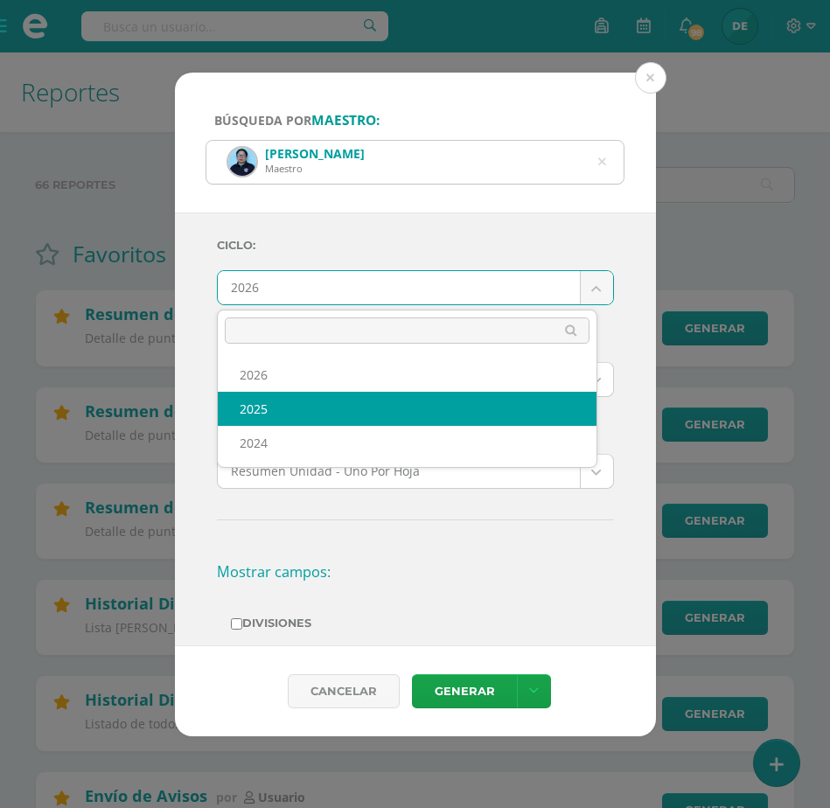
select select "2"
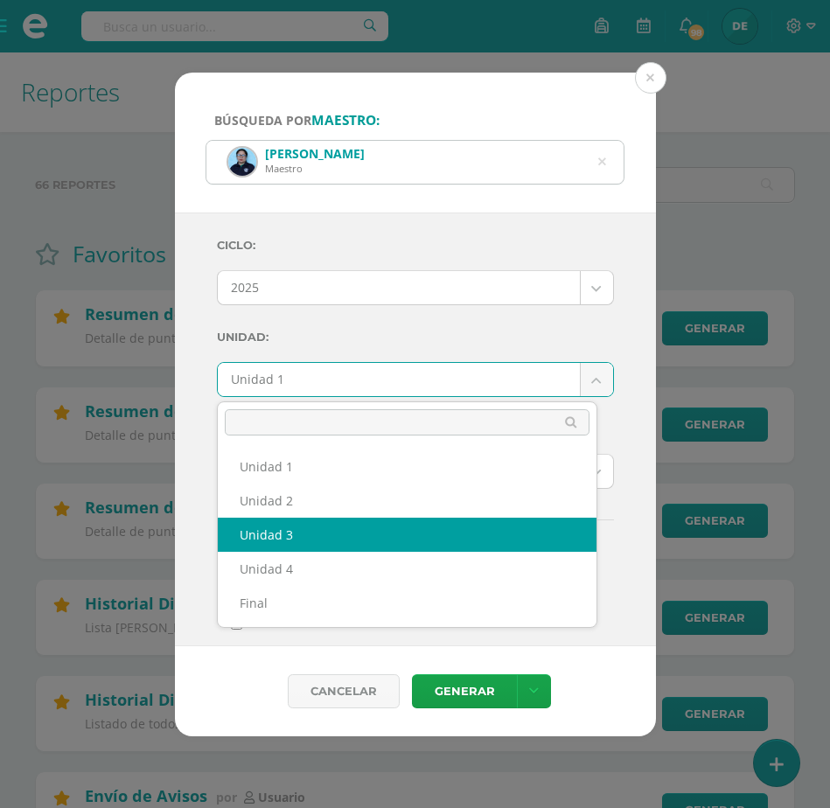
select select "Unidad 3"
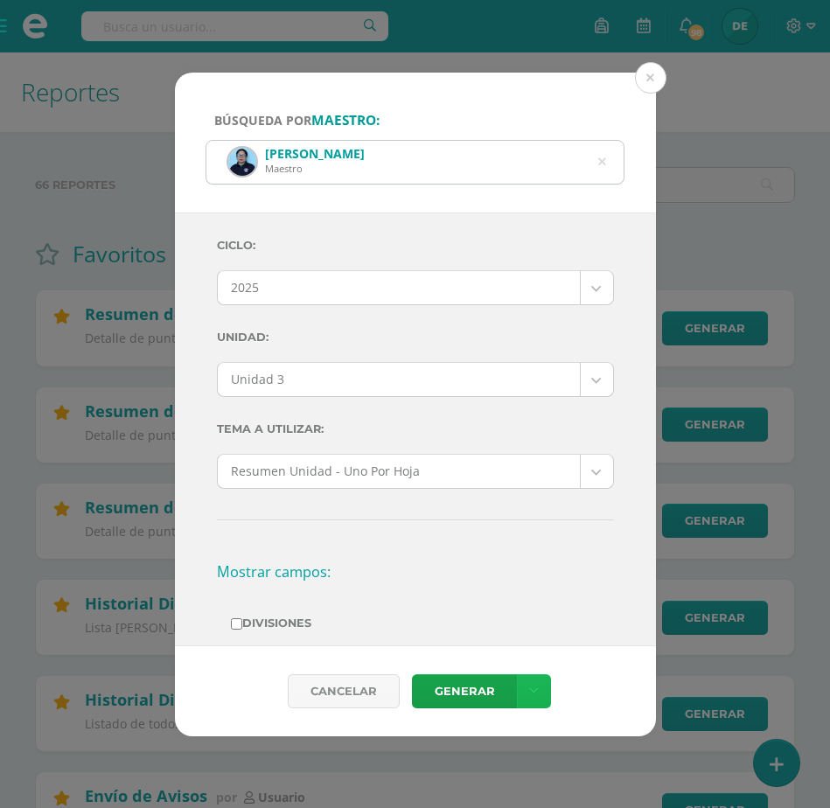
click at [533, 690] on icon at bounding box center [534, 691] width 10 height 15
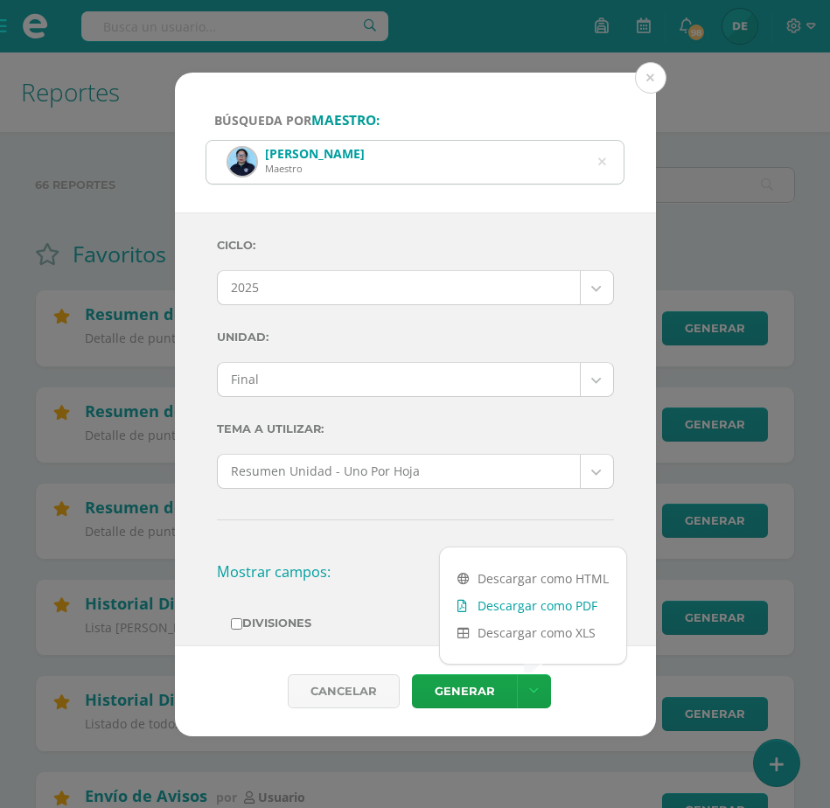
click at [524, 606] on link "Descargar como PDF" at bounding box center [533, 605] width 186 height 27
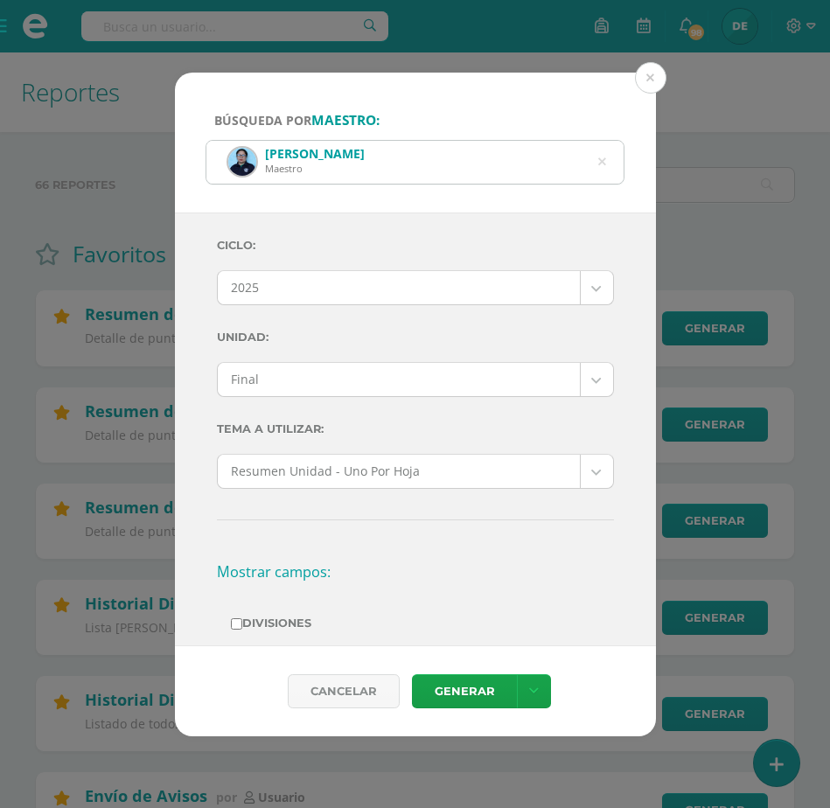
click at [603, 157] on icon at bounding box center [602, 161] width 37 height 37
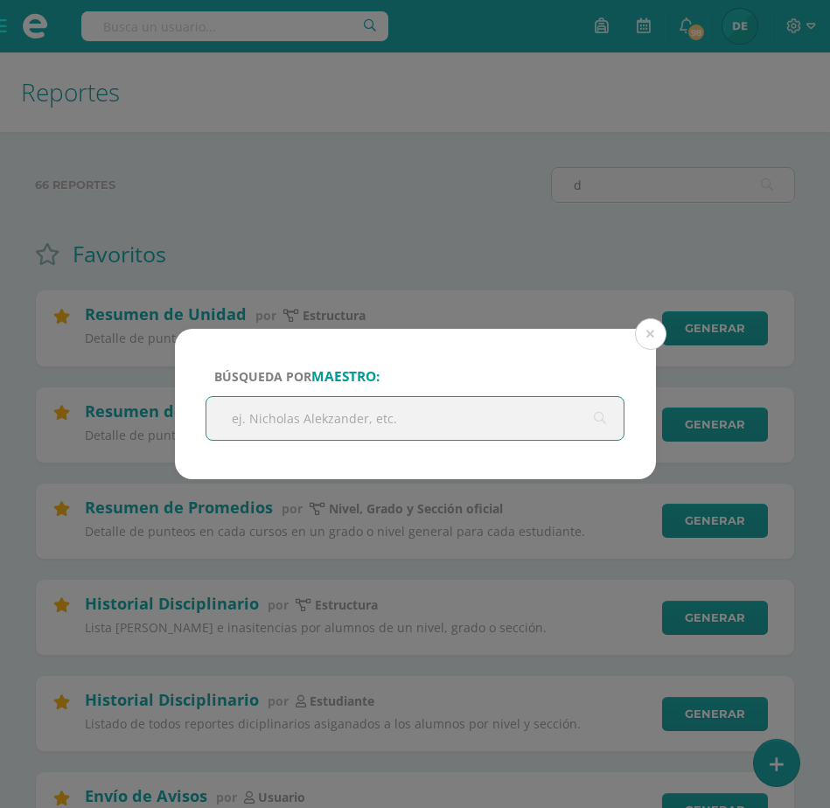
click at [464, 402] on input "text" at bounding box center [415, 418] width 418 height 43
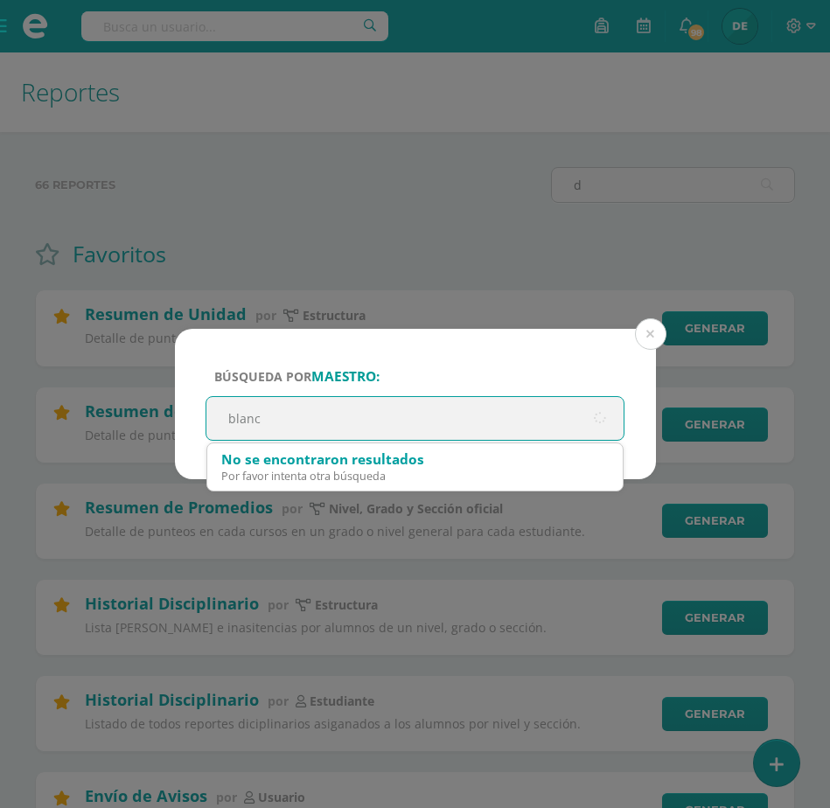
type input "blanca"
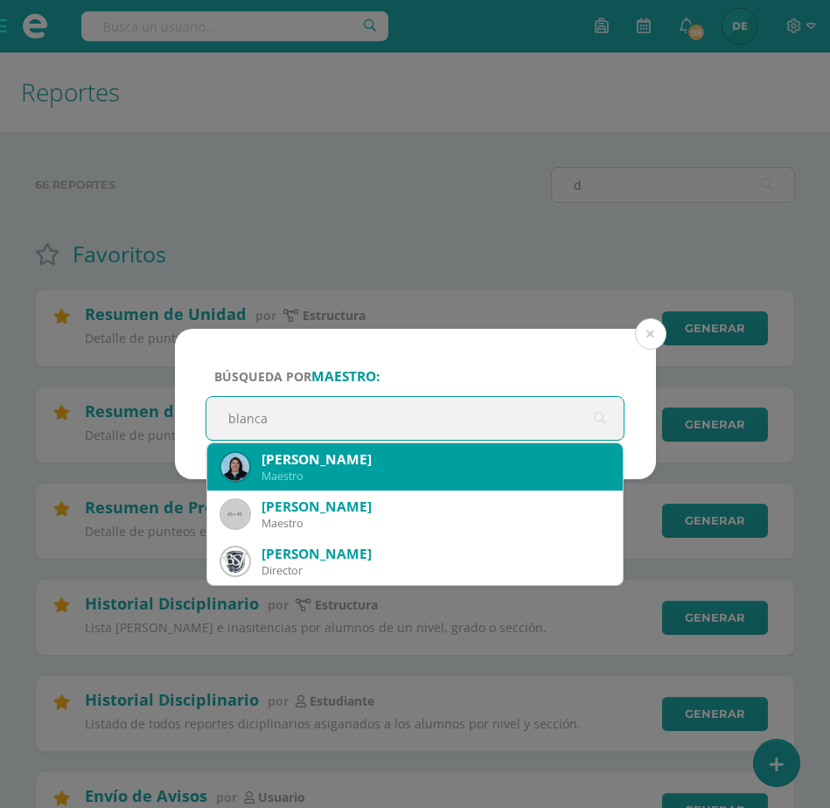
click at [413, 479] on div "Maestro" at bounding box center [436, 476] width 348 height 15
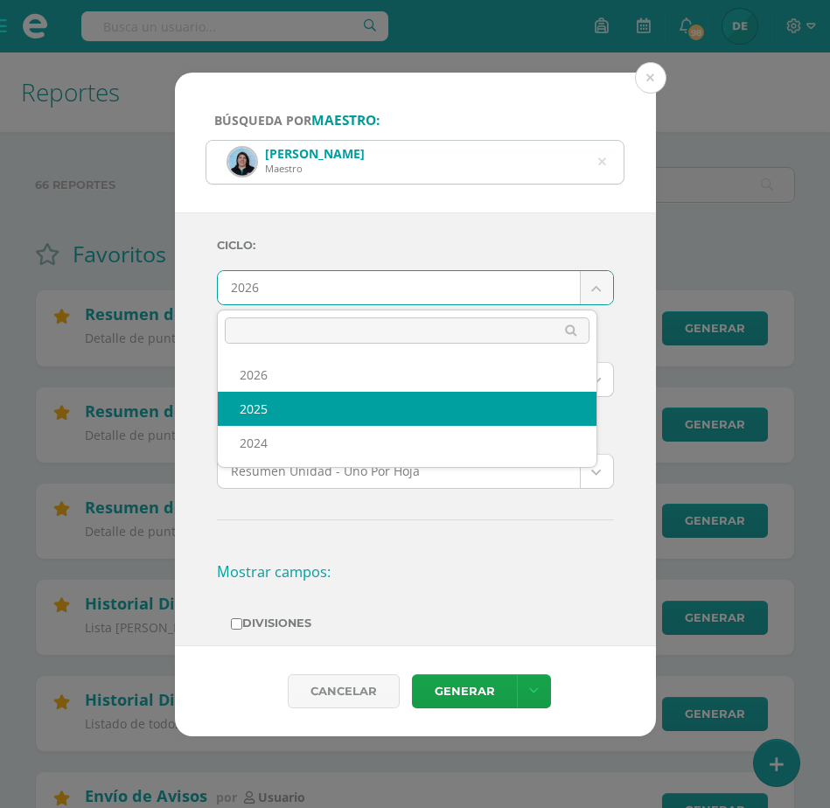
select select "2"
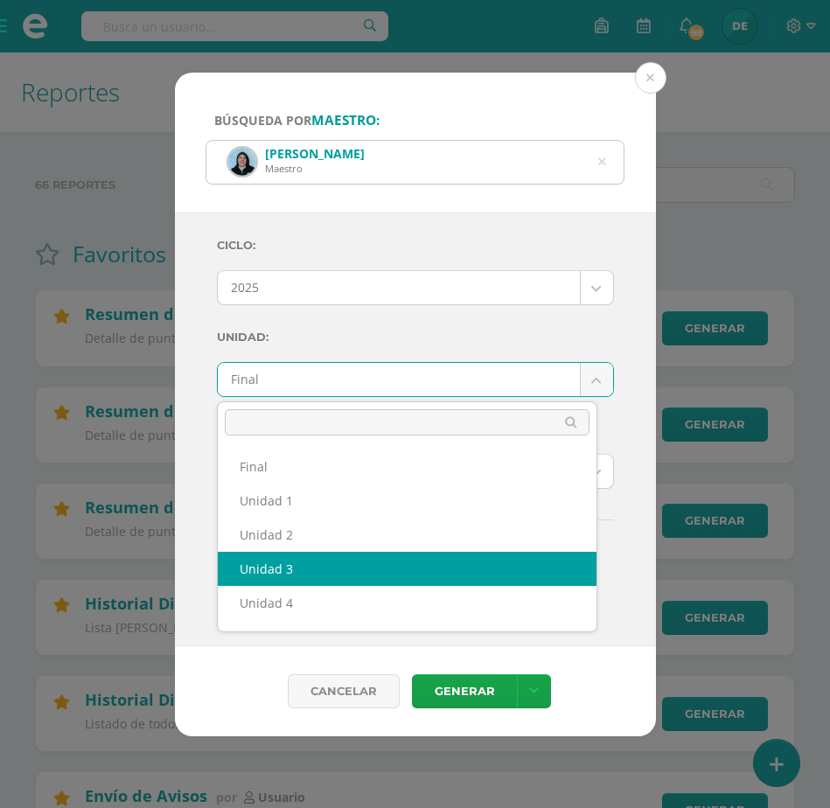
select select "Unidad 3"
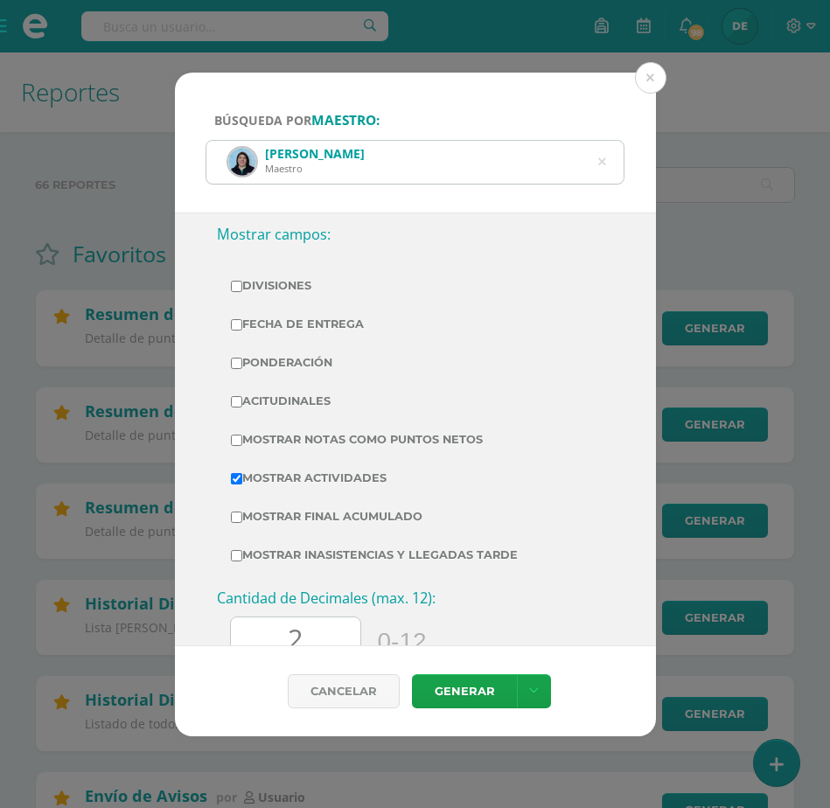
scroll to position [346, 0]
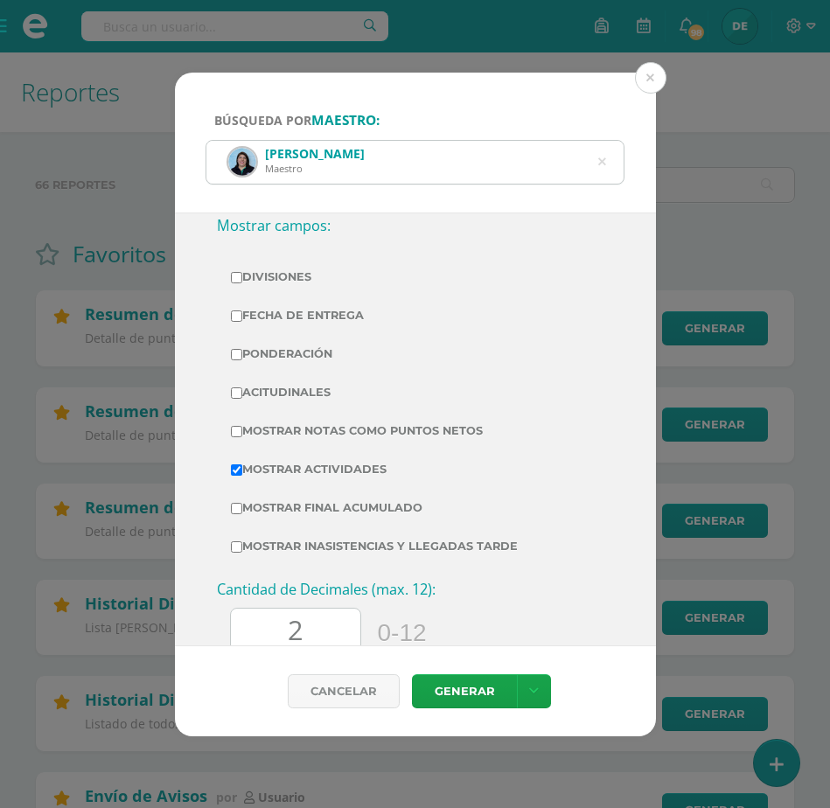
click at [235, 431] on input "Mostrar Notas Como Puntos Netos" at bounding box center [236, 431] width 11 height 11
checkbox input "true"
click at [534, 684] on icon at bounding box center [534, 691] width 10 height 15
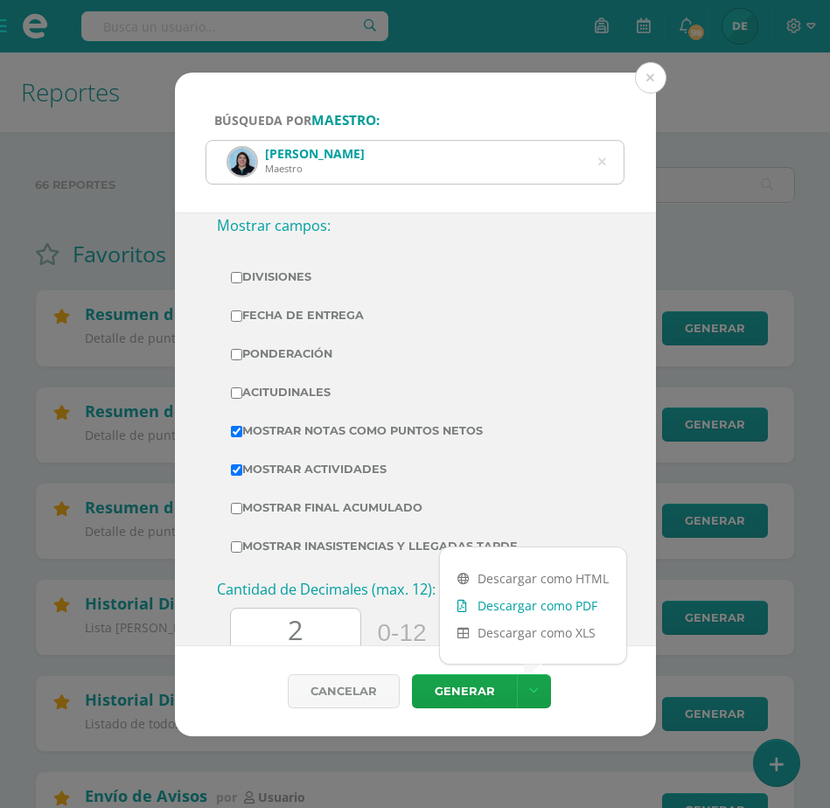
click at [533, 603] on link "Descargar como PDF" at bounding box center [533, 605] width 186 height 27
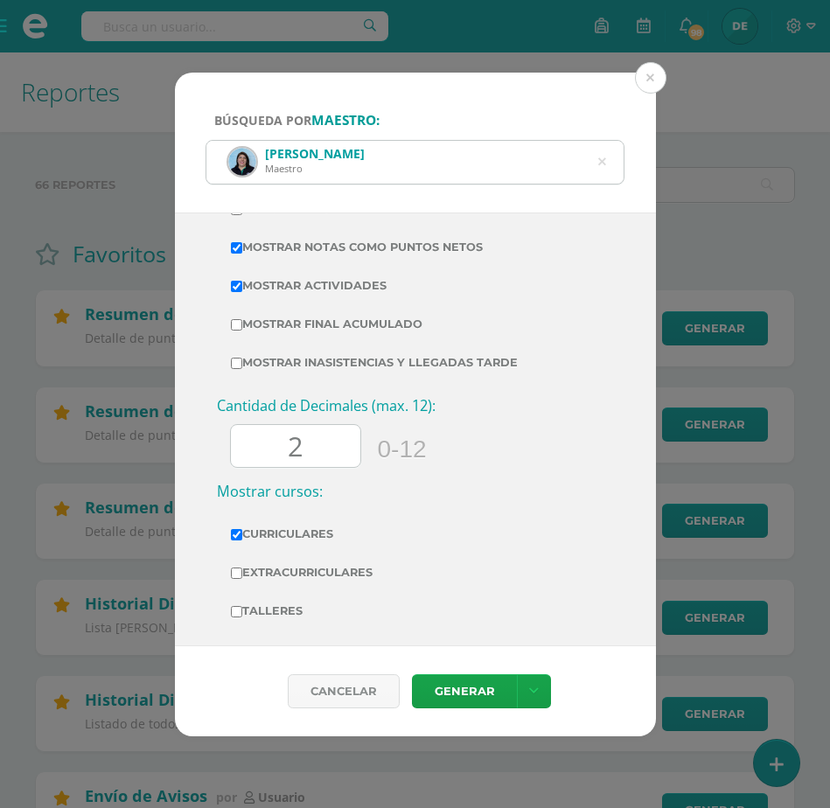
scroll to position [543, 0]
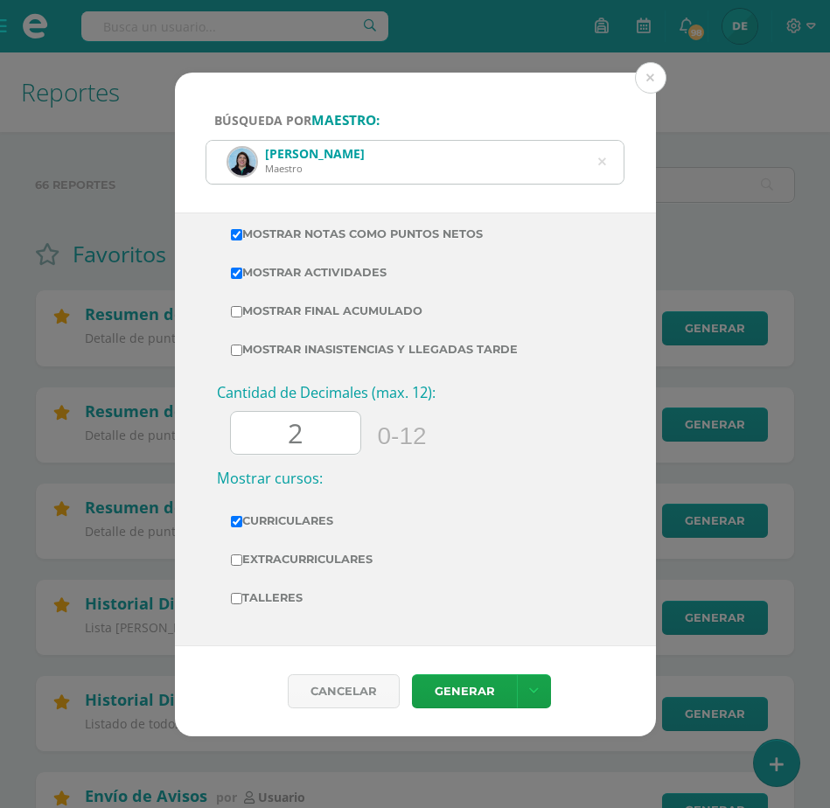
click at [603, 157] on icon at bounding box center [602, 162] width 8 height 45
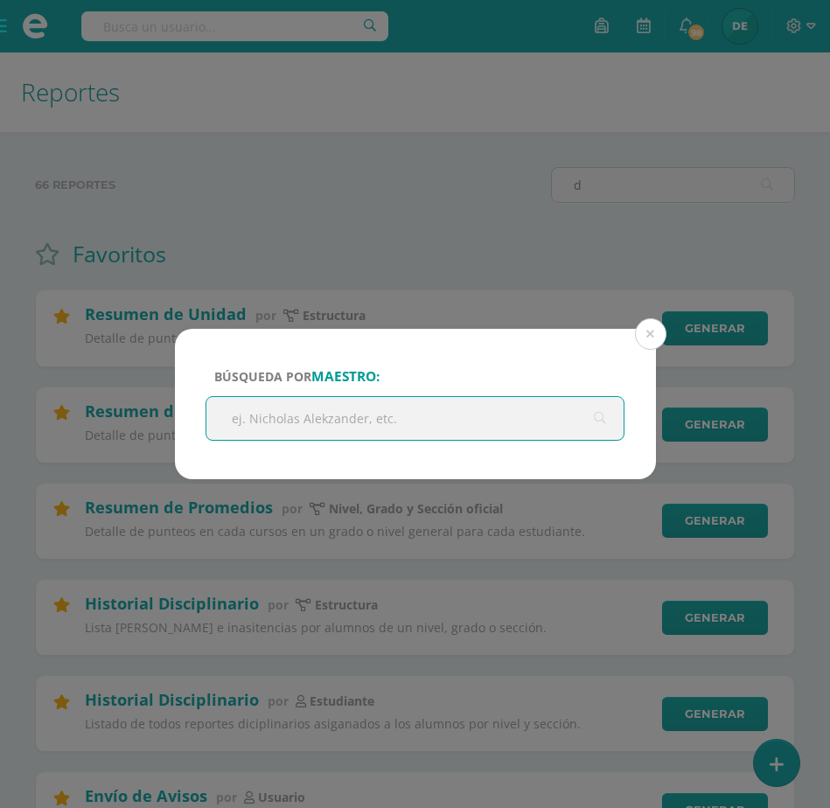
click at [418, 416] on input "text" at bounding box center [415, 418] width 418 height 43
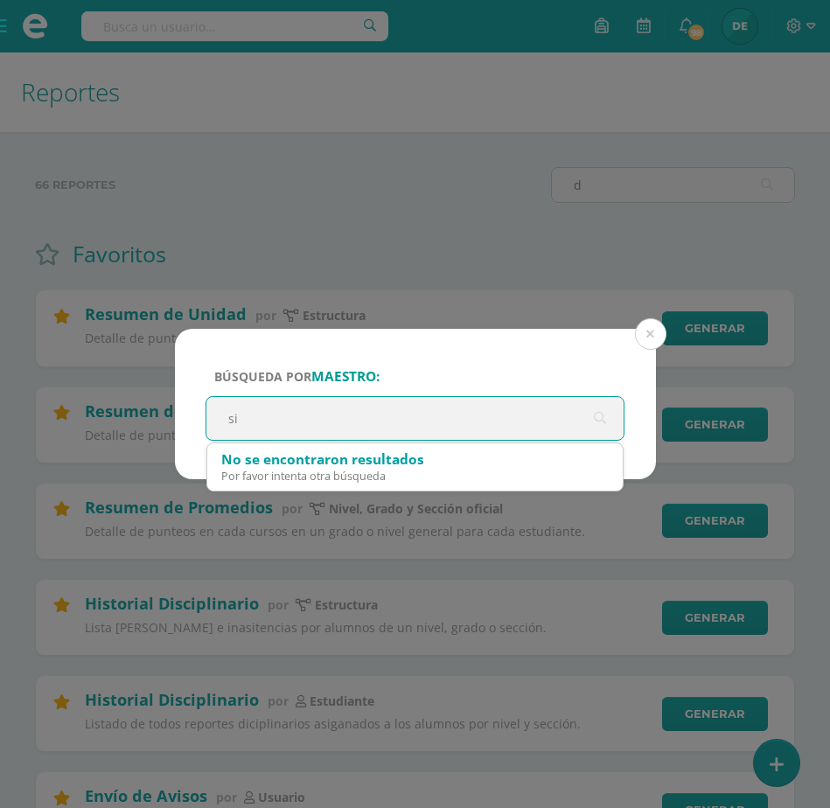
type input "sil"
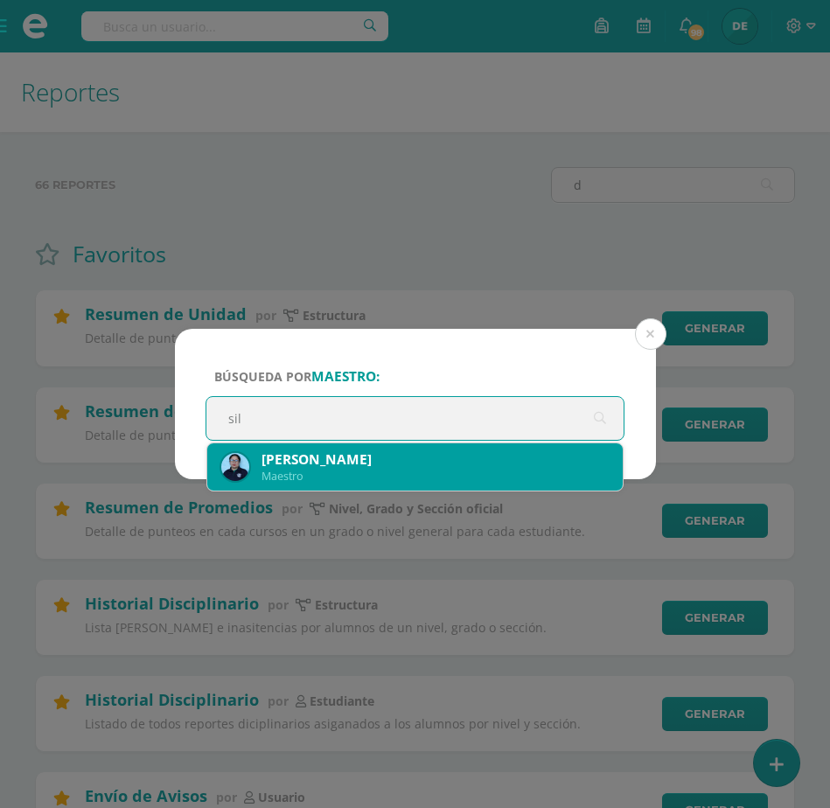
click at [397, 469] on div "Maestro" at bounding box center [436, 476] width 348 height 15
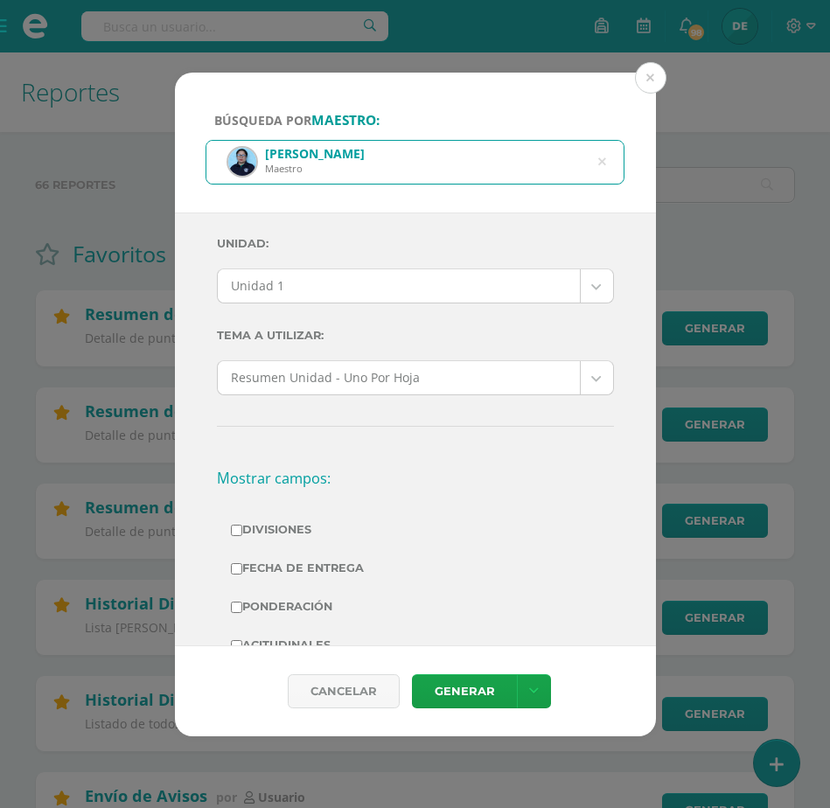
scroll to position [0, 0]
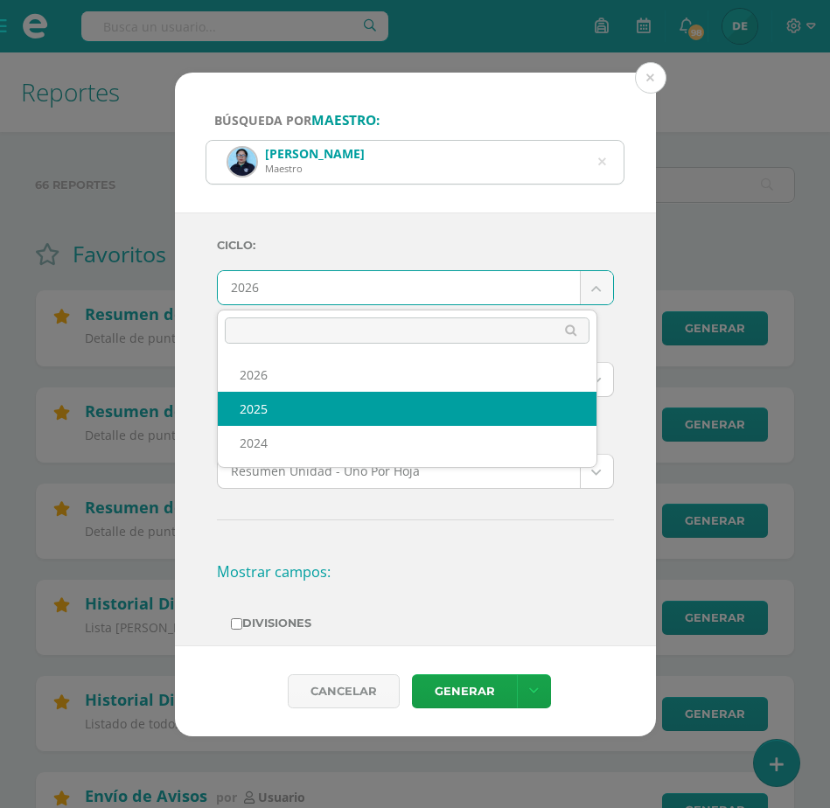
select select "2"
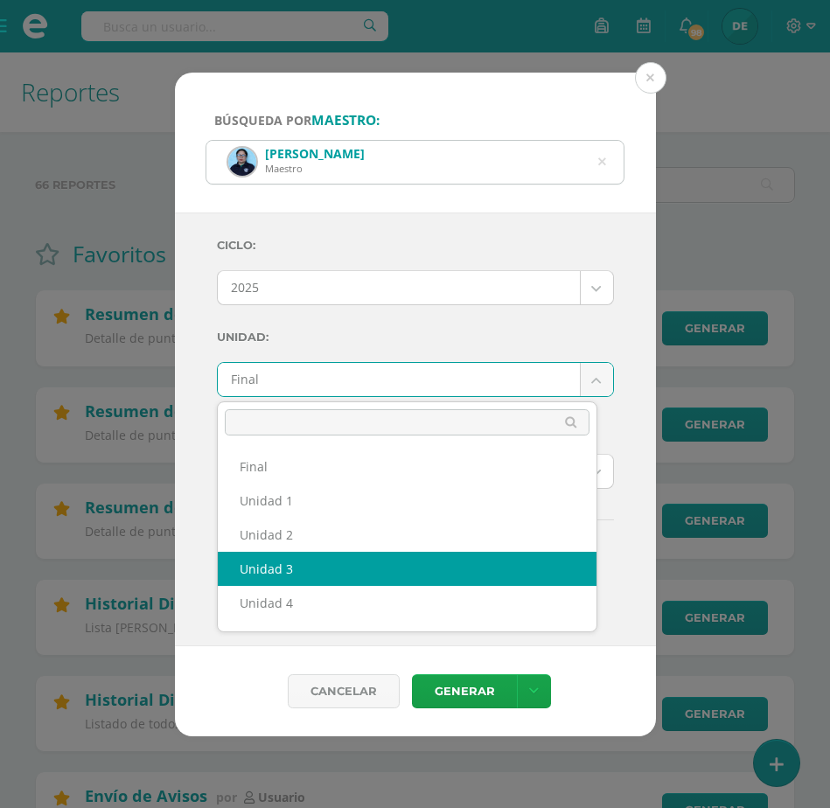
select select "Unidad 3"
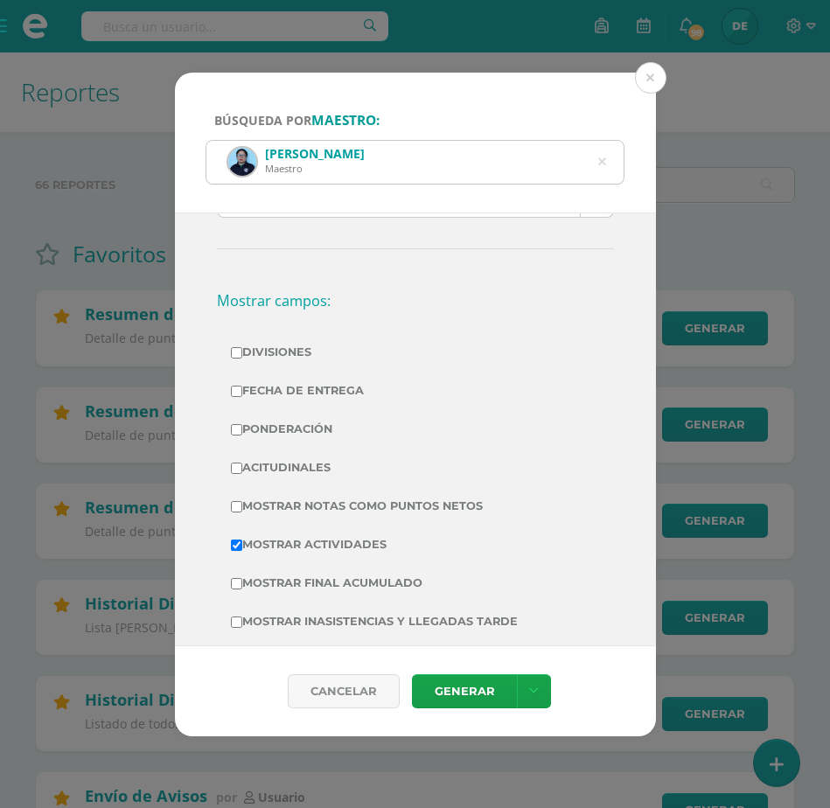
scroll to position [328, 0]
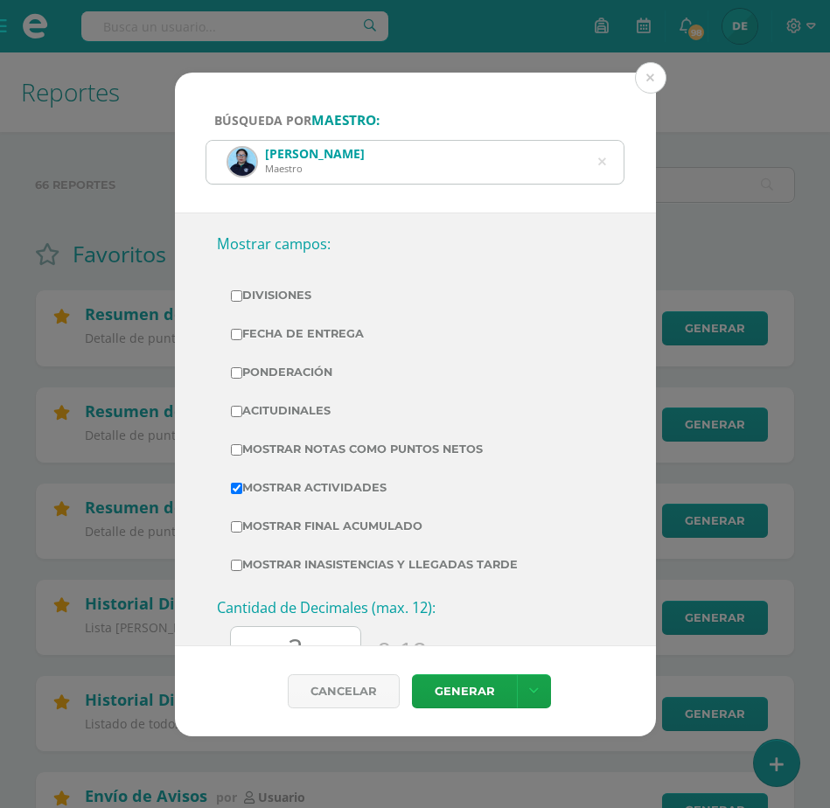
click at [239, 448] on input "Mostrar Notas Como Puntos Netos" at bounding box center [236, 449] width 11 height 11
checkbox input "true"
click at [532, 694] on icon at bounding box center [534, 691] width 10 height 15
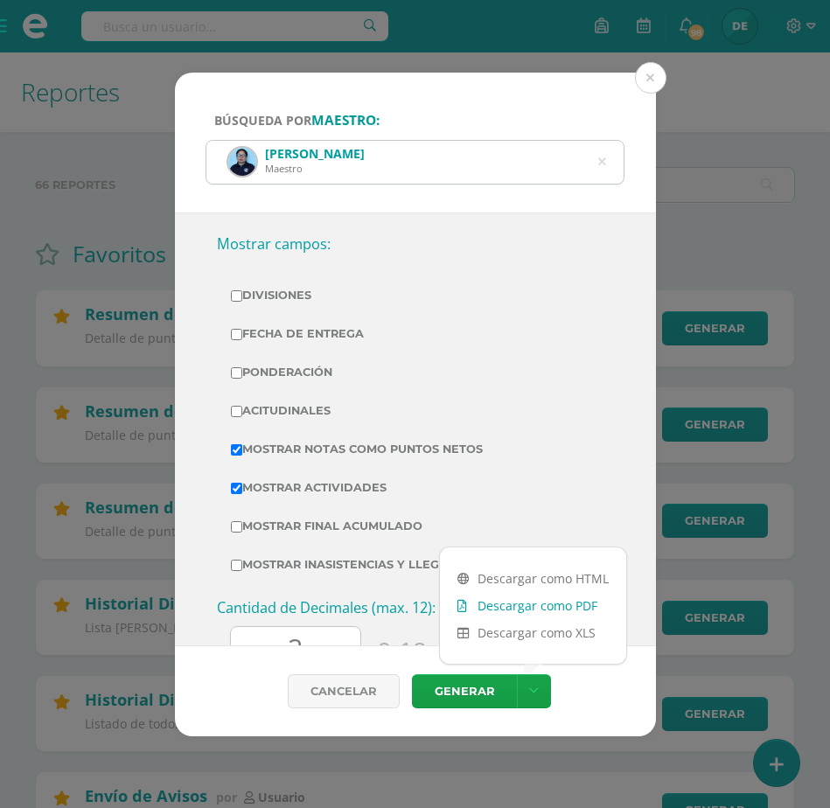
click at [516, 602] on link "Descargar como PDF" at bounding box center [533, 605] width 186 height 27
click at [658, 65] on button at bounding box center [650, 77] width 31 height 31
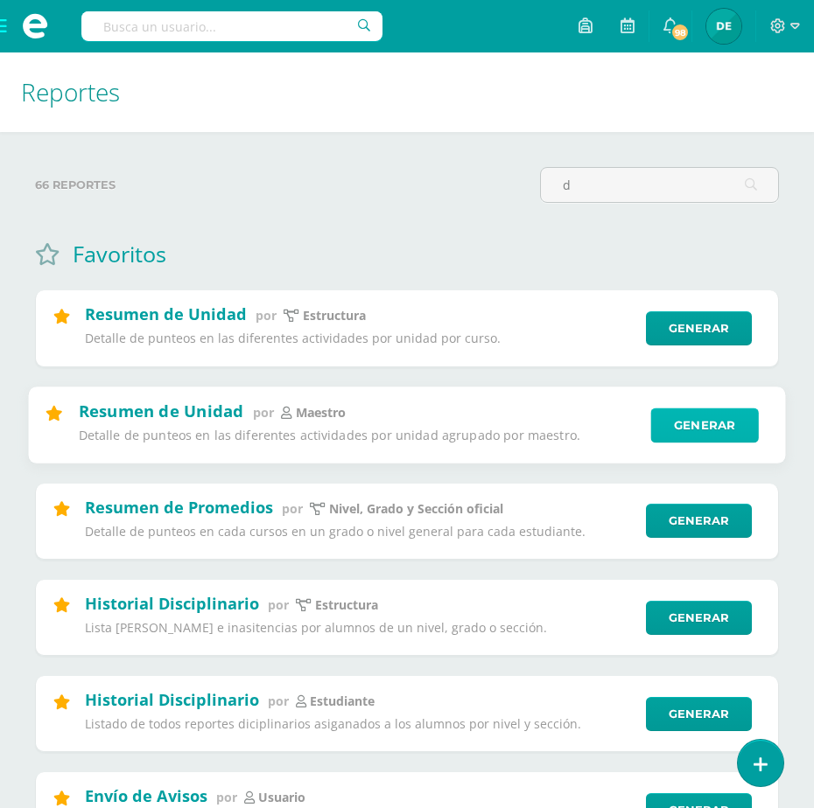
click at [731, 426] on link "Generar" at bounding box center [704, 425] width 108 height 35
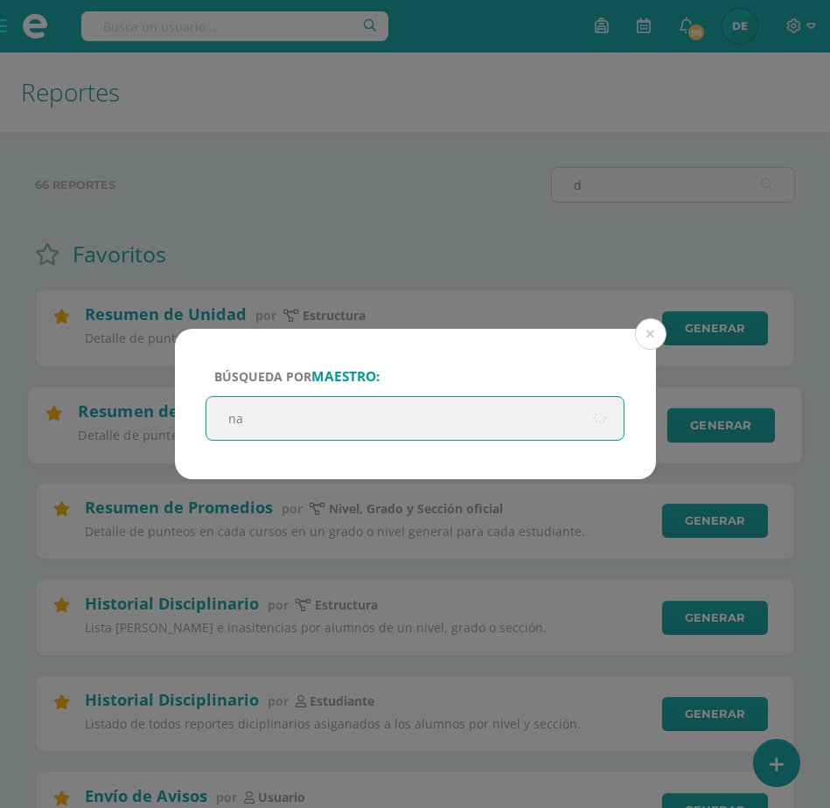
type input "nan"
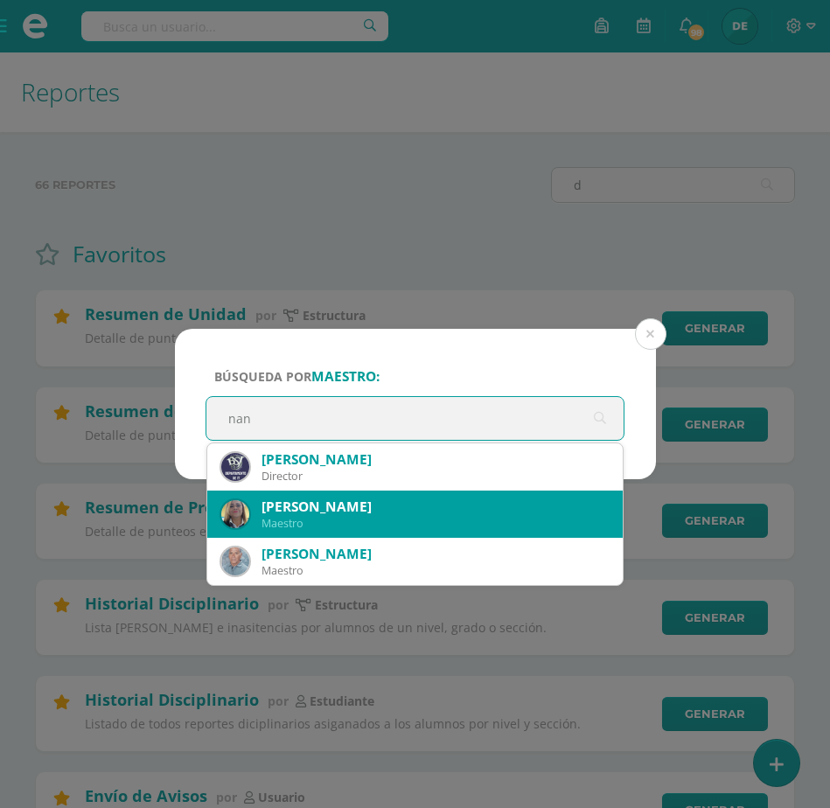
click at [388, 514] on div "Nancy Lopez" at bounding box center [436, 507] width 348 height 18
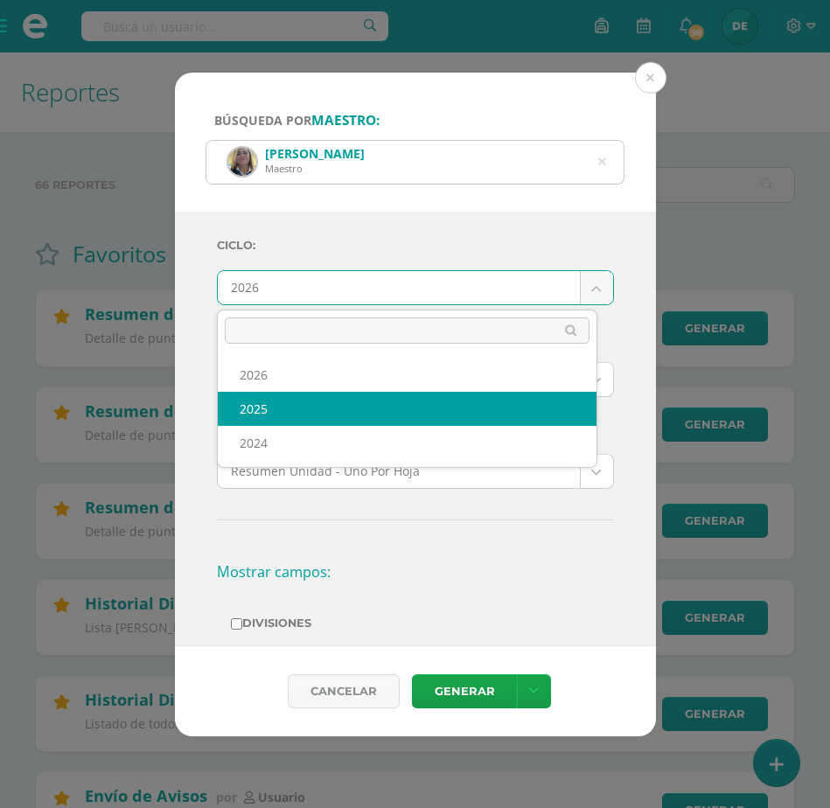
select select "2"
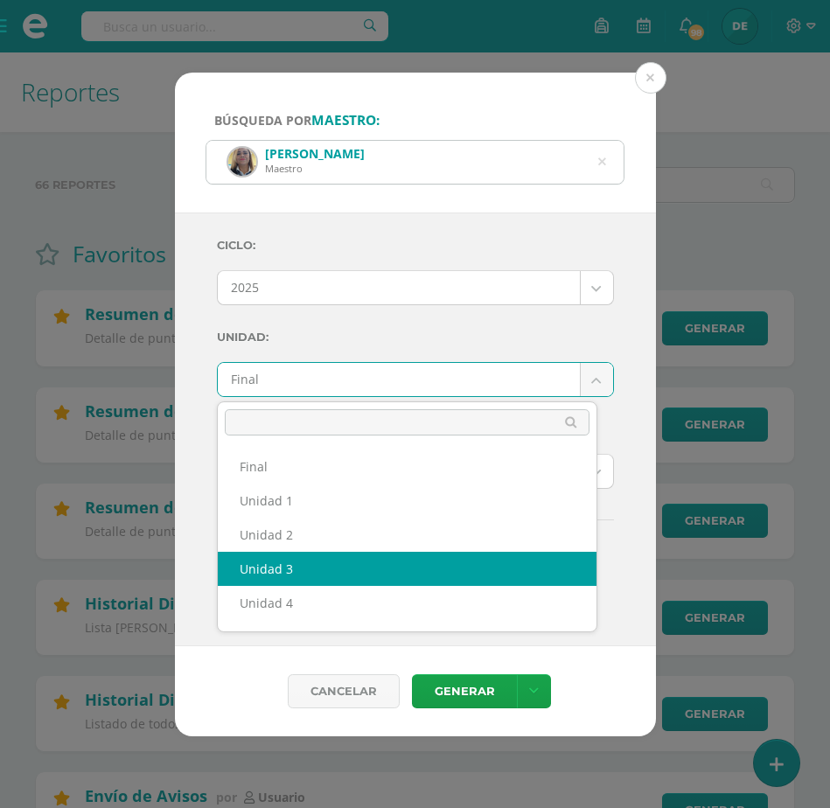
select select "Unidad 3"
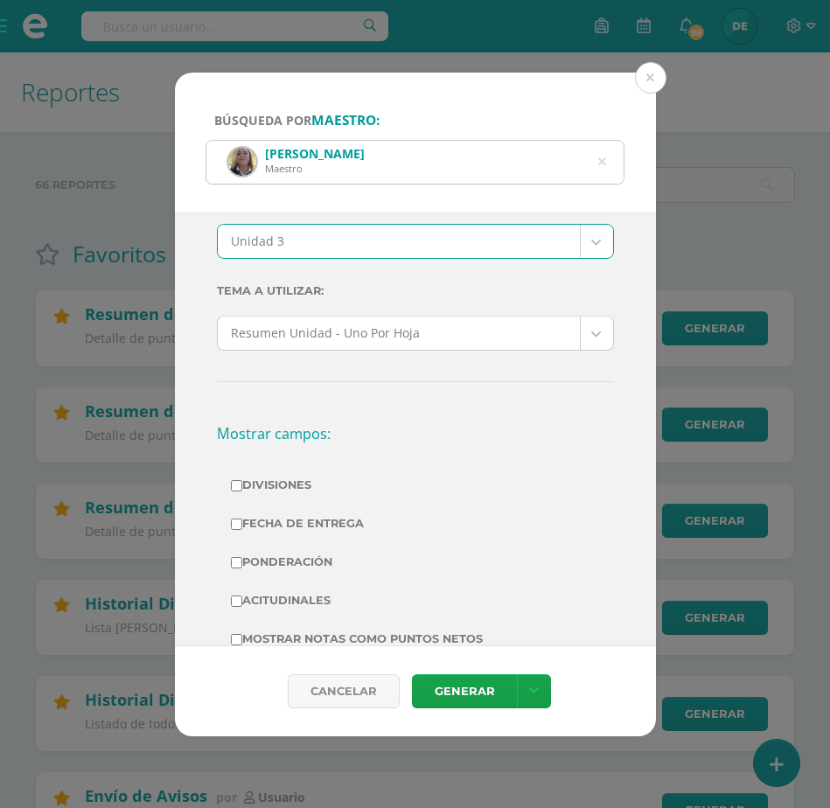
scroll to position [437, 0]
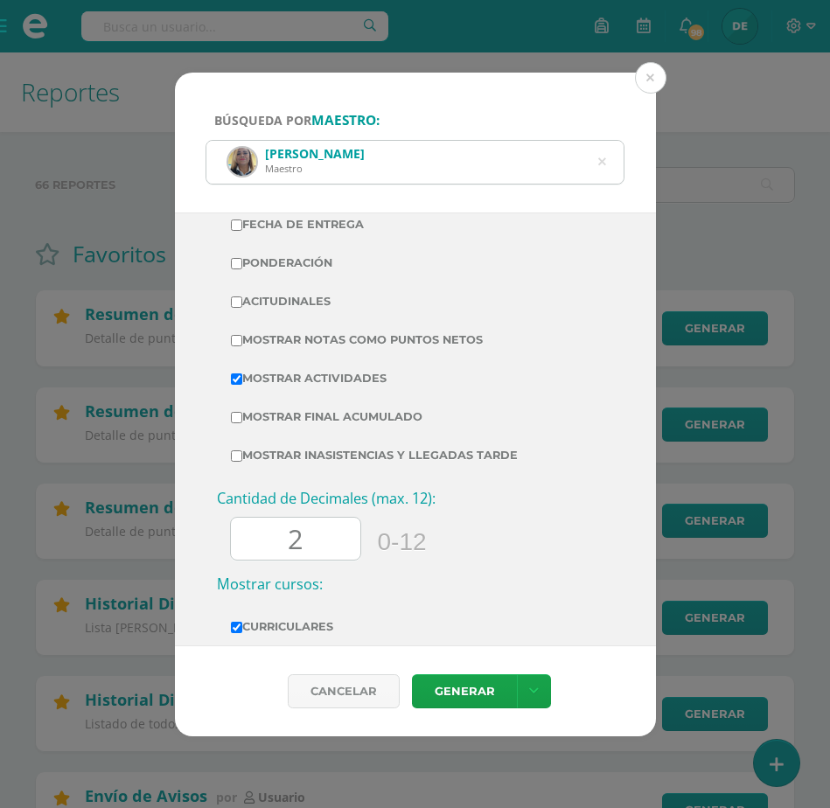
click at [236, 336] on input "Mostrar Notas Como Puntos Netos" at bounding box center [236, 340] width 11 height 11
checkbox input "true"
click at [535, 690] on icon at bounding box center [534, 691] width 10 height 15
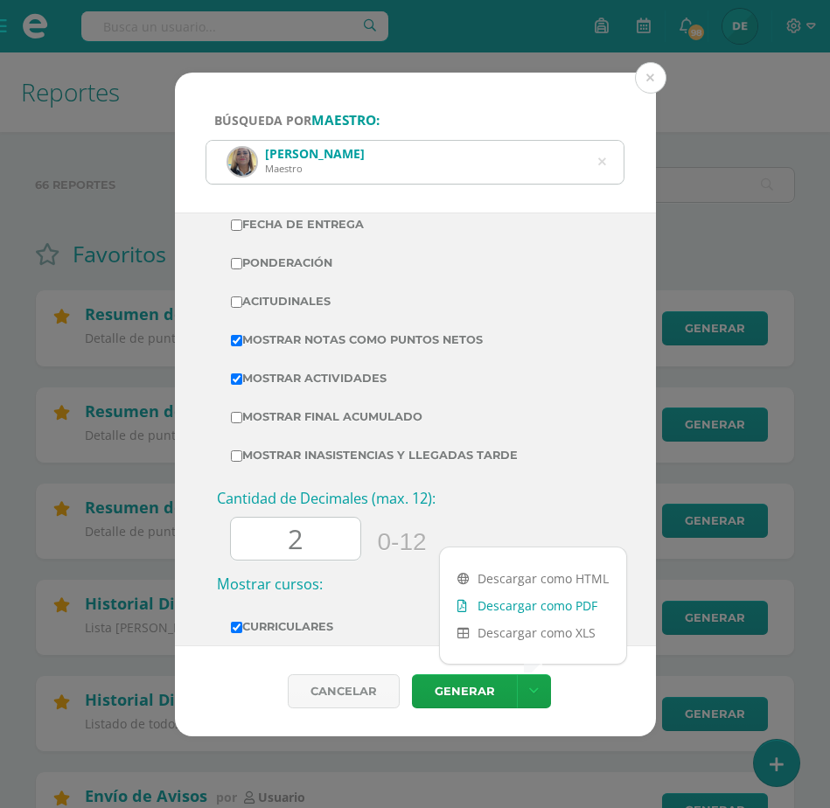
click at [515, 598] on link "Descargar como PDF" at bounding box center [533, 605] width 186 height 27
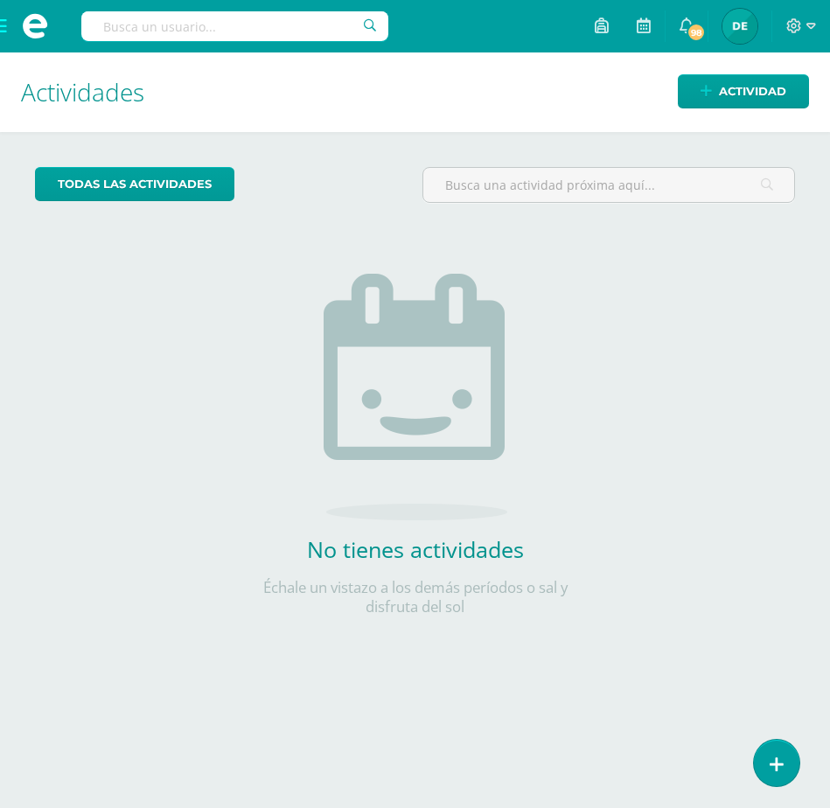
click at [263, 30] on input "text" at bounding box center [234, 26] width 307 height 30
type input "[PERSON_NAME]"
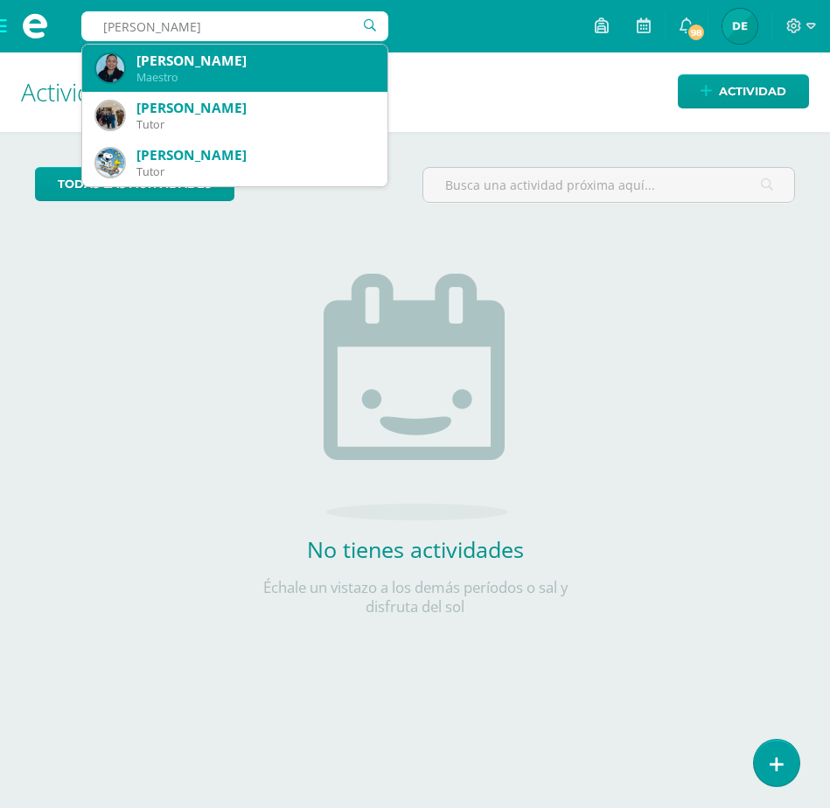
click at [269, 55] on div "[PERSON_NAME]" at bounding box center [254, 61] width 237 height 18
